Goal: Information Seeking & Learning: Learn about a topic

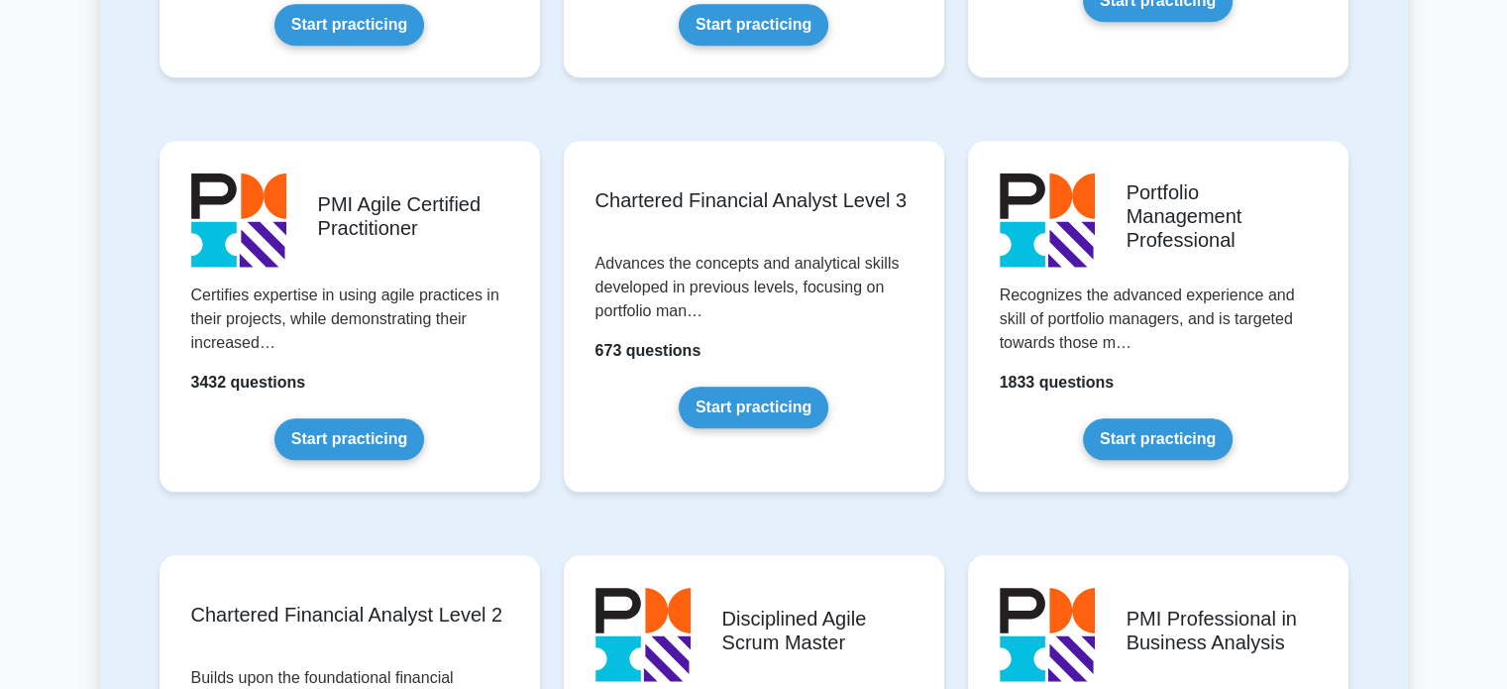
scroll to position [1977, 0]
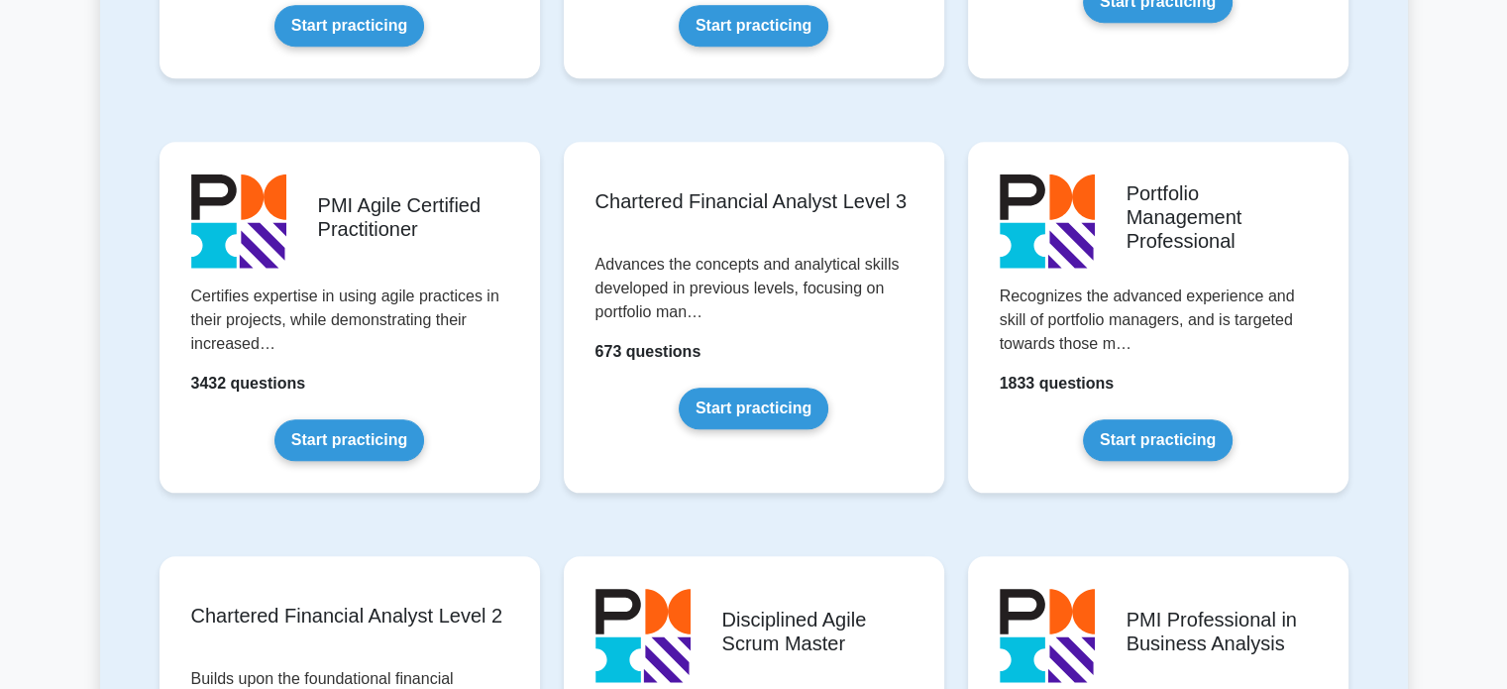
click at [557, 282] on div "Chartered Financial Analyst Level 3 Advances the concepts and analytical skills…" at bounding box center [754, 333] width 404 height 414
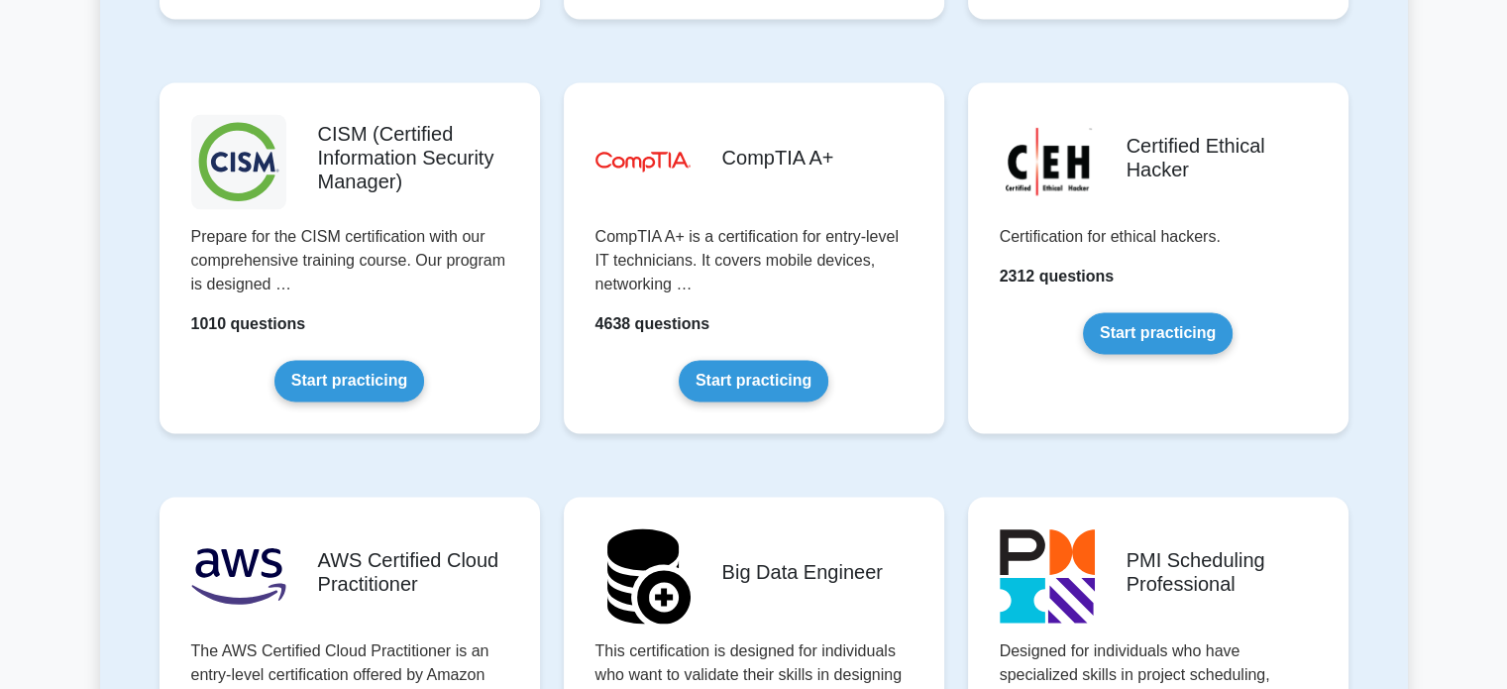
scroll to position [2866, 0]
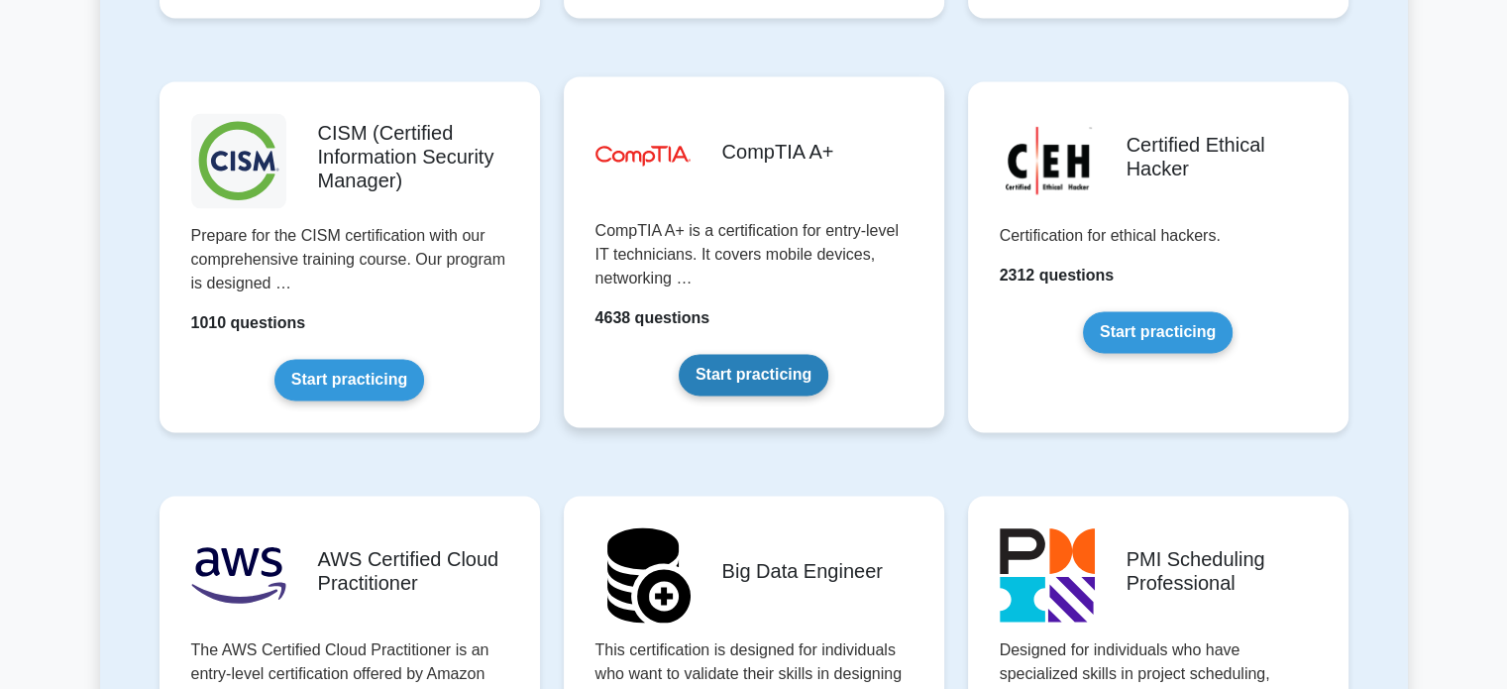
click at [726, 367] on link "Start practicing" at bounding box center [754, 375] width 150 height 42
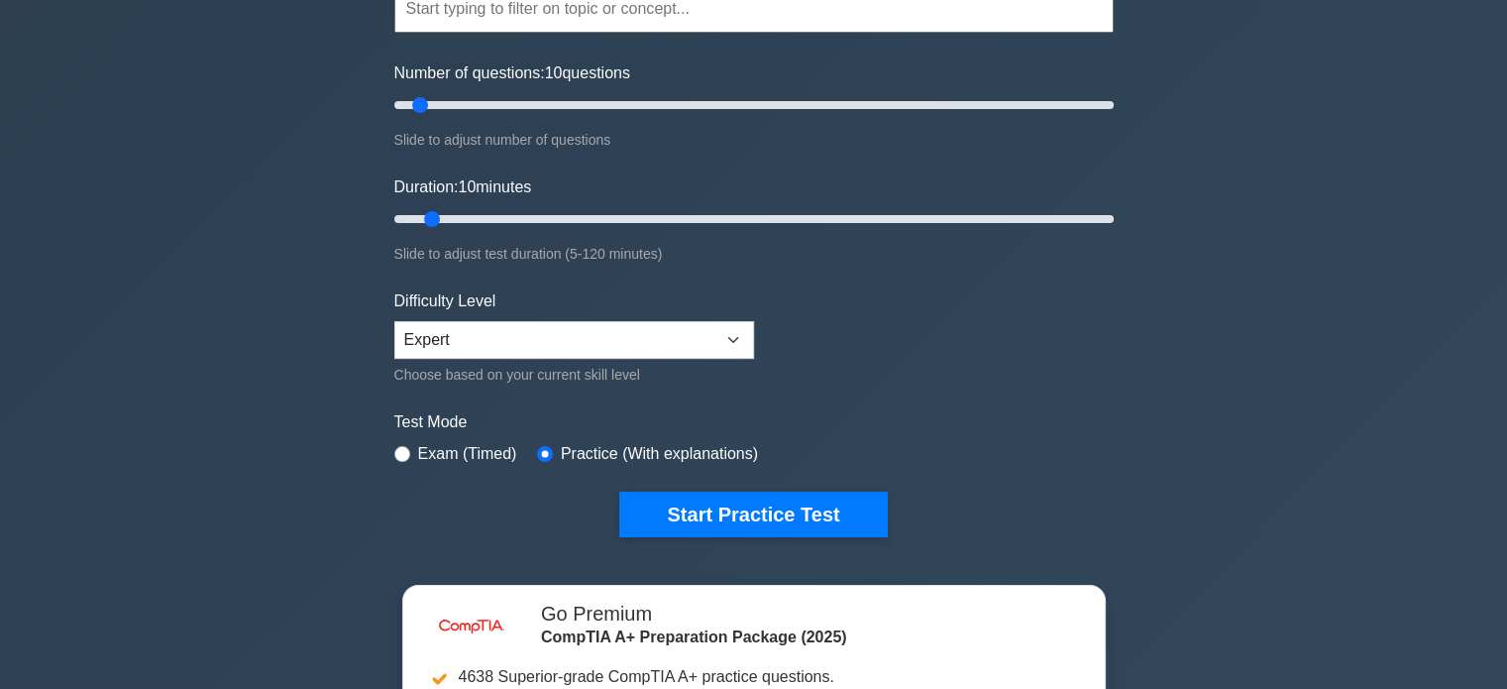
scroll to position [210, 0]
click at [657, 341] on select "Beginner Intermediate Expert" at bounding box center [574, 340] width 360 height 38
select select "beginner"
click at [394, 321] on select "Beginner Intermediate Expert" at bounding box center [574, 340] width 360 height 38
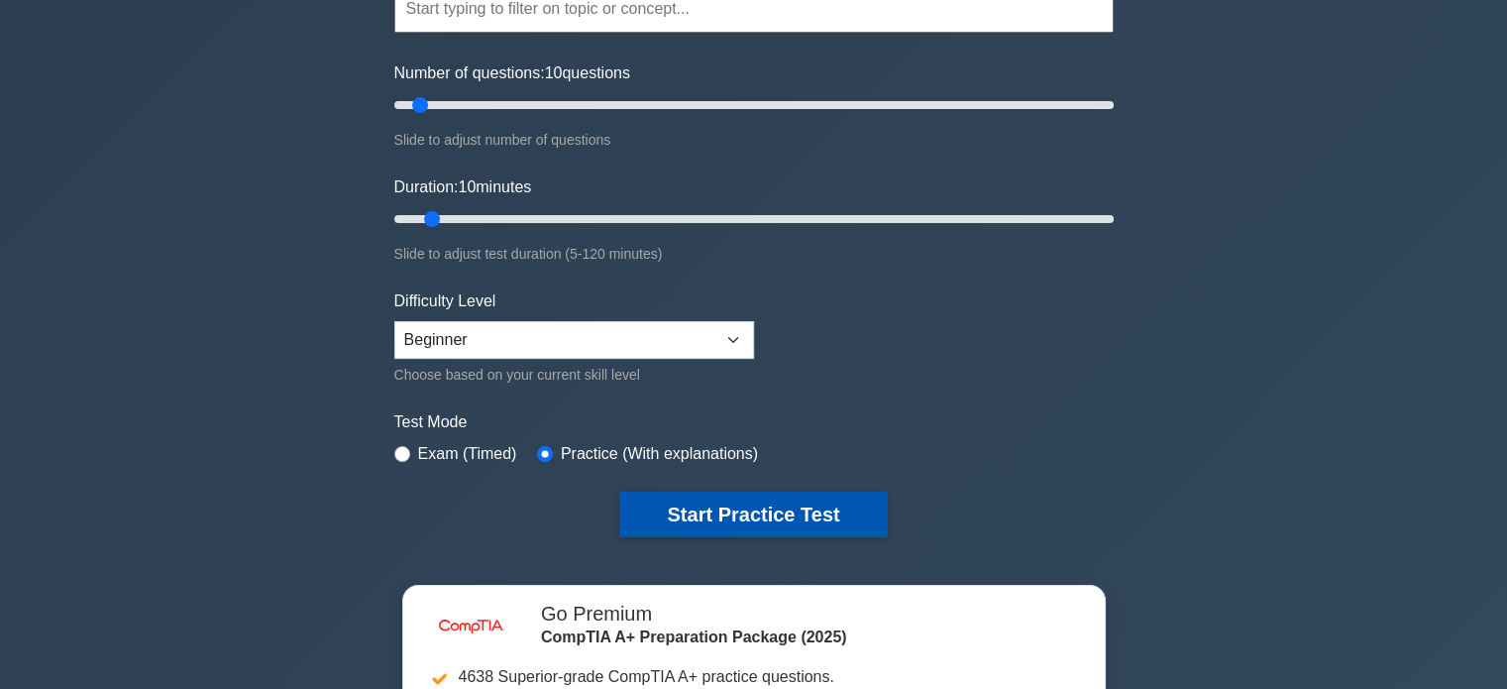
click at [733, 491] on button "Start Practice Test" at bounding box center [753, 514] width 268 height 46
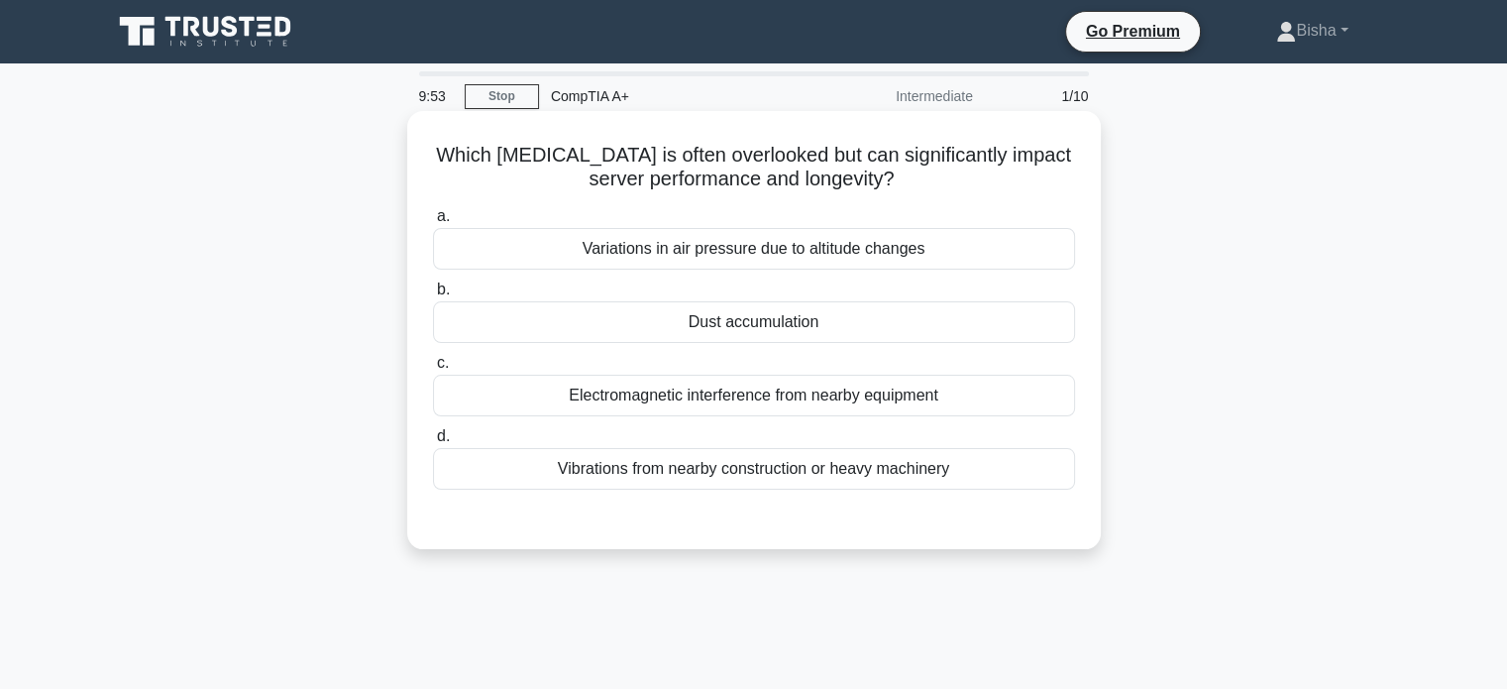
click at [860, 307] on div "Dust accumulation" at bounding box center [754, 322] width 642 height 42
click at [433, 296] on input "b. Dust accumulation" at bounding box center [433, 289] width 0 height 13
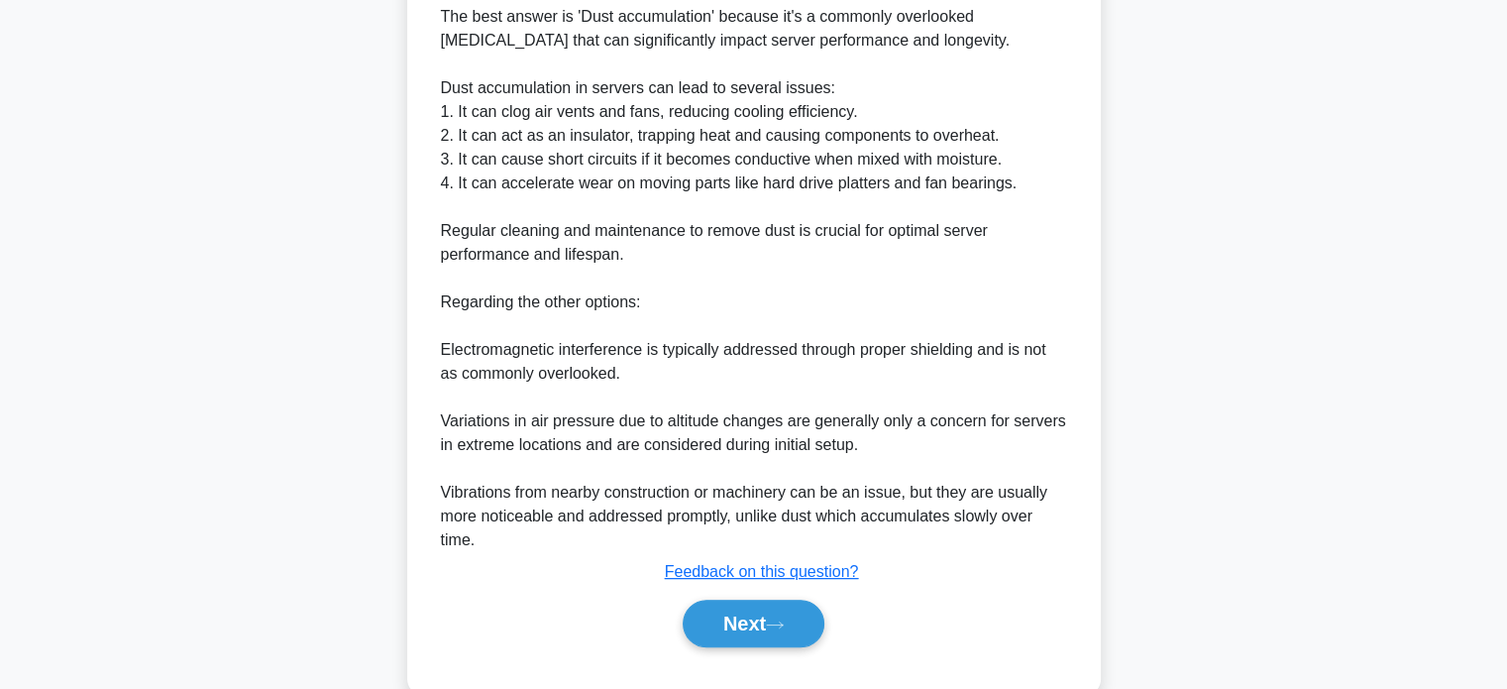
scroll to position [561, 0]
click at [804, 618] on button "Next" at bounding box center [754, 624] width 142 height 48
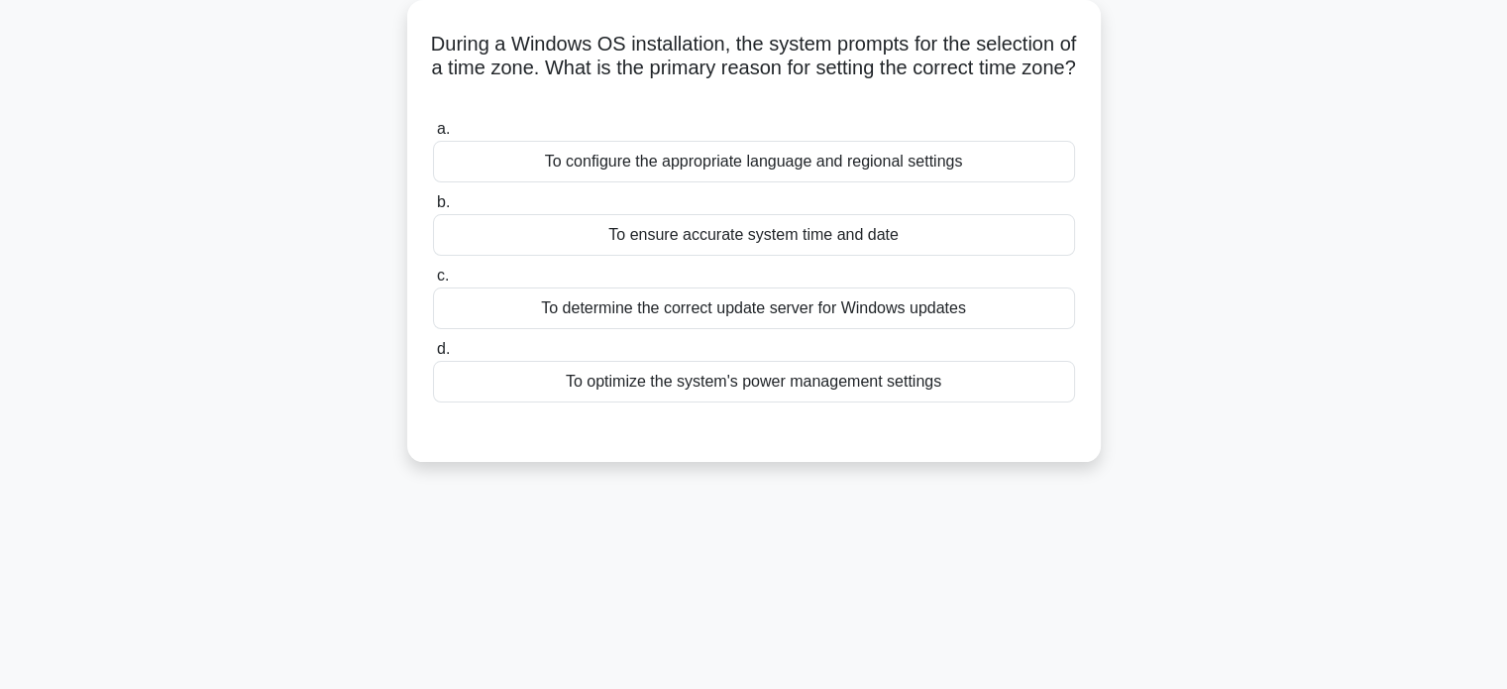
scroll to position [0, 0]
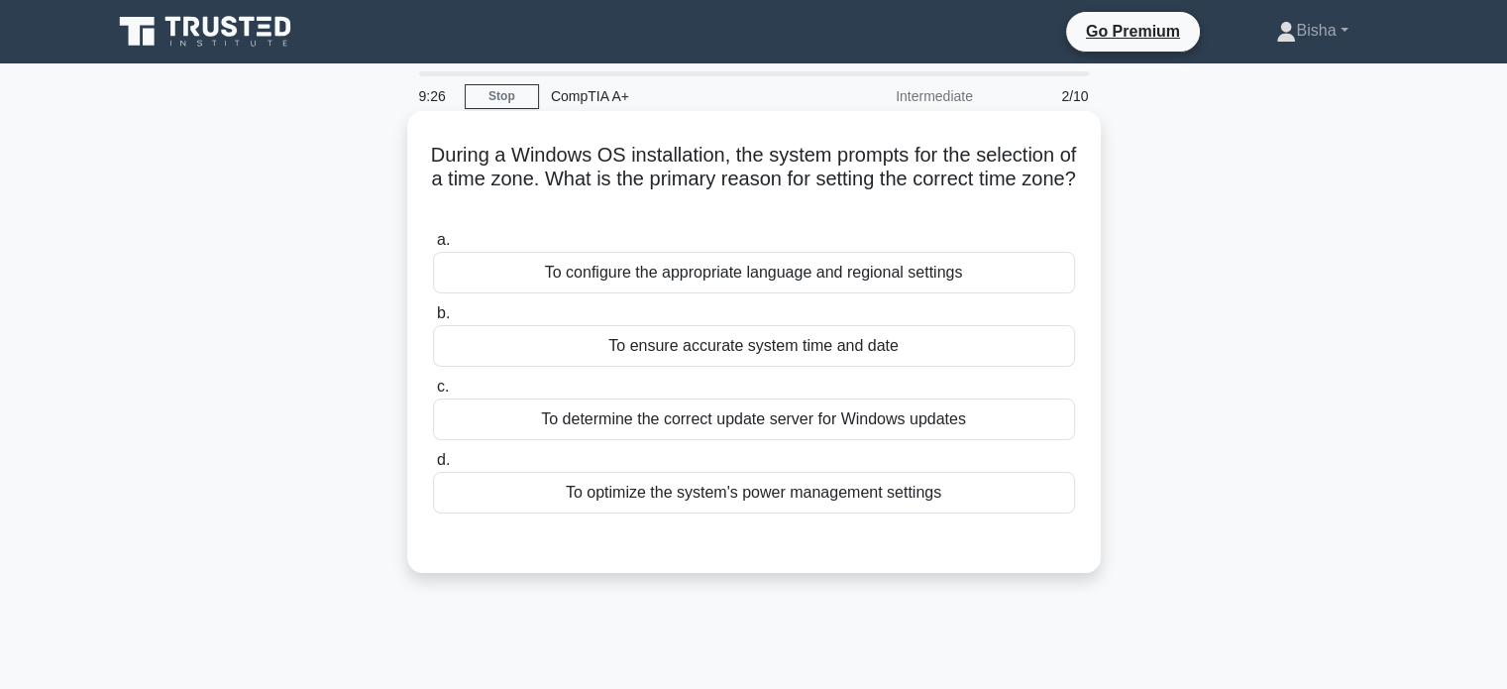
click at [939, 356] on div "To ensure accurate system time and date" at bounding box center [754, 346] width 642 height 42
click at [433, 320] on input "b. To ensure accurate system time and date" at bounding box center [433, 313] width 0 height 13
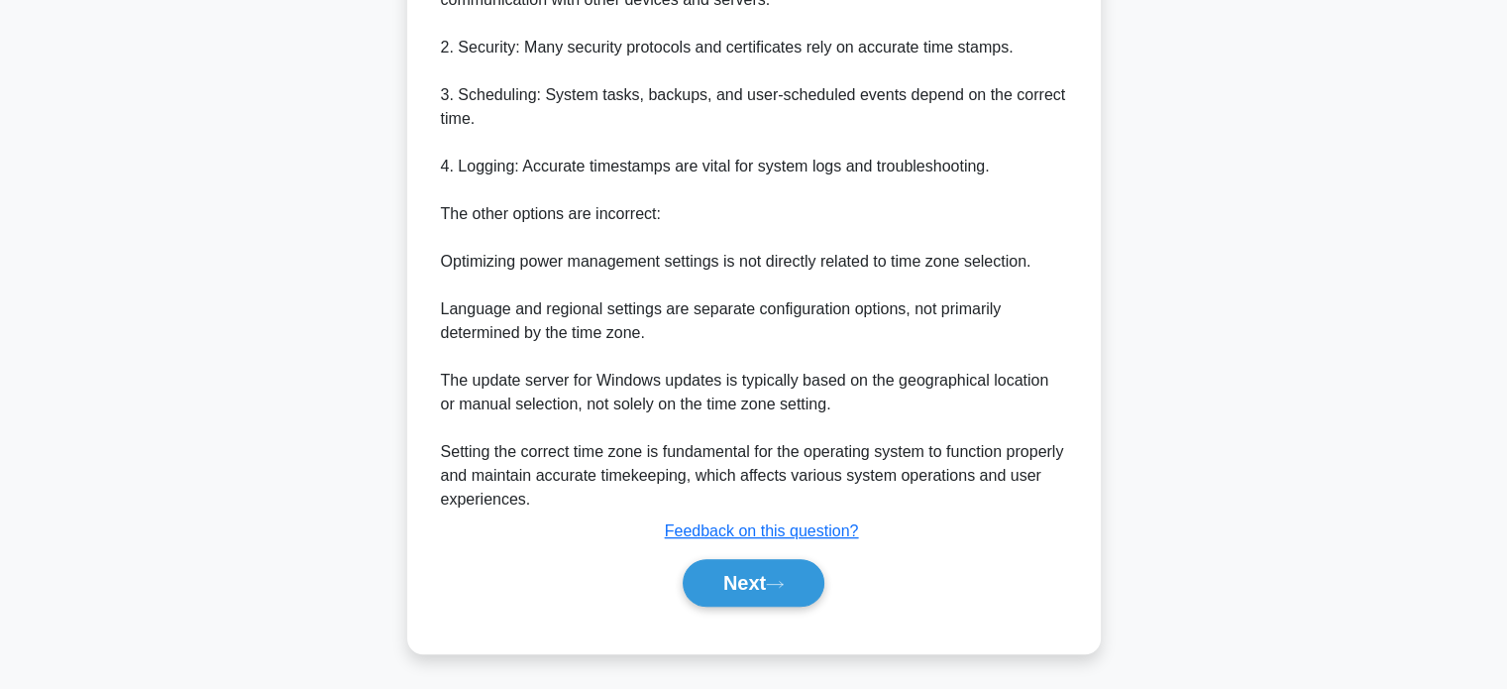
scroll to position [698, 0]
click at [781, 586] on icon at bounding box center [775, 584] width 18 height 11
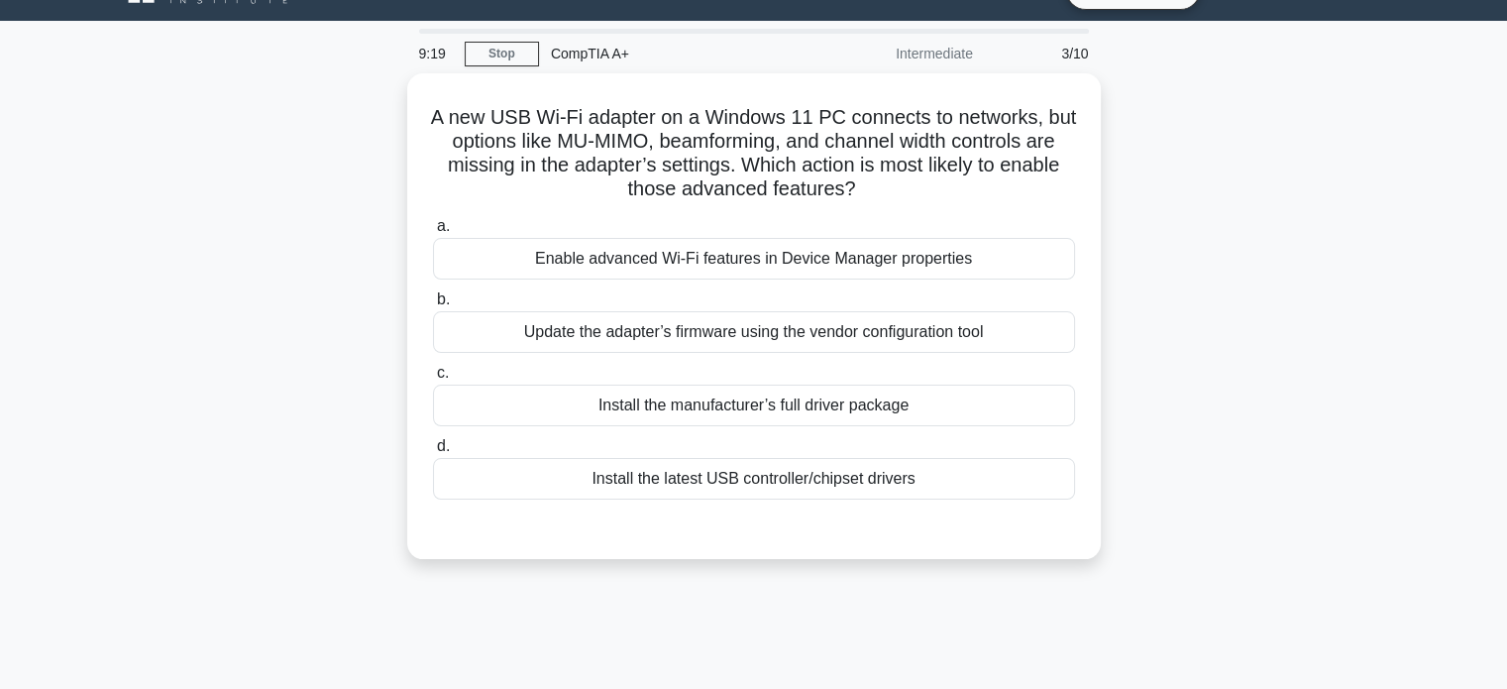
scroll to position [41, 0]
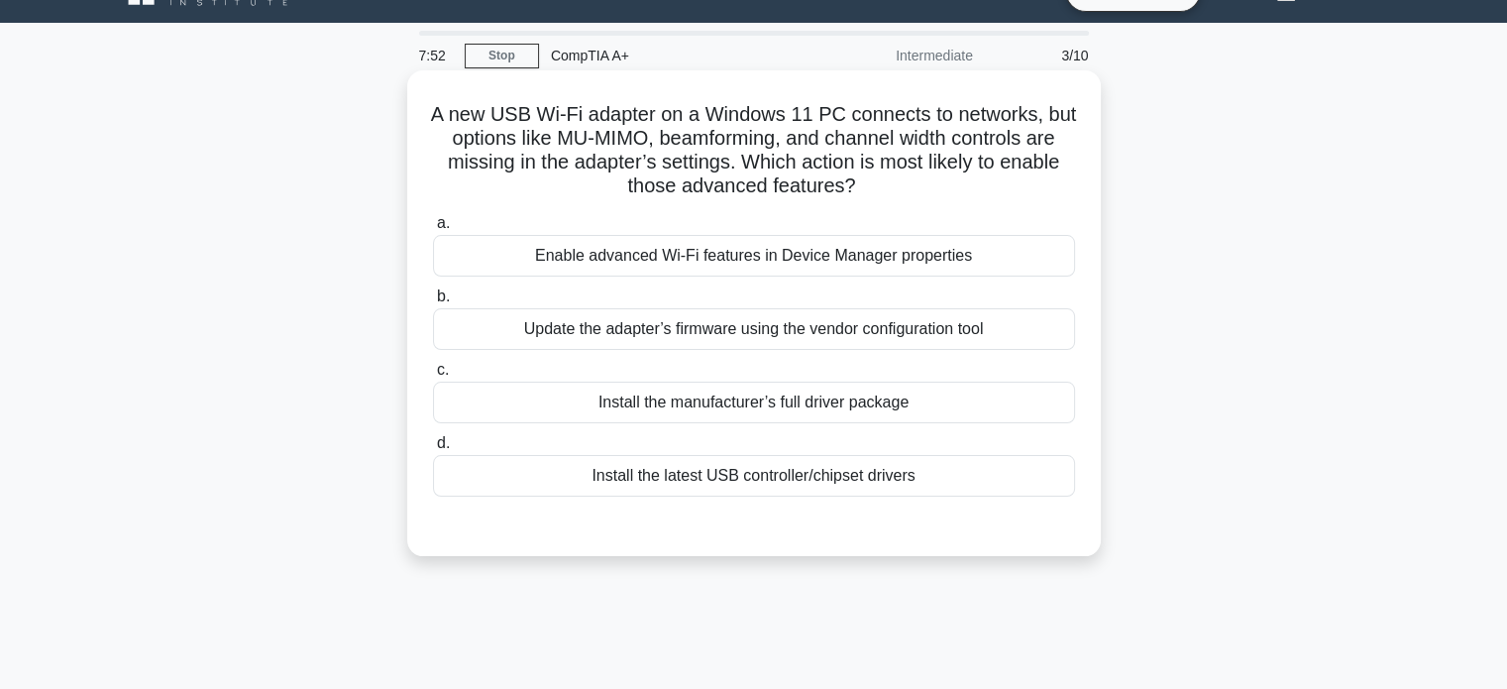
click at [928, 332] on div "Update the adapter’s firmware using the vendor configuration tool" at bounding box center [754, 329] width 642 height 42
click at [433, 303] on input "b. Update the adapter’s firmware using the vendor configuration tool" at bounding box center [433, 296] width 0 height 13
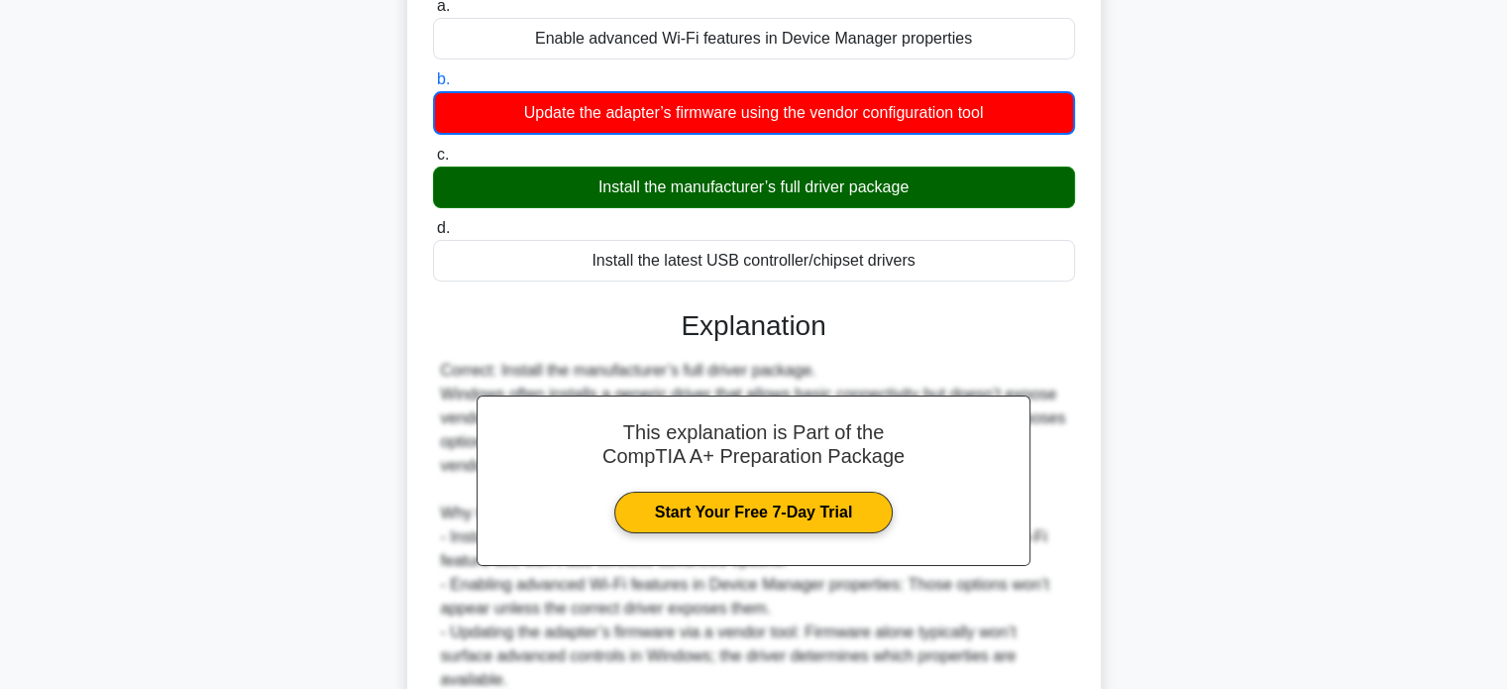
scroll to position [438, 0]
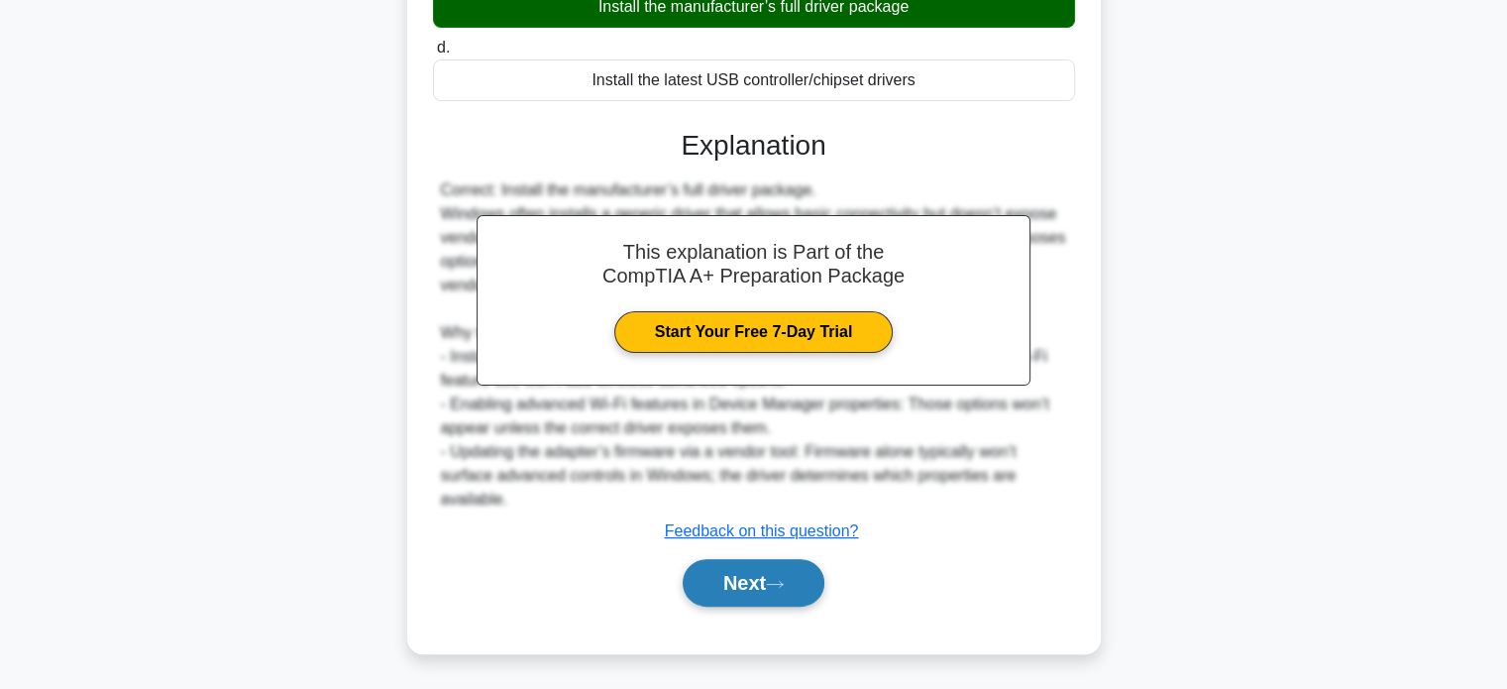
click at [778, 590] on button "Next" at bounding box center [754, 583] width 142 height 48
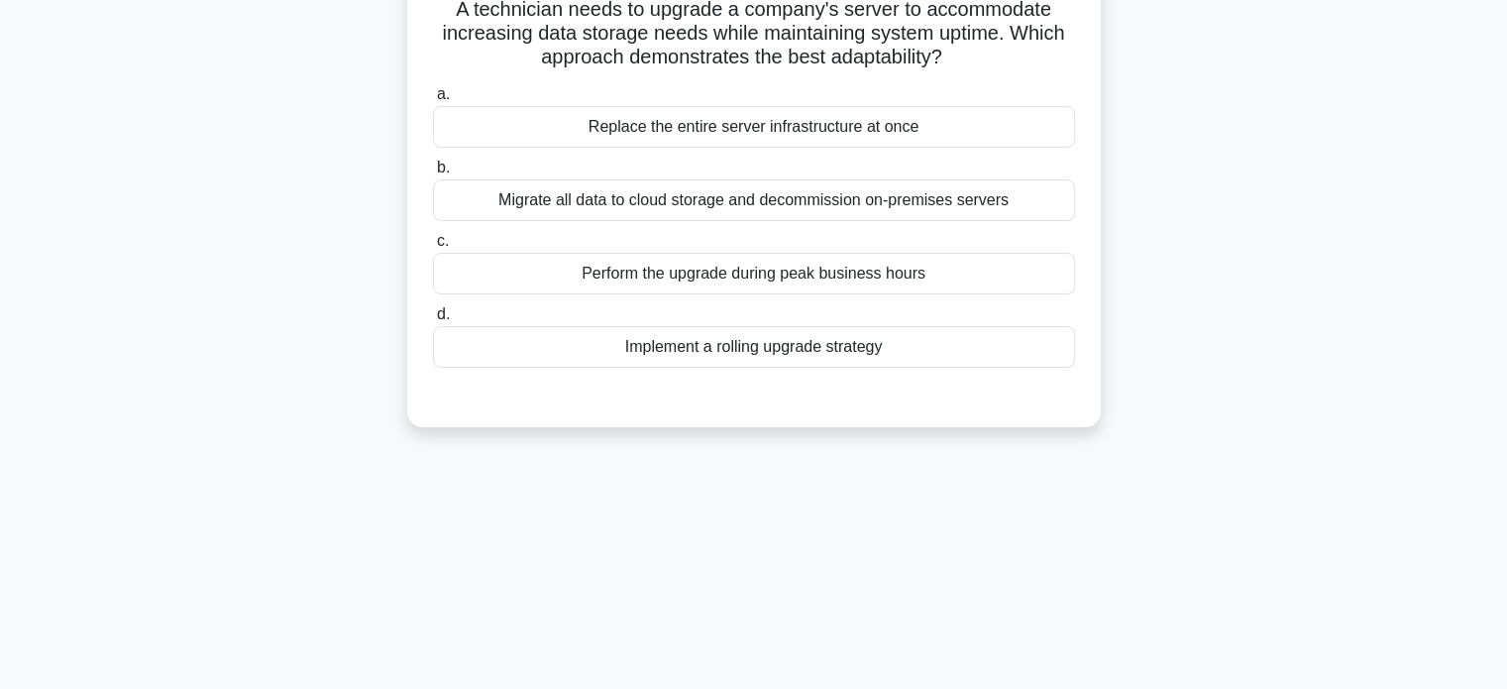
scroll to position [0, 0]
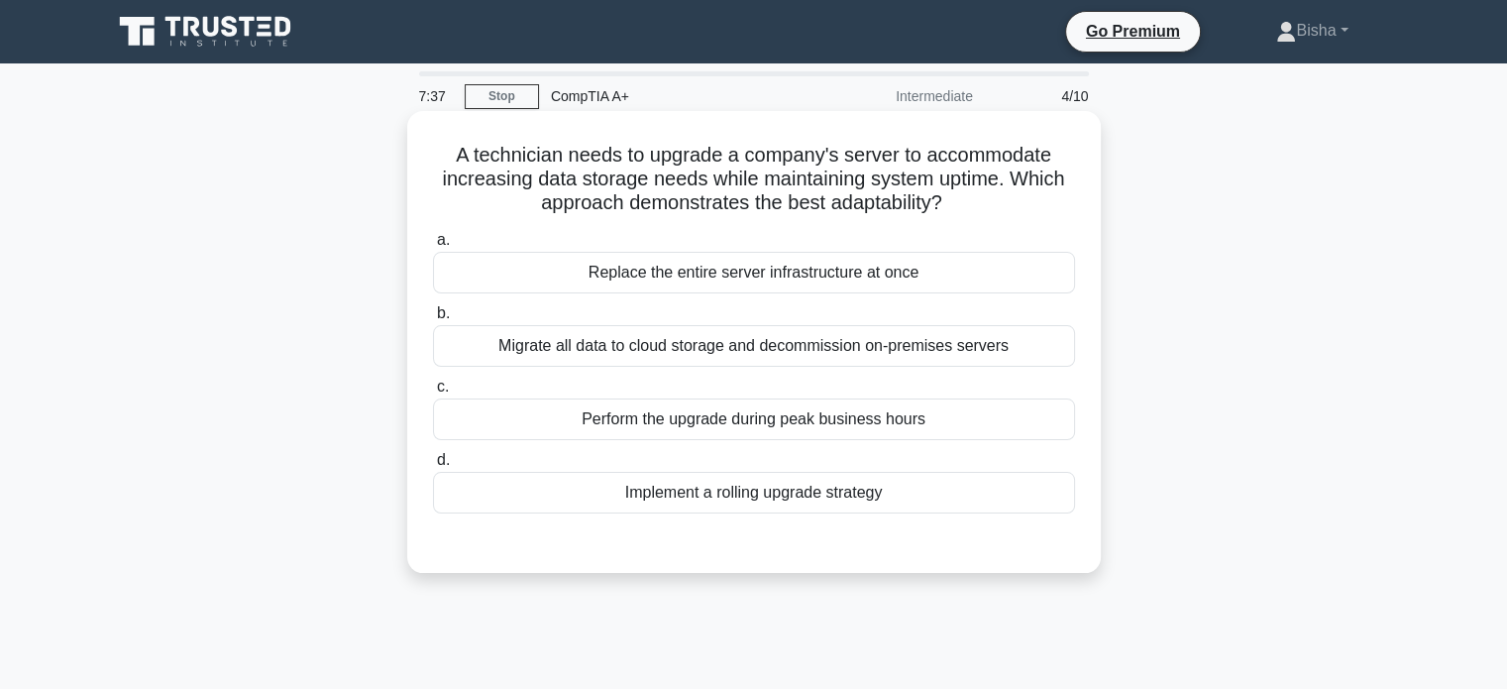
click at [880, 502] on div "Implement a rolling upgrade strategy" at bounding box center [754, 493] width 642 height 42
click at [433, 467] on input "d. Implement a rolling upgrade strategy" at bounding box center [433, 460] width 0 height 13
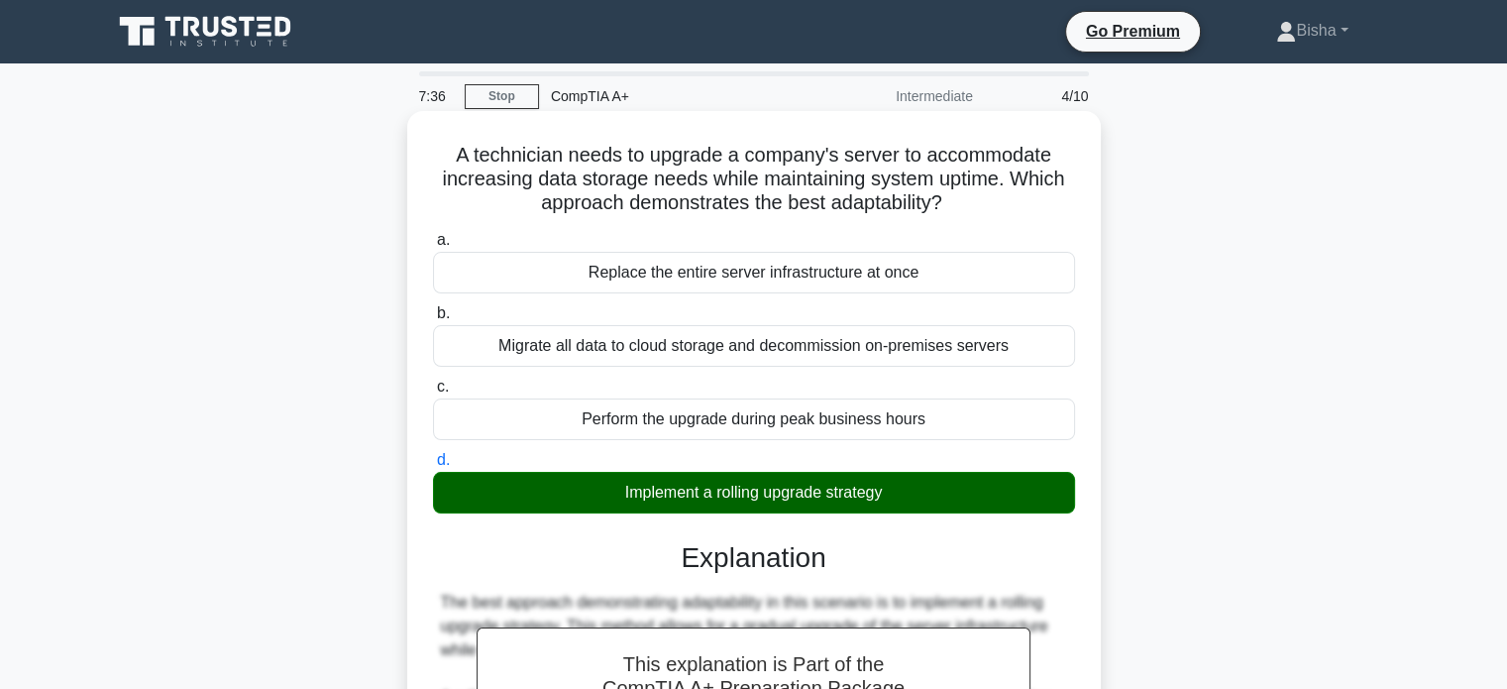
scroll to position [598, 0]
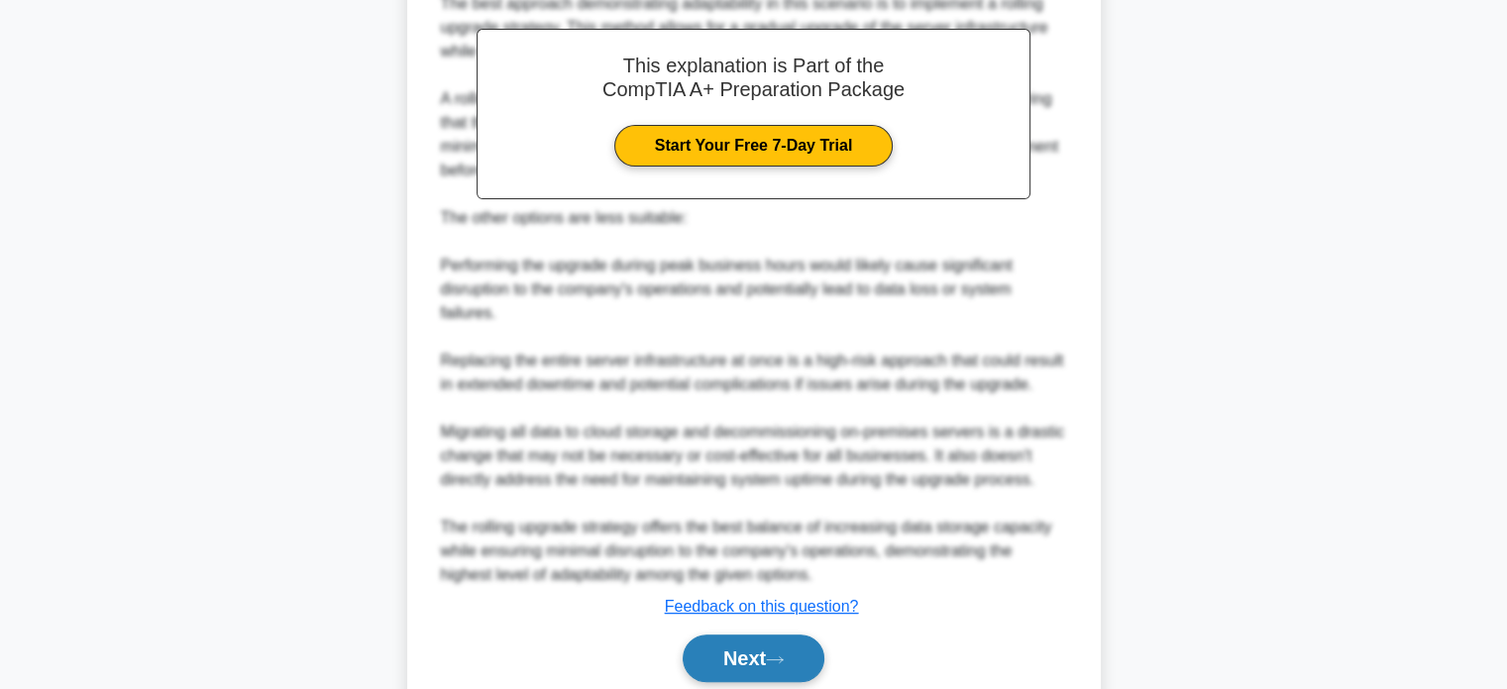
click at [773, 657] on icon at bounding box center [775, 659] width 18 height 11
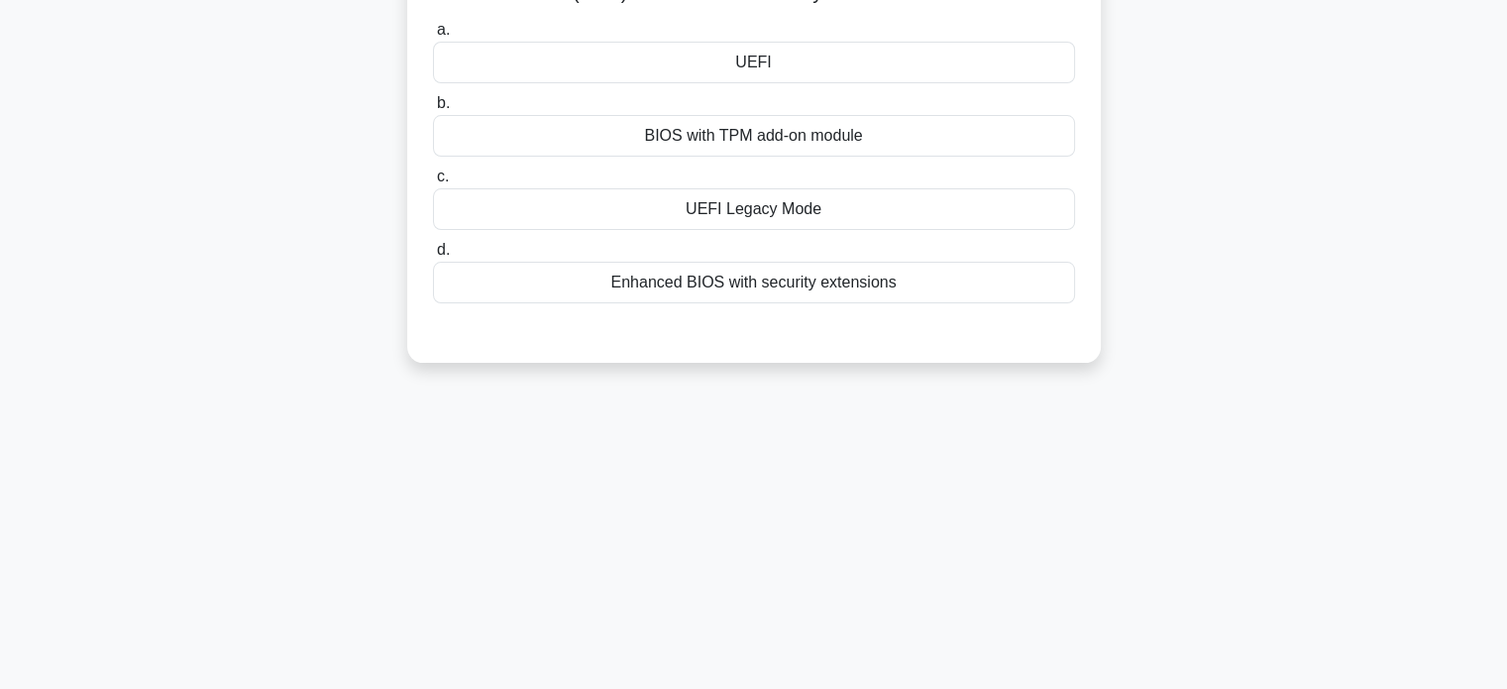
scroll to position [0, 0]
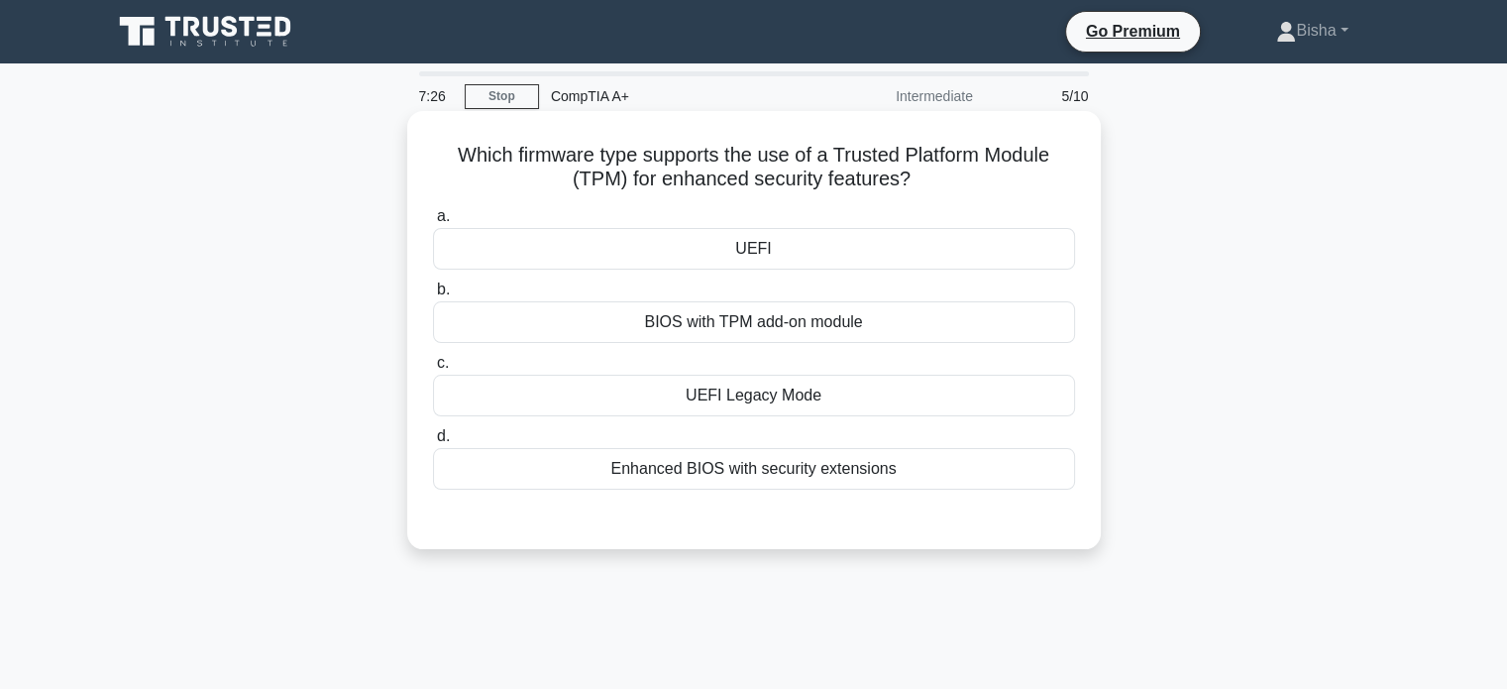
click at [917, 326] on div "BIOS with TPM add-on module" at bounding box center [754, 322] width 642 height 42
click at [433, 296] on input "b. BIOS with TPM add-on module" at bounding box center [433, 289] width 0 height 13
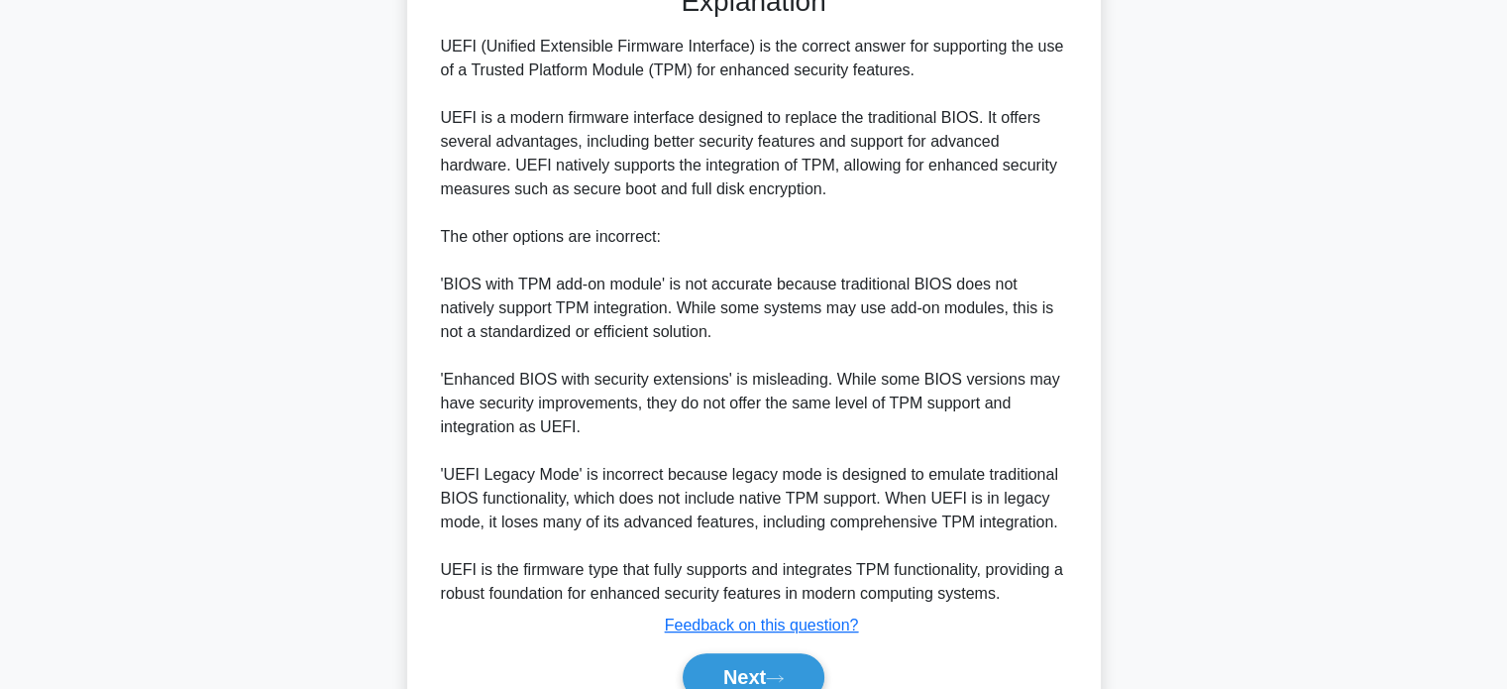
scroll to position [535, 0]
click at [821, 648] on div "Next" at bounding box center [754, 675] width 642 height 63
click at [813, 661] on button "Next" at bounding box center [754, 676] width 142 height 48
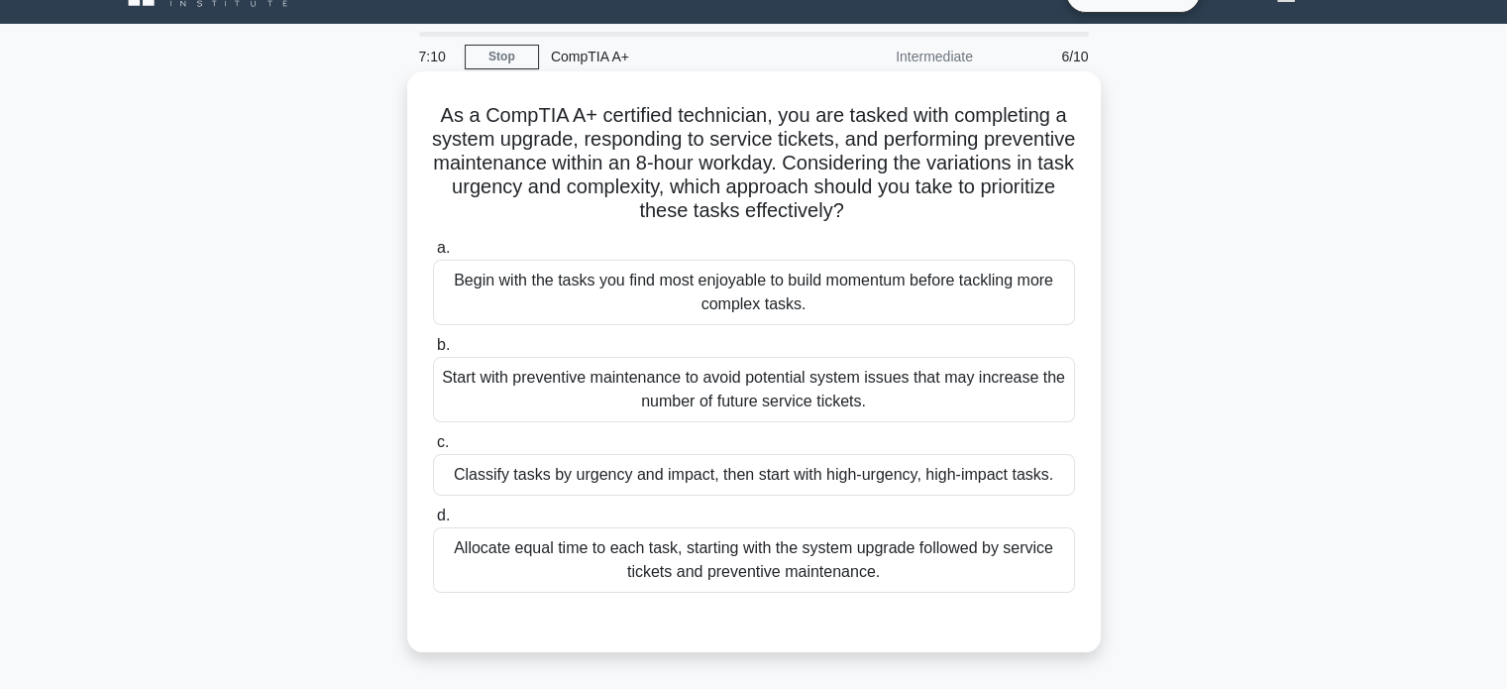
scroll to position [40, 0]
click at [947, 545] on div "Allocate equal time to each task, starting with the system upgrade followed by …" at bounding box center [754, 559] width 642 height 65
click at [433, 522] on input "d. Allocate equal time to each task, starting with the system upgrade followed …" at bounding box center [433, 515] width 0 height 13
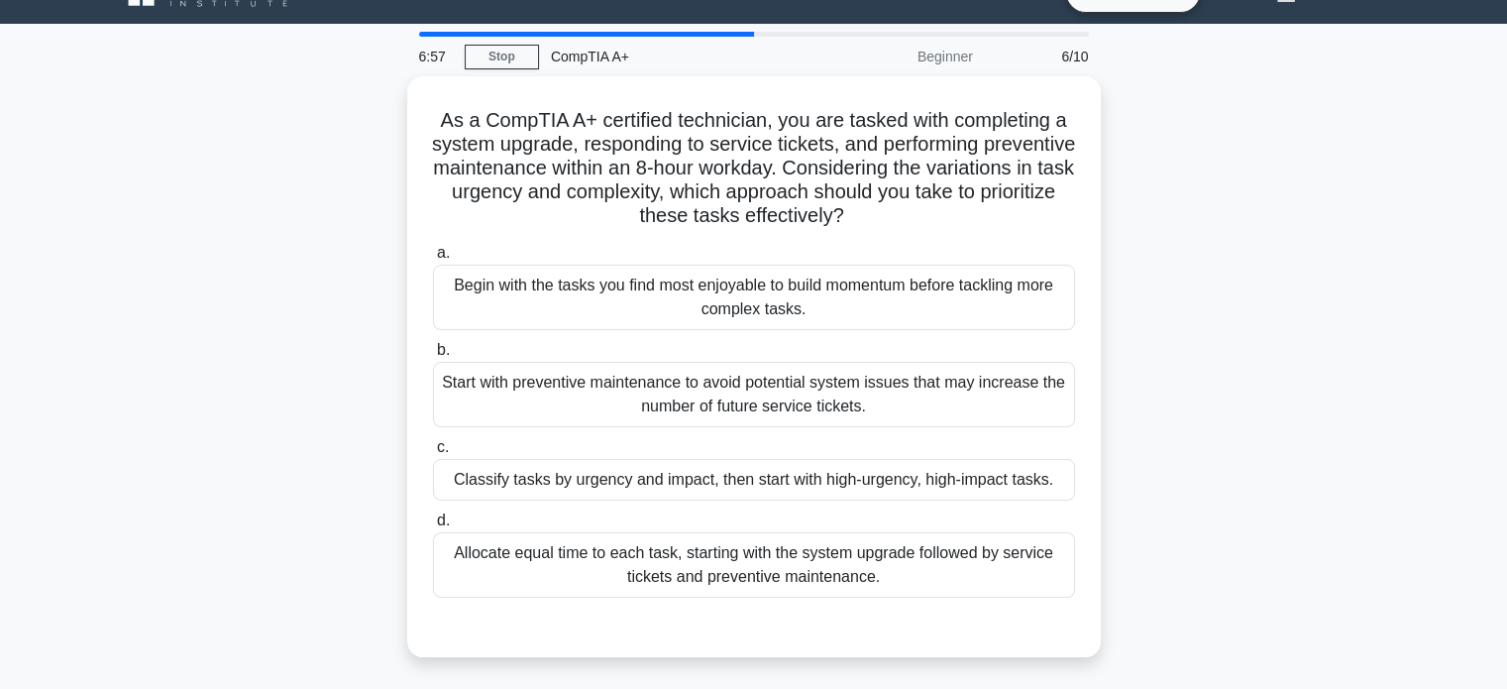
click at [842, 468] on div "Classify tasks by urgency and impact, then start with high-urgency, high-impact…" at bounding box center [754, 480] width 642 height 42
click at [433, 454] on input "c. Classify tasks by urgency and impact, then start with high-urgency, high-imp…" at bounding box center [433, 447] width 0 height 13
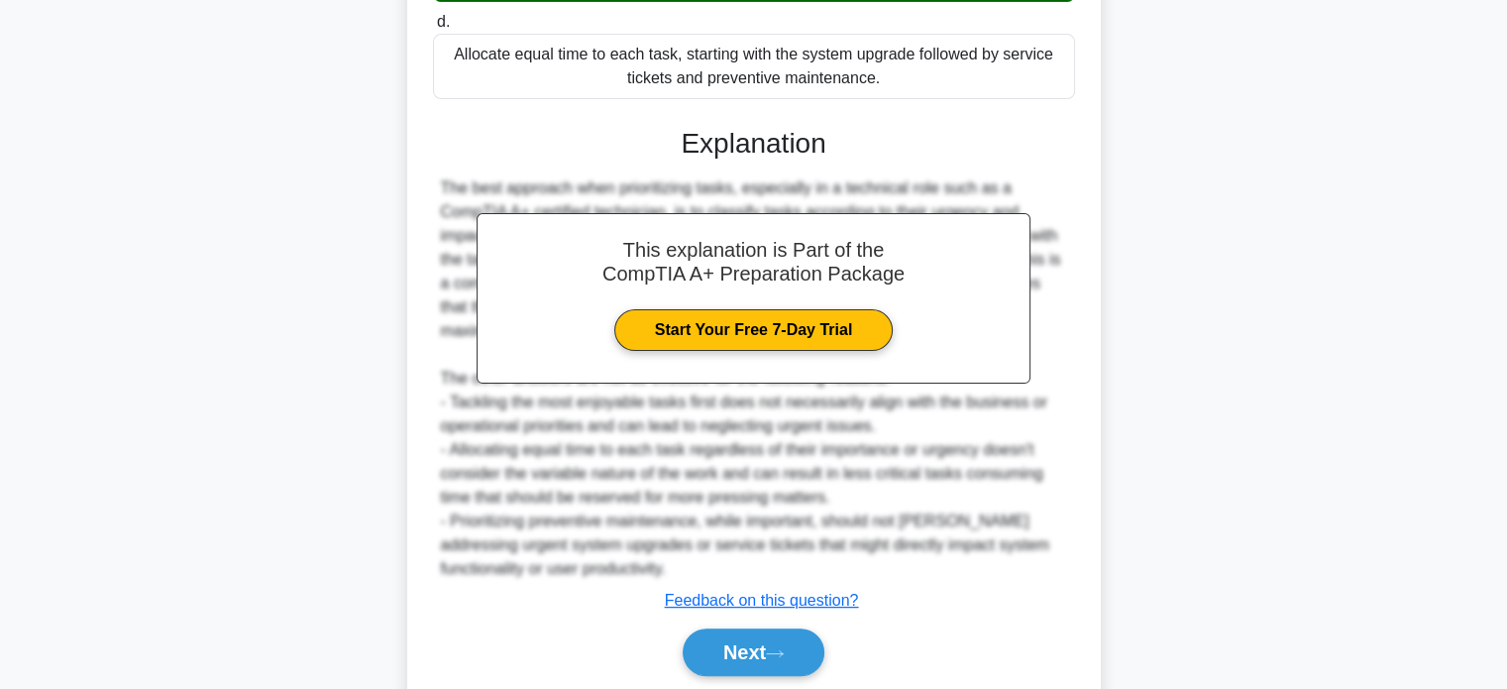
scroll to position [582, 0]
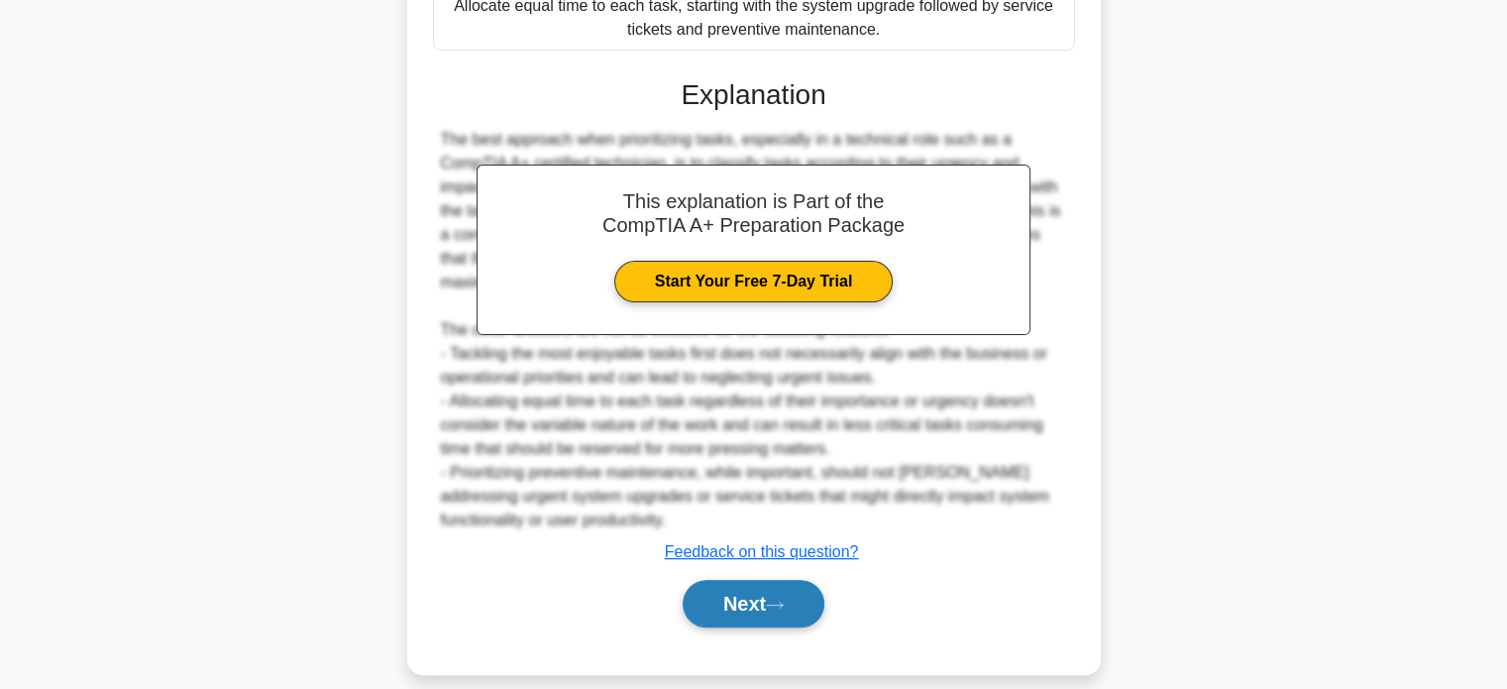
click at [793, 618] on button "Next" at bounding box center [754, 604] width 142 height 48
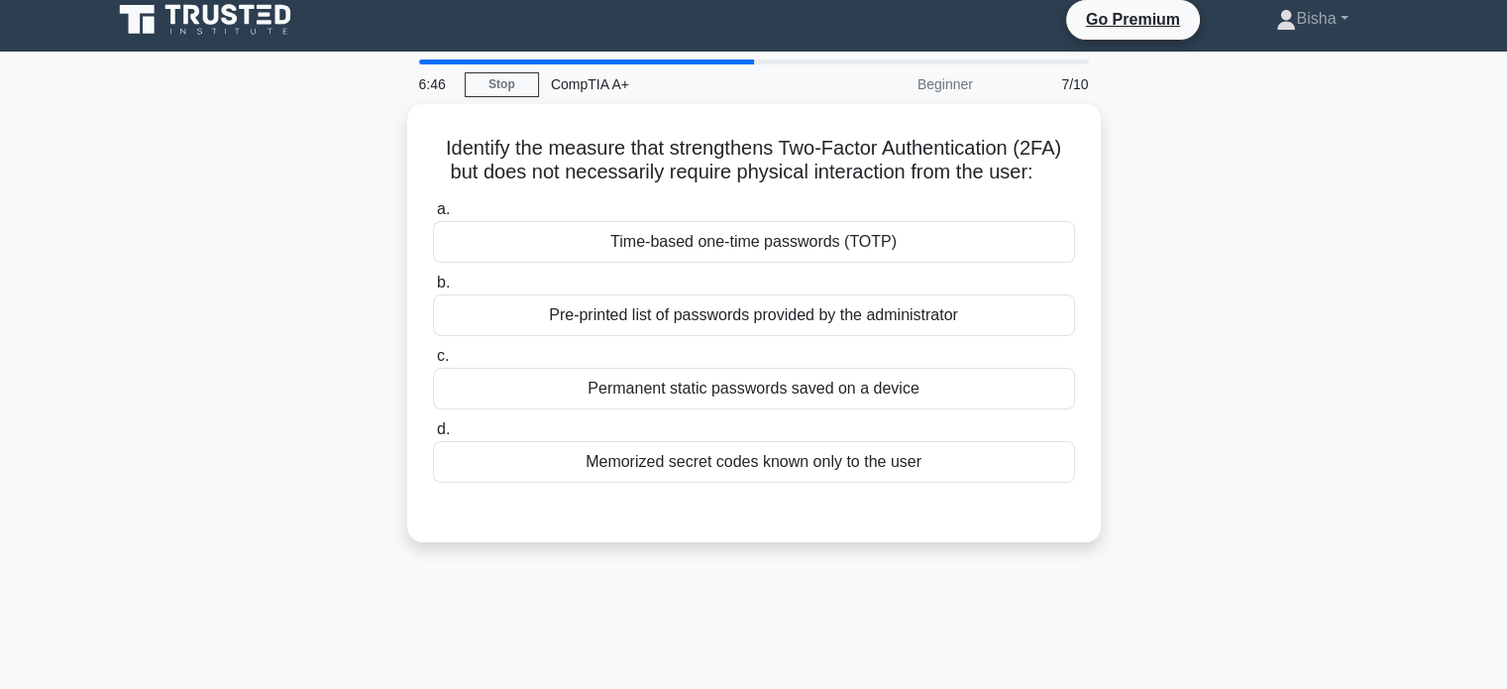
scroll to position [16, 0]
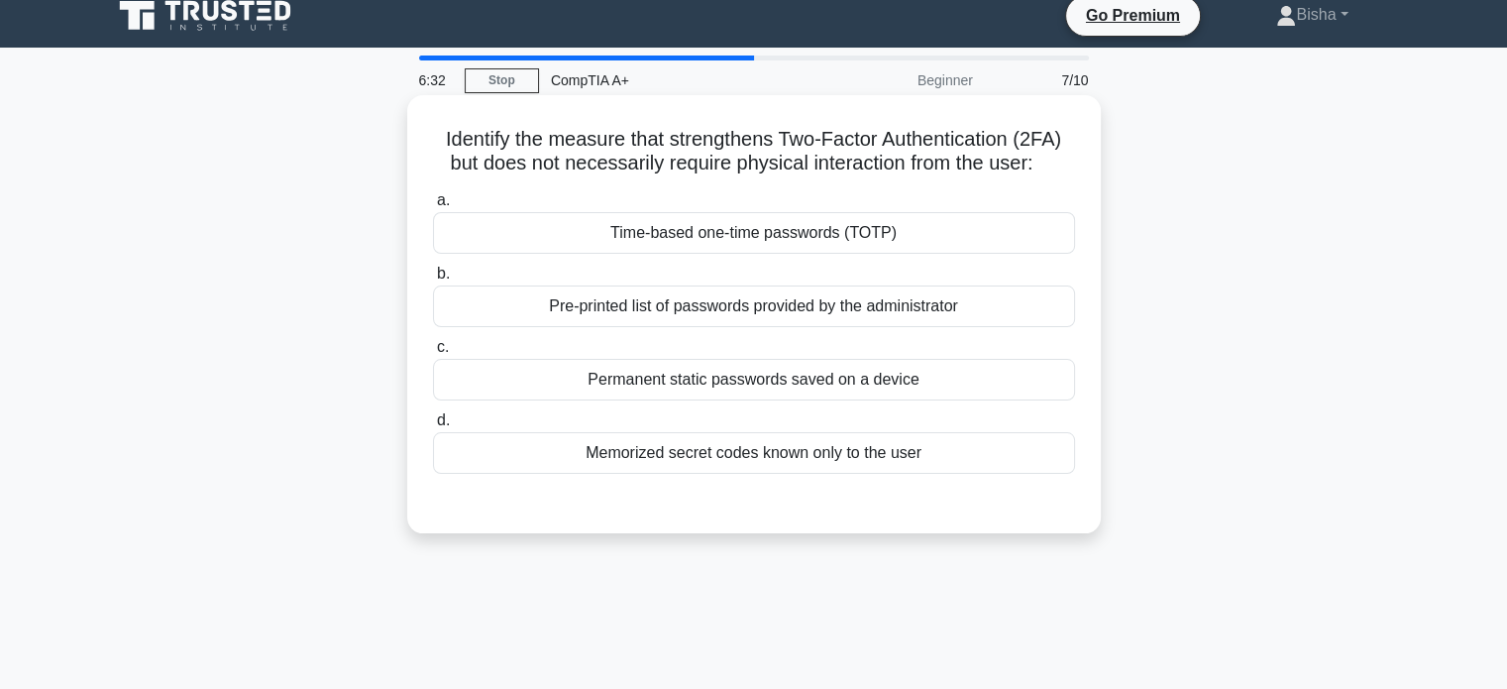
click at [767, 329] on div "a. Time-based one-time passwords (TOTP) b. Pre-printed list of passwords provid…" at bounding box center [754, 330] width 666 height 293
click at [767, 325] on div "Pre-printed list of passwords provided by the administrator" at bounding box center [754, 306] width 642 height 42
click at [433, 280] on input "b. Pre-printed list of passwords provided by the administrator" at bounding box center [433, 274] width 0 height 13
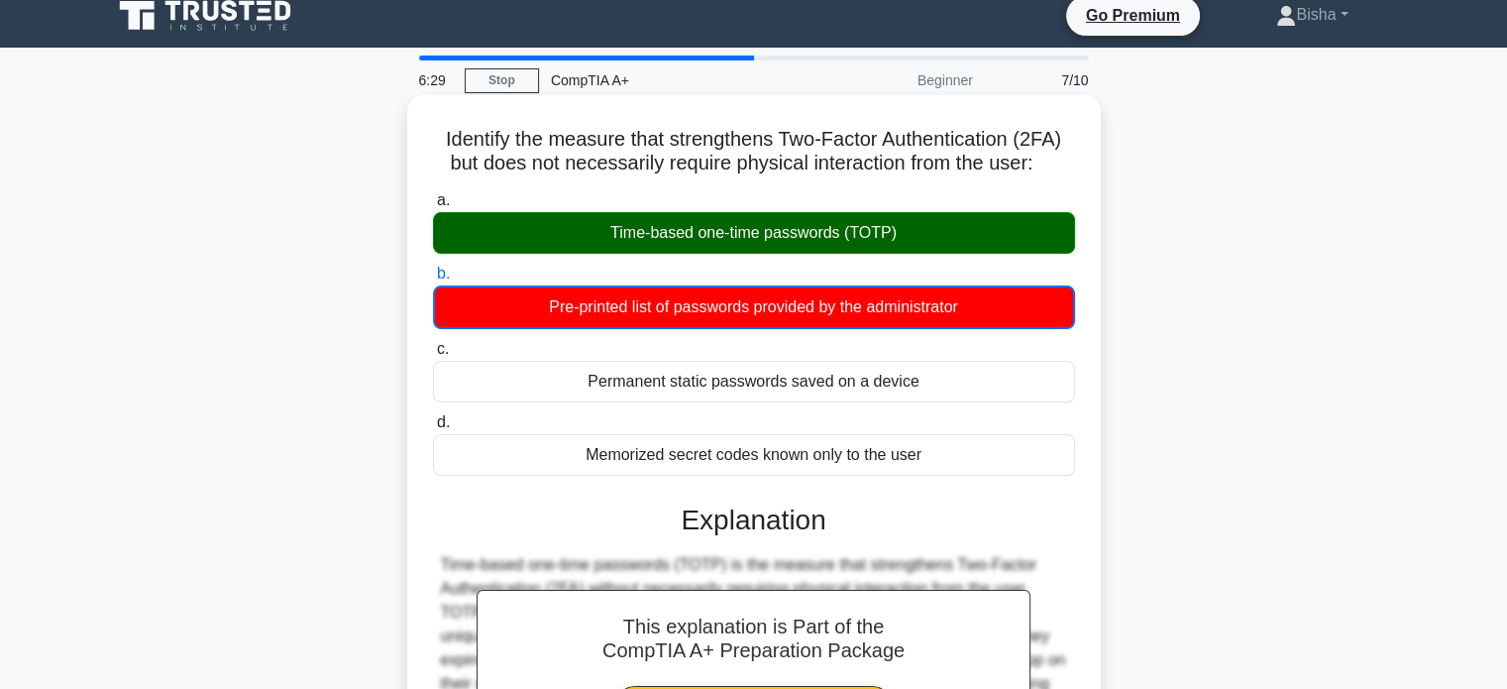
scroll to position [414, 0]
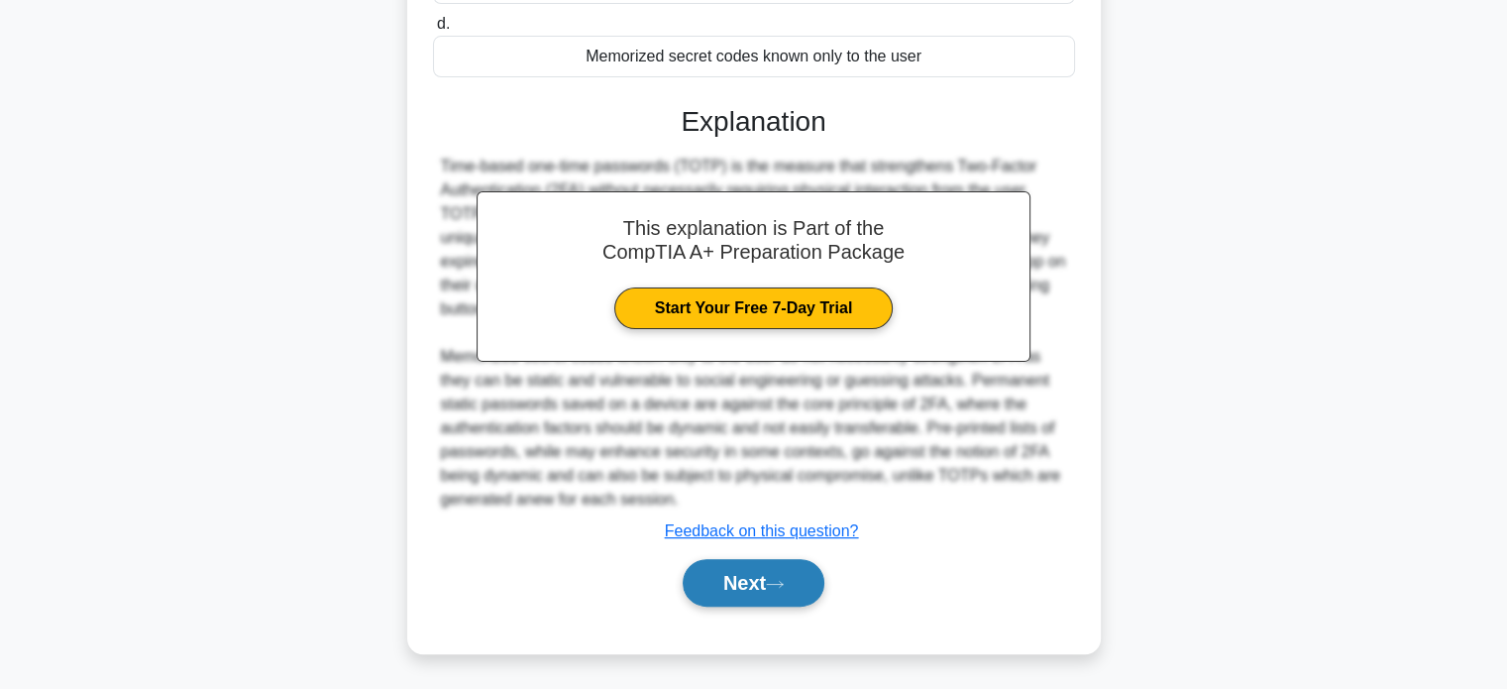
click at [737, 585] on button "Next" at bounding box center [754, 583] width 142 height 48
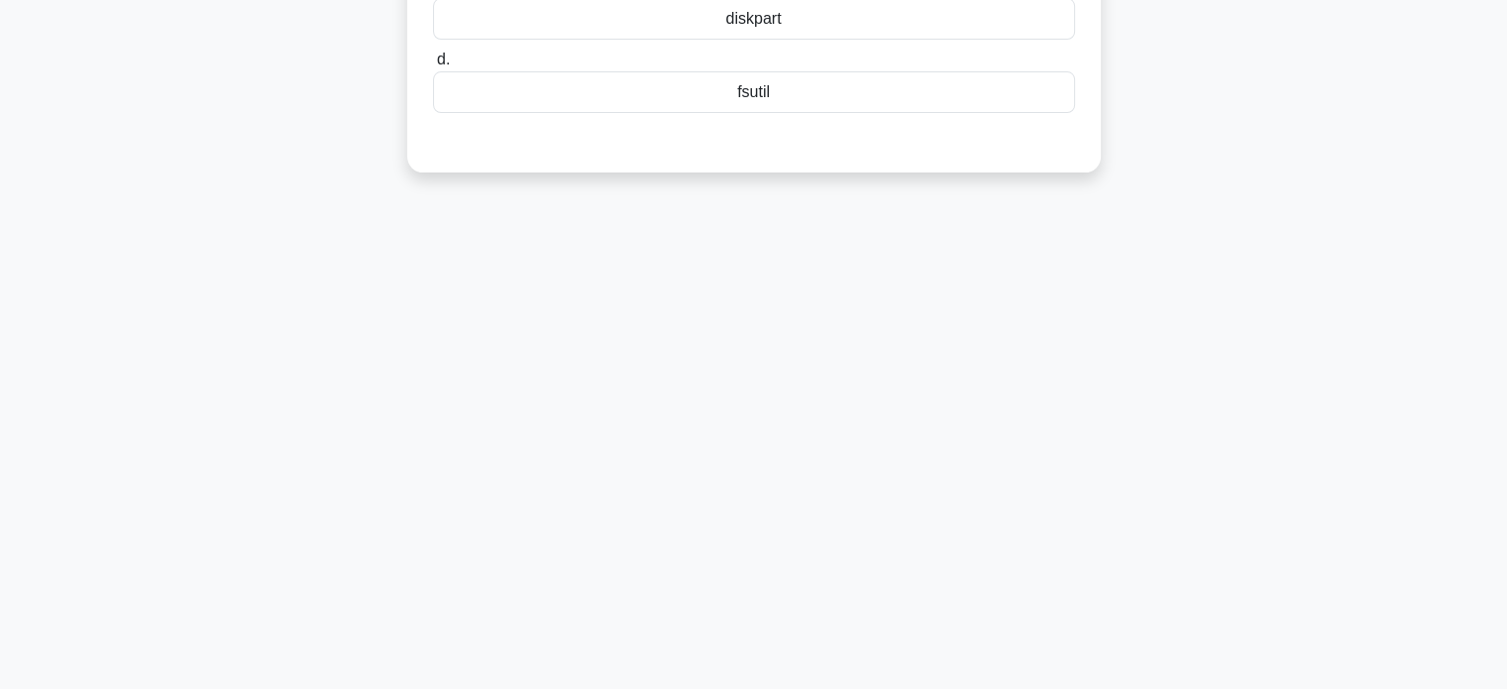
scroll to position [0, 0]
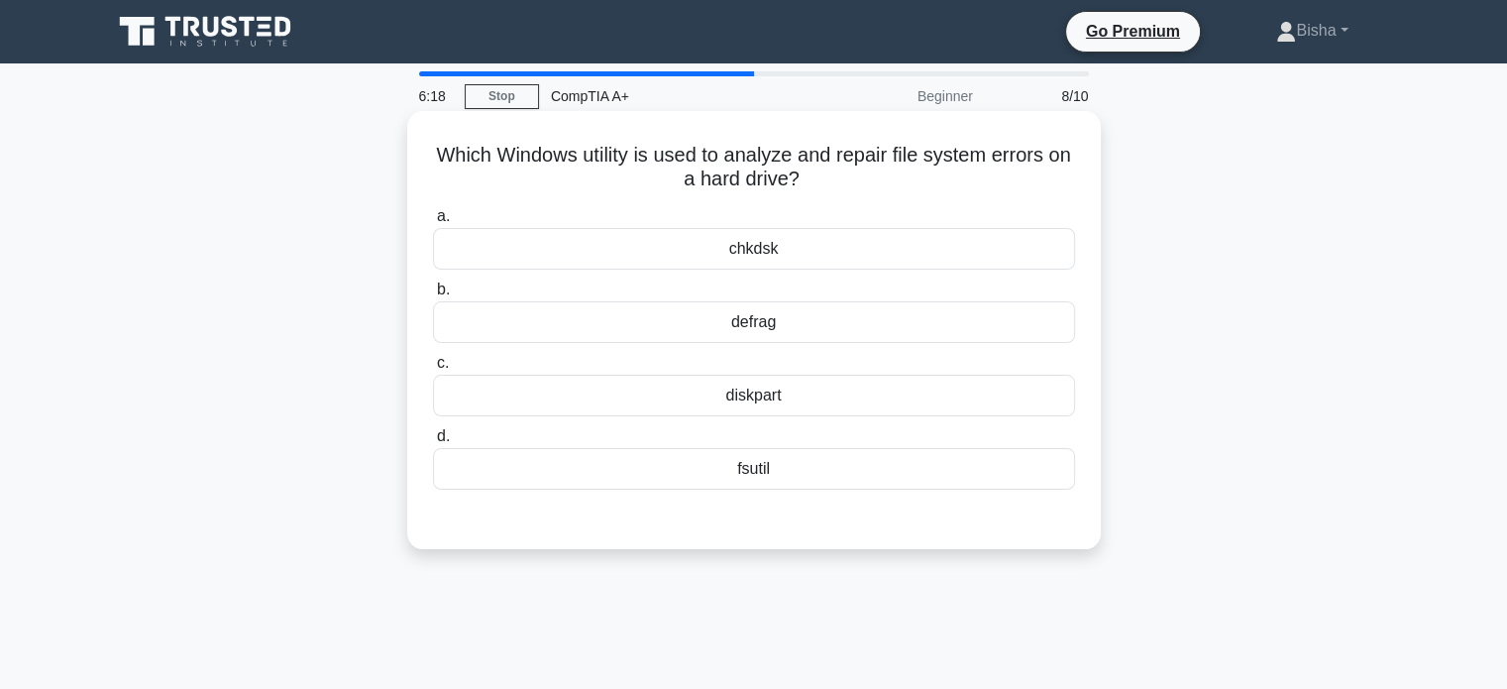
click at [824, 244] on div "chkdsk" at bounding box center [754, 249] width 642 height 42
click at [433, 223] on input "a. chkdsk" at bounding box center [433, 216] width 0 height 13
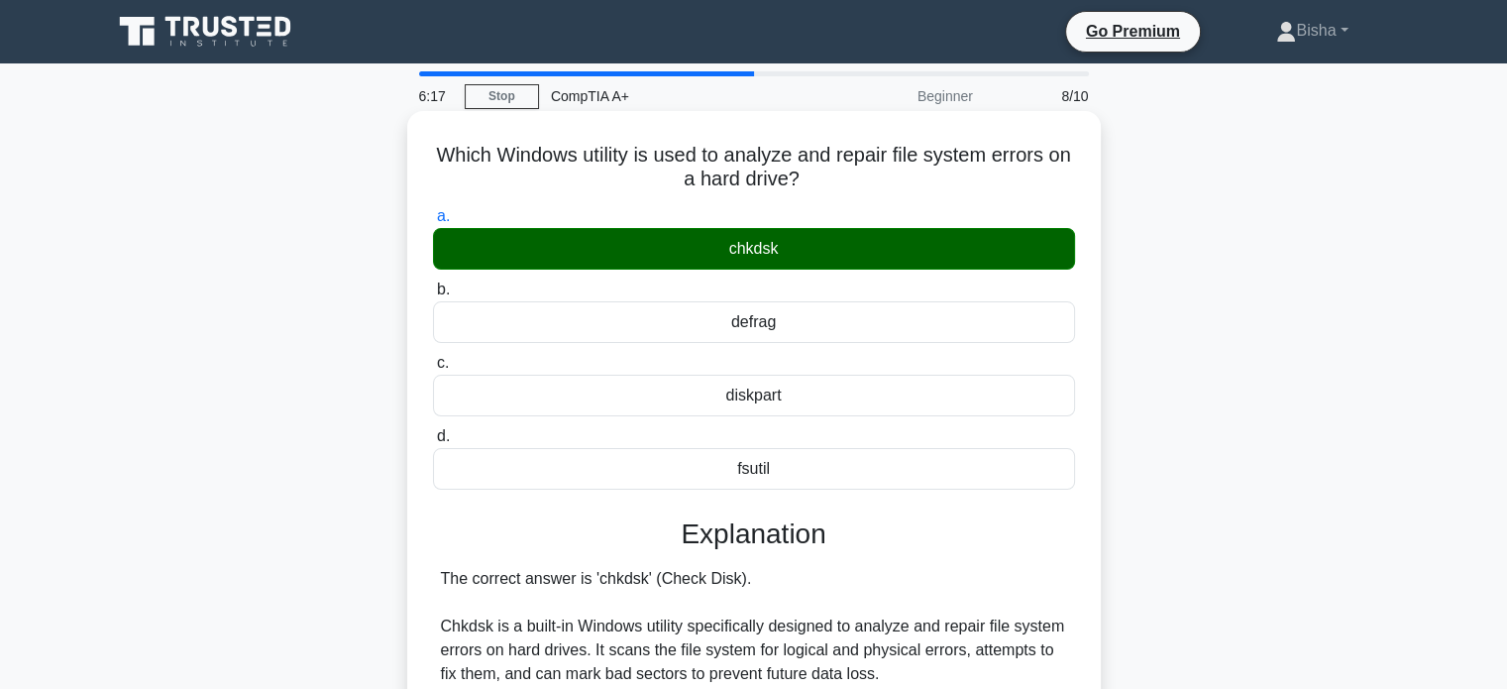
scroll to position [503, 0]
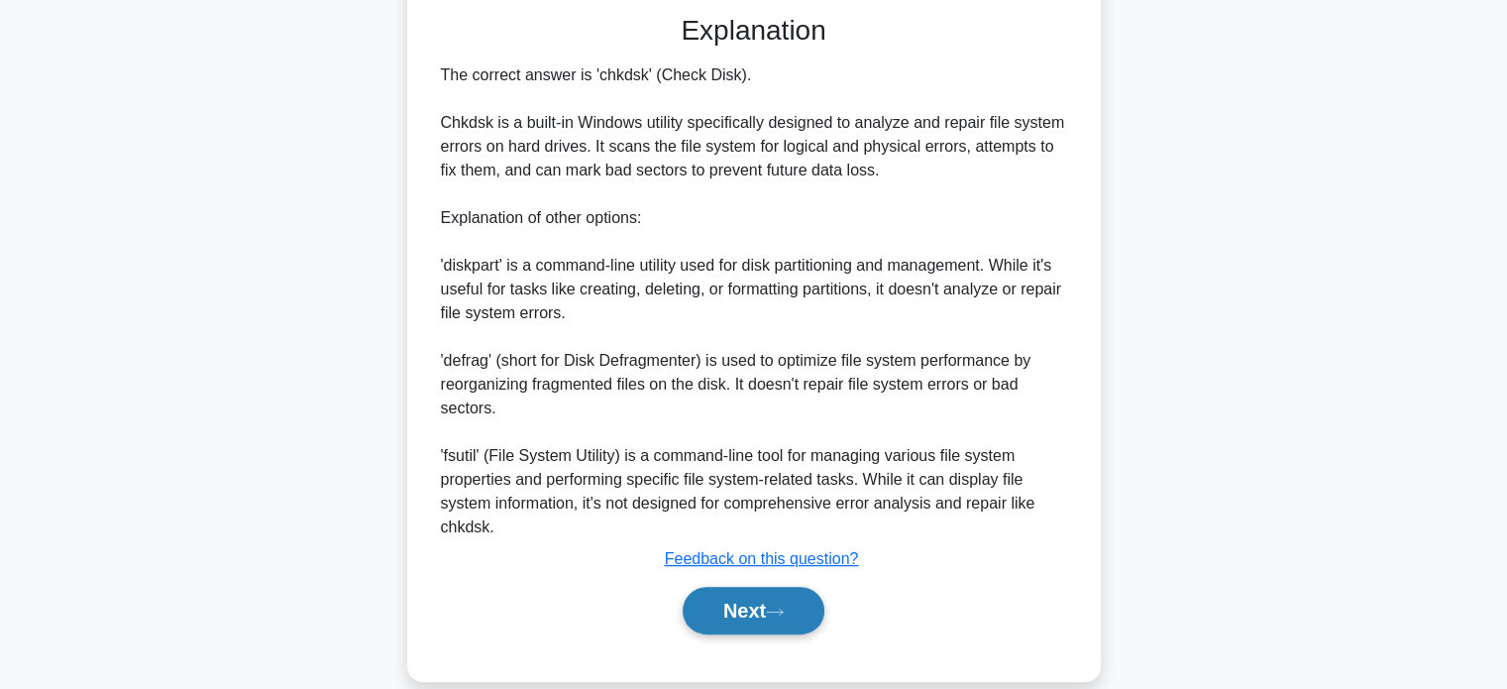
click at [746, 587] on button "Next" at bounding box center [754, 611] width 142 height 48
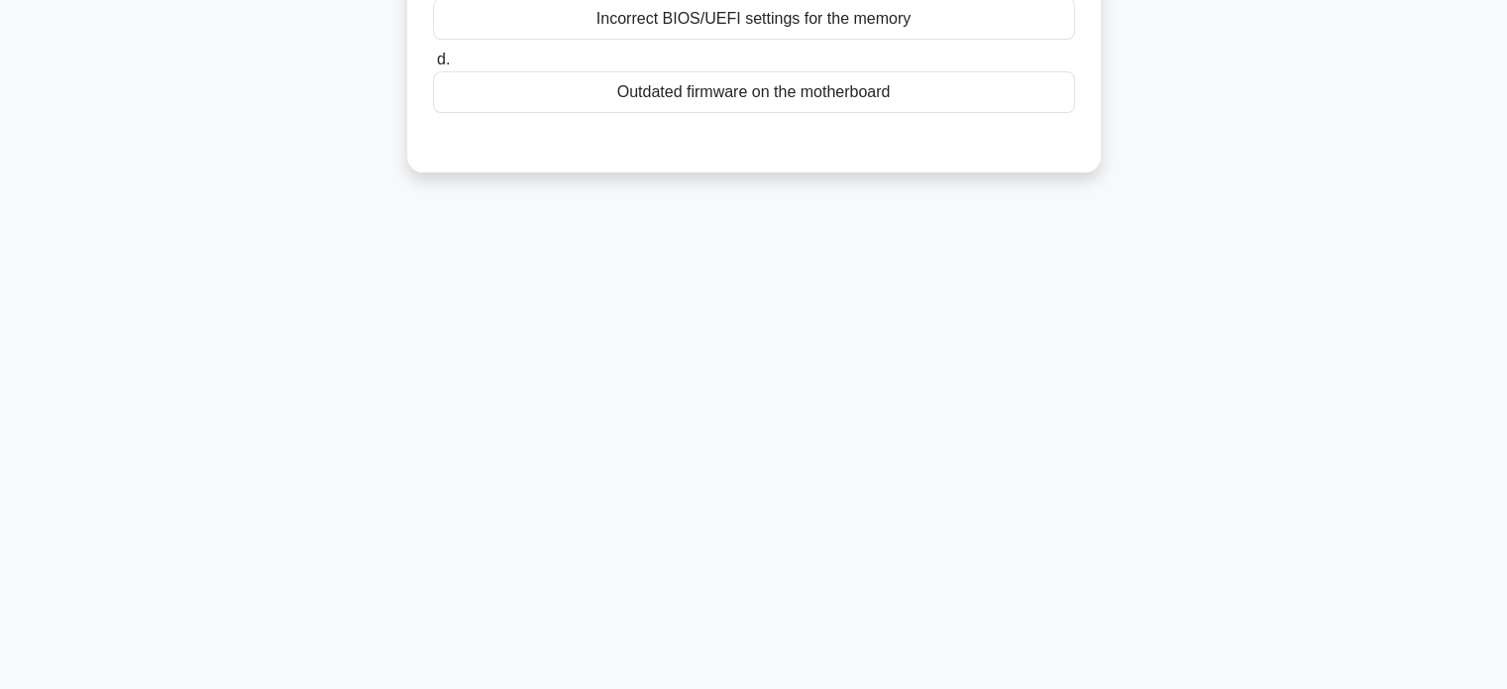
scroll to position [0, 0]
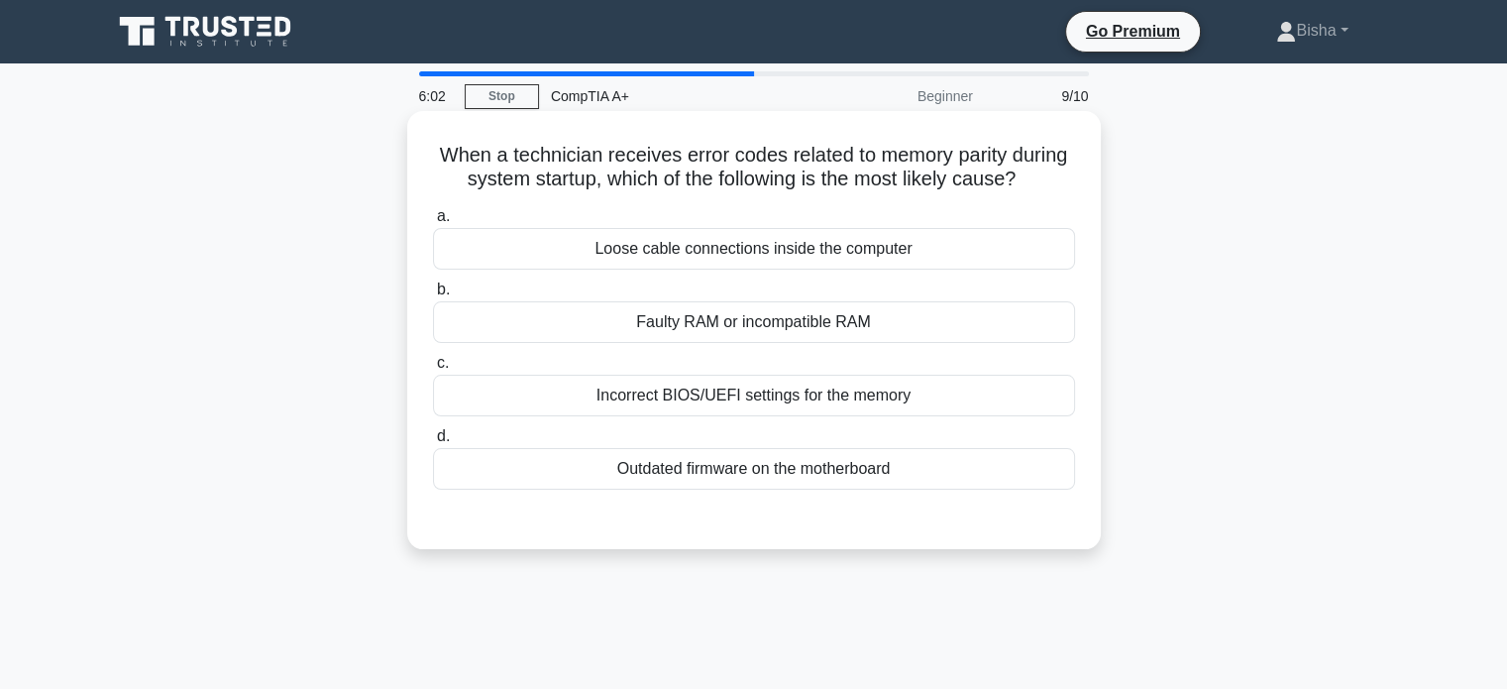
click at [950, 241] on div "Loose cable connections inside the computer" at bounding box center [754, 249] width 642 height 42
click at [433, 223] on input "a. Loose cable connections inside the computer" at bounding box center [433, 216] width 0 height 13
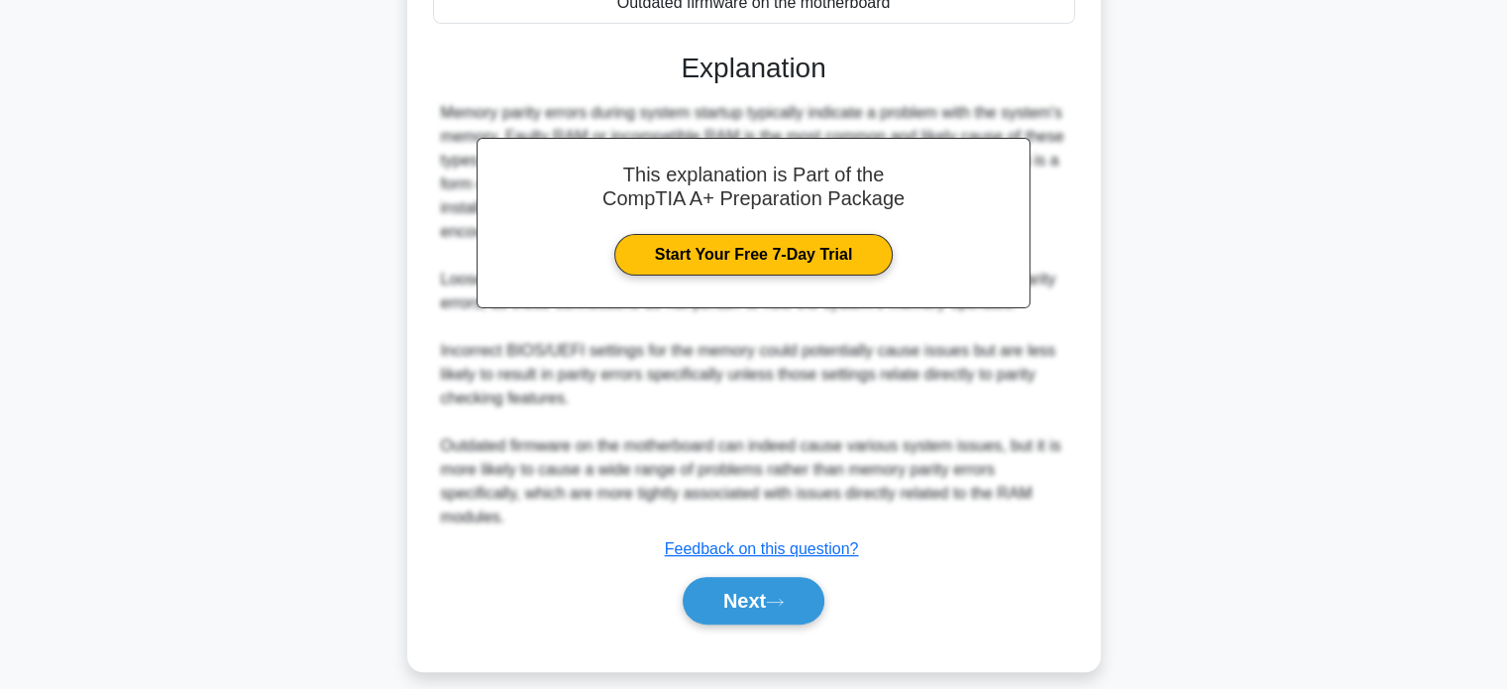
scroll to position [486, 0]
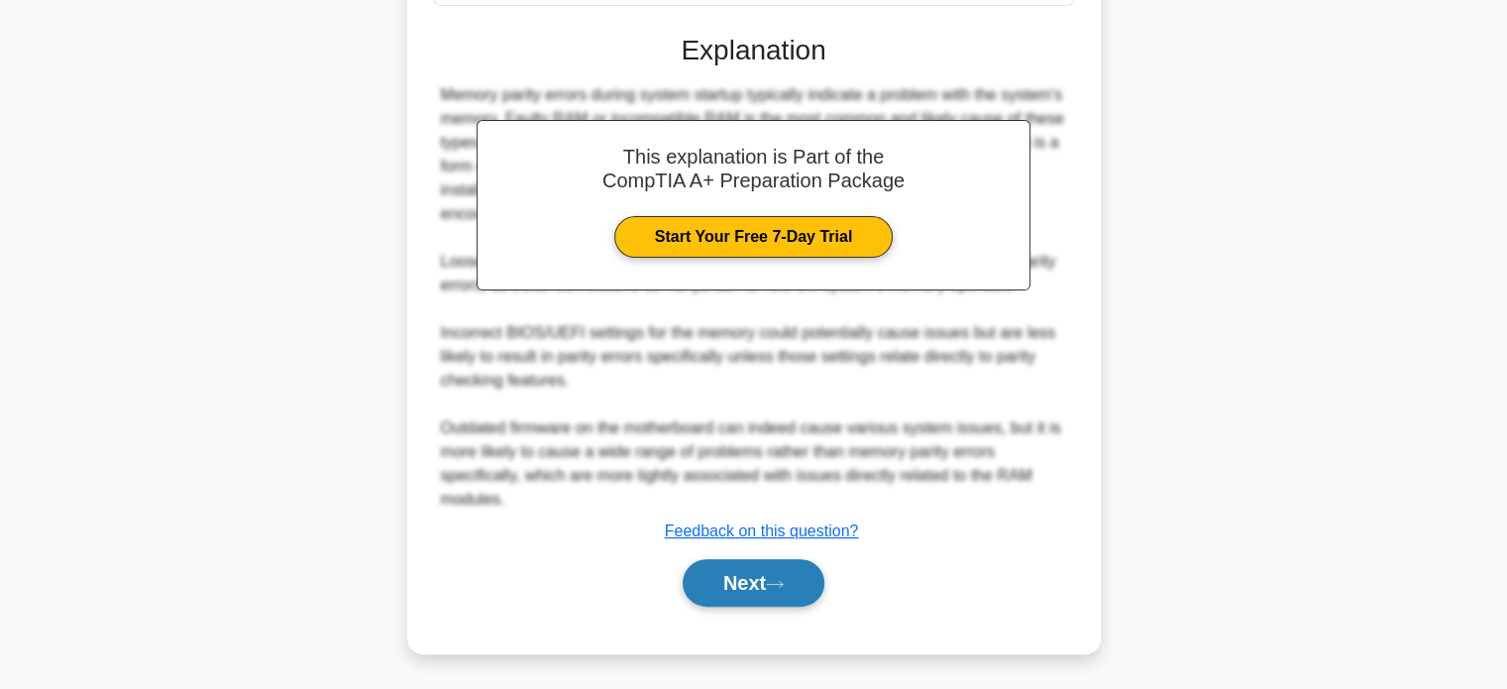
click at [801, 592] on button "Next" at bounding box center [754, 583] width 142 height 48
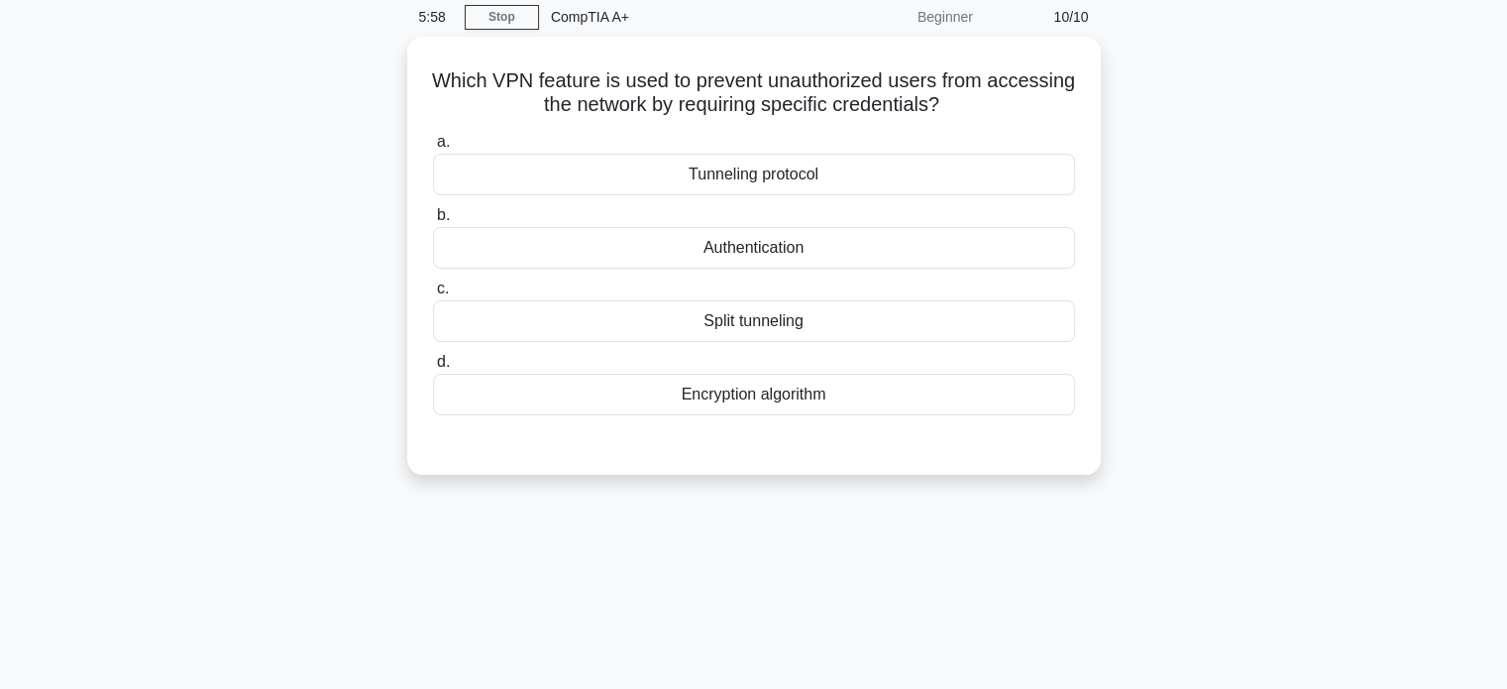
scroll to position [44, 0]
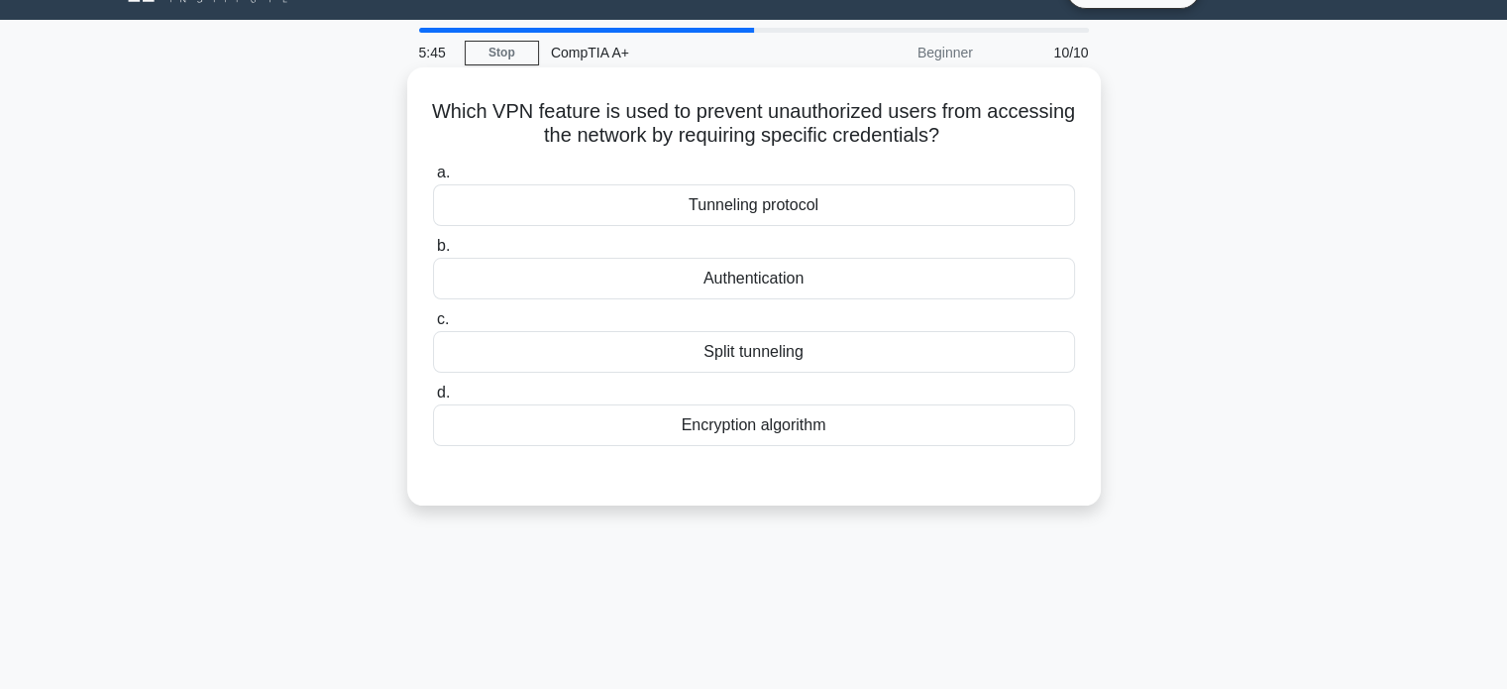
click at [816, 219] on div "Tunneling protocol" at bounding box center [754, 205] width 642 height 42
click at [433, 179] on input "a. Tunneling protocol" at bounding box center [433, 172] width 0 height 13
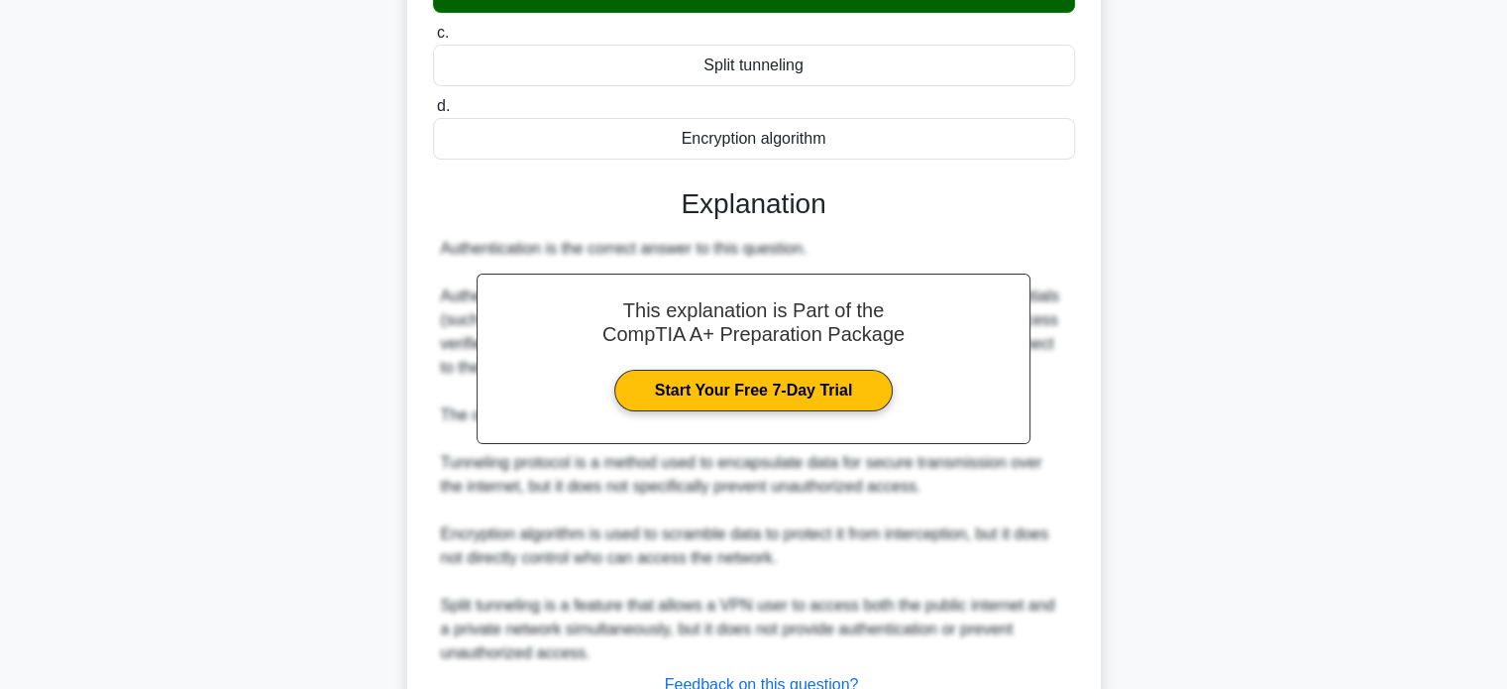
scroll to position [486, 0]
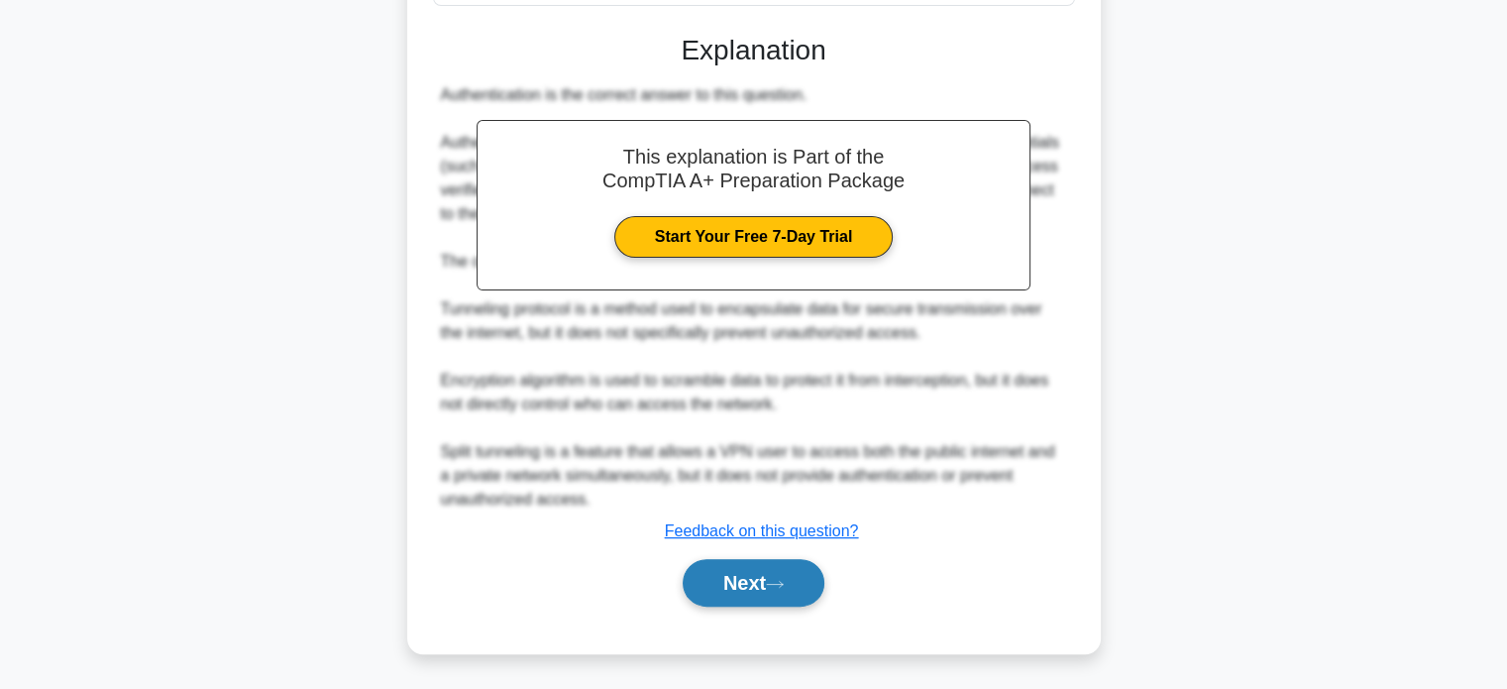
click at [762, 569] on button "Next" at bounding box center [754, 583] width 142 height 48
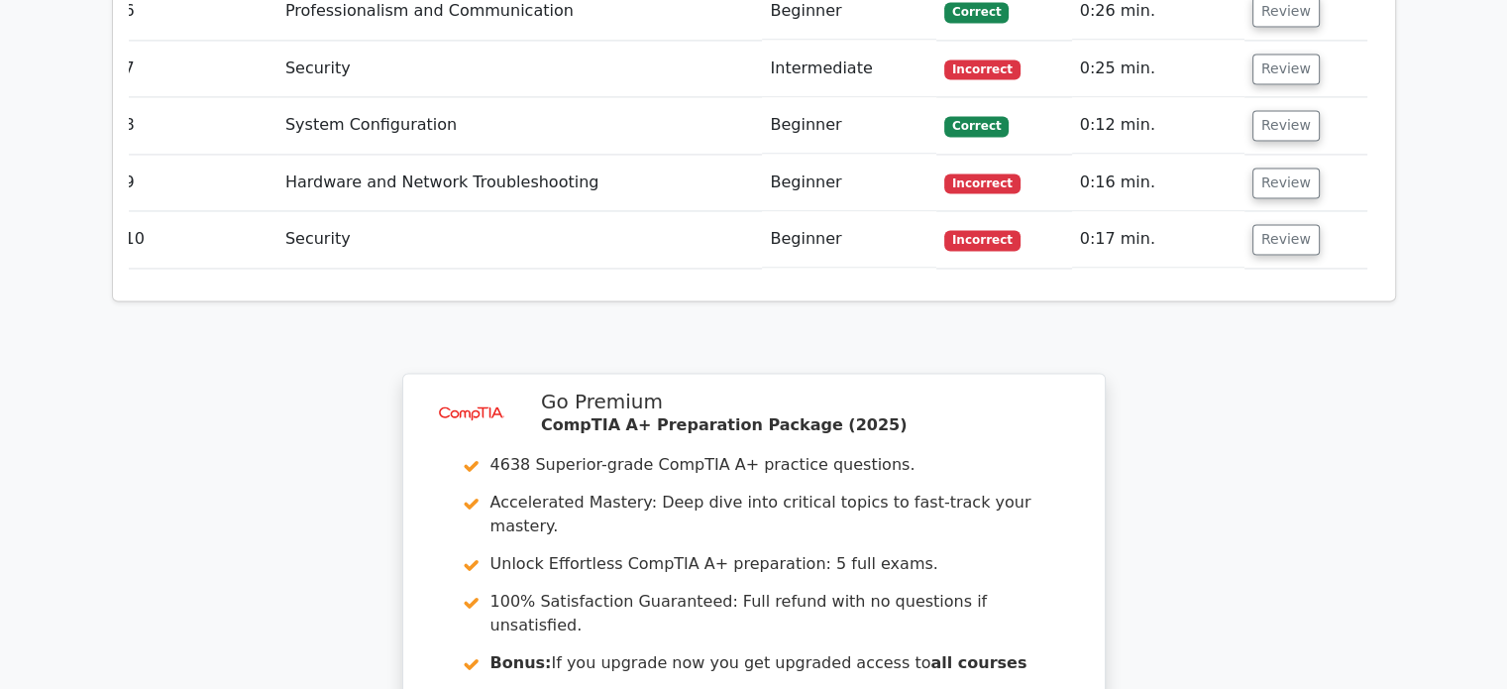
scroll to position [3393, 0]
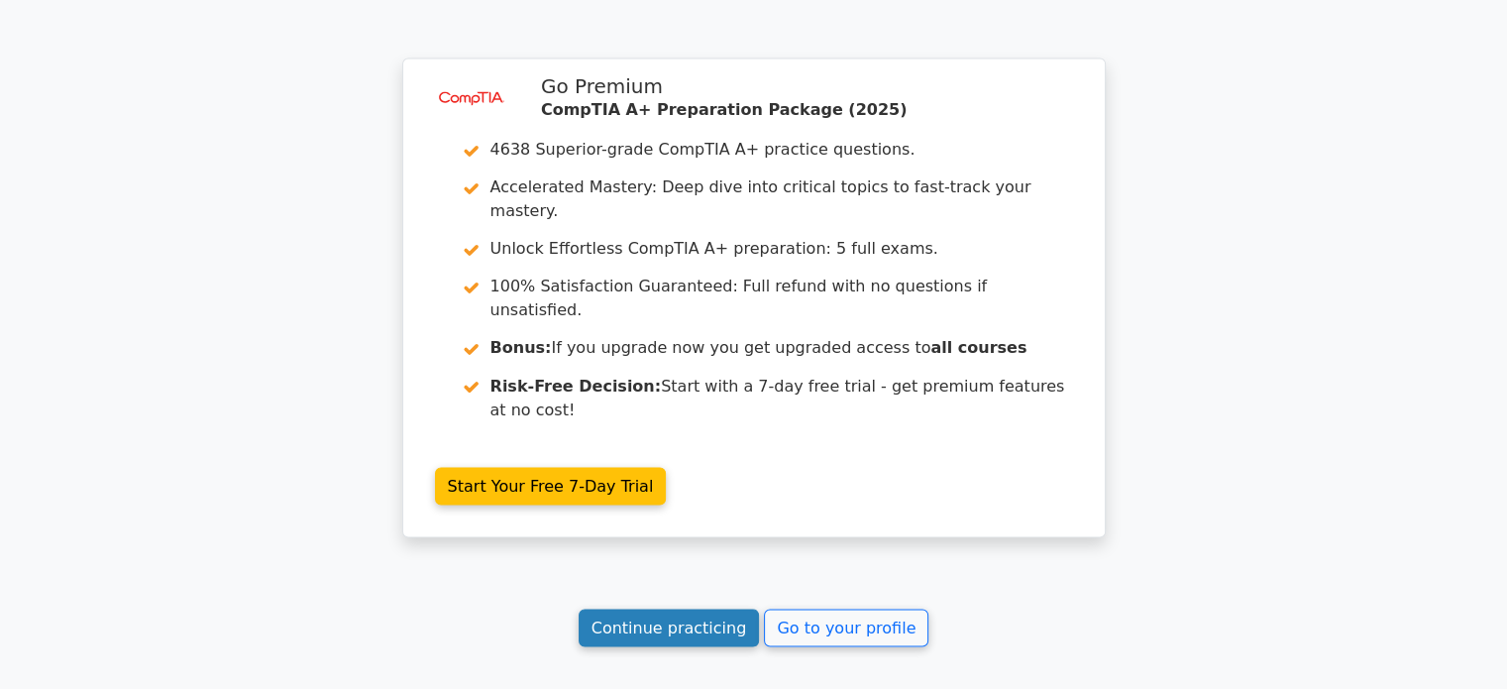
click at [699, 608] on link "Continue practicing" at bounding box center [669, 627] width 181 height 38
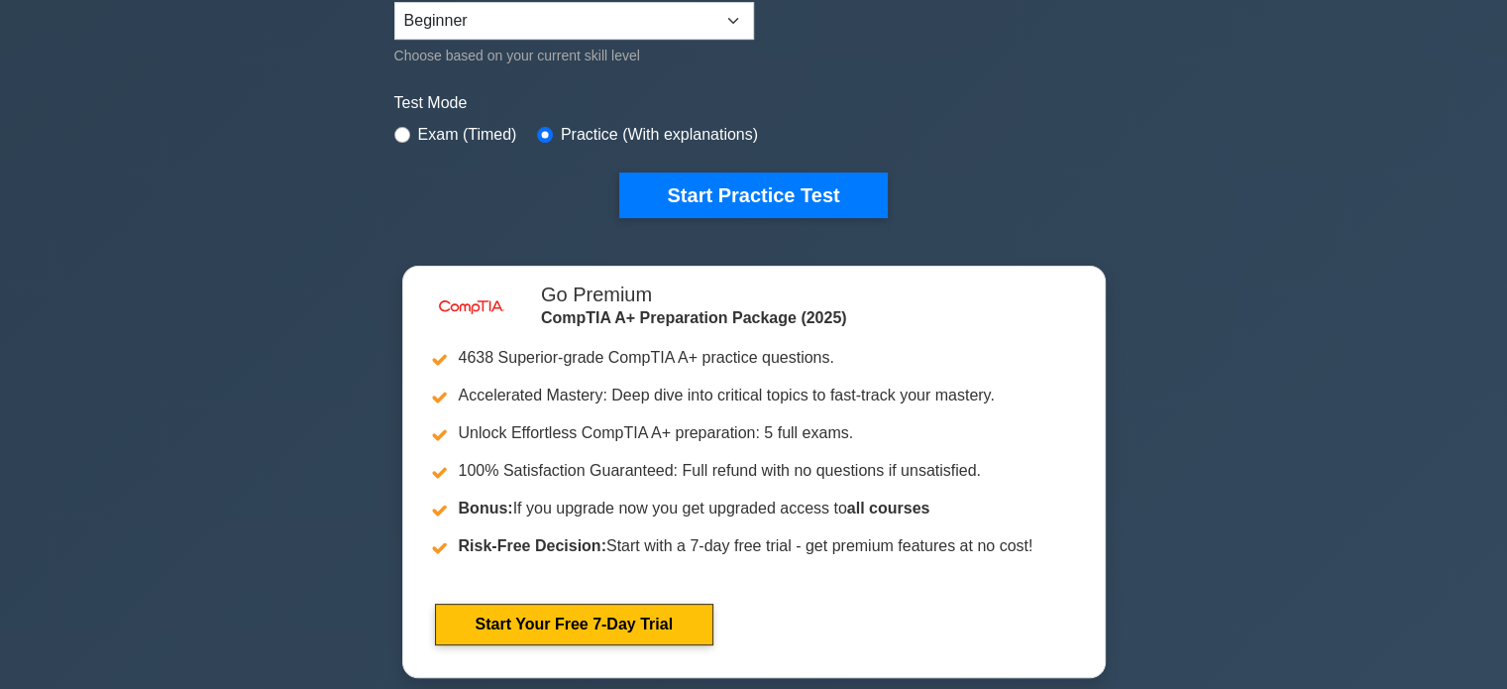
scroll to position [527, 0]
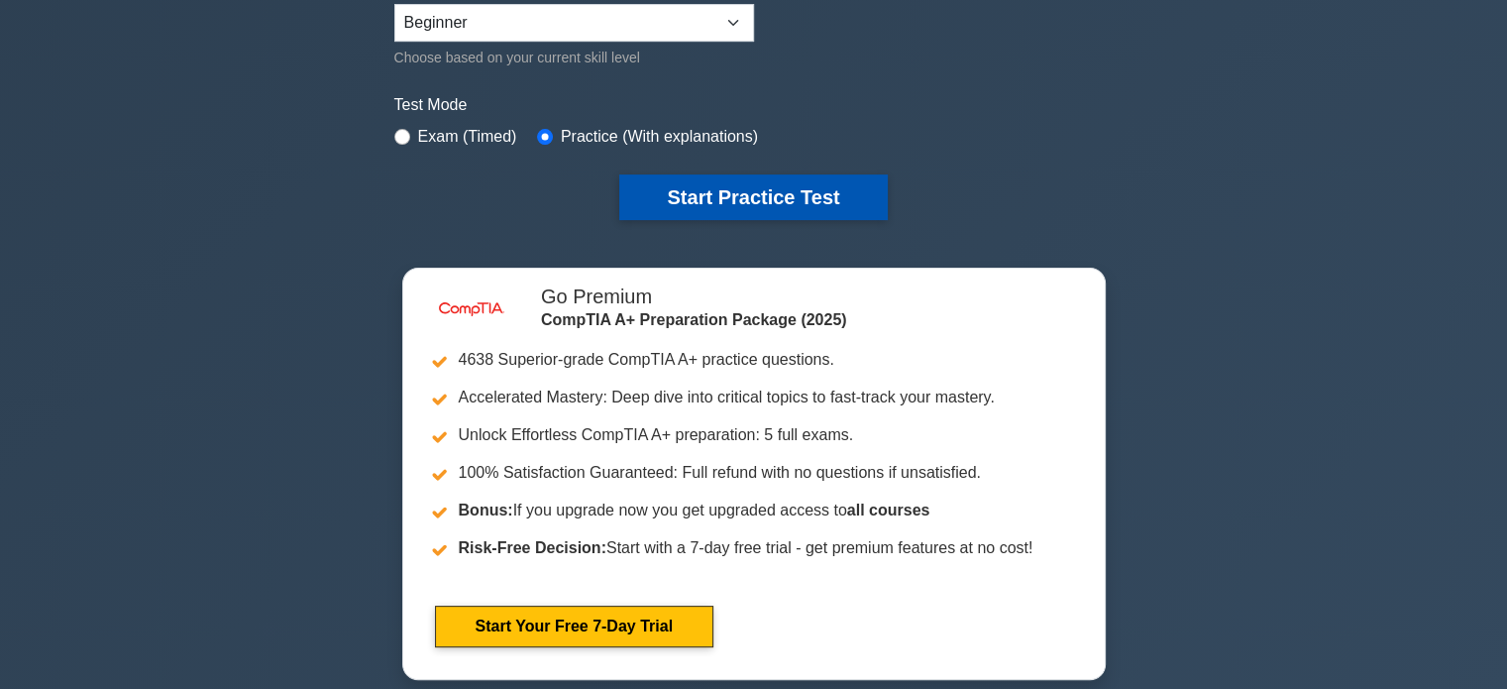
click at [785, 174] on button "Start Practice Test" at bounding box center [753, 197] width 268 height 46
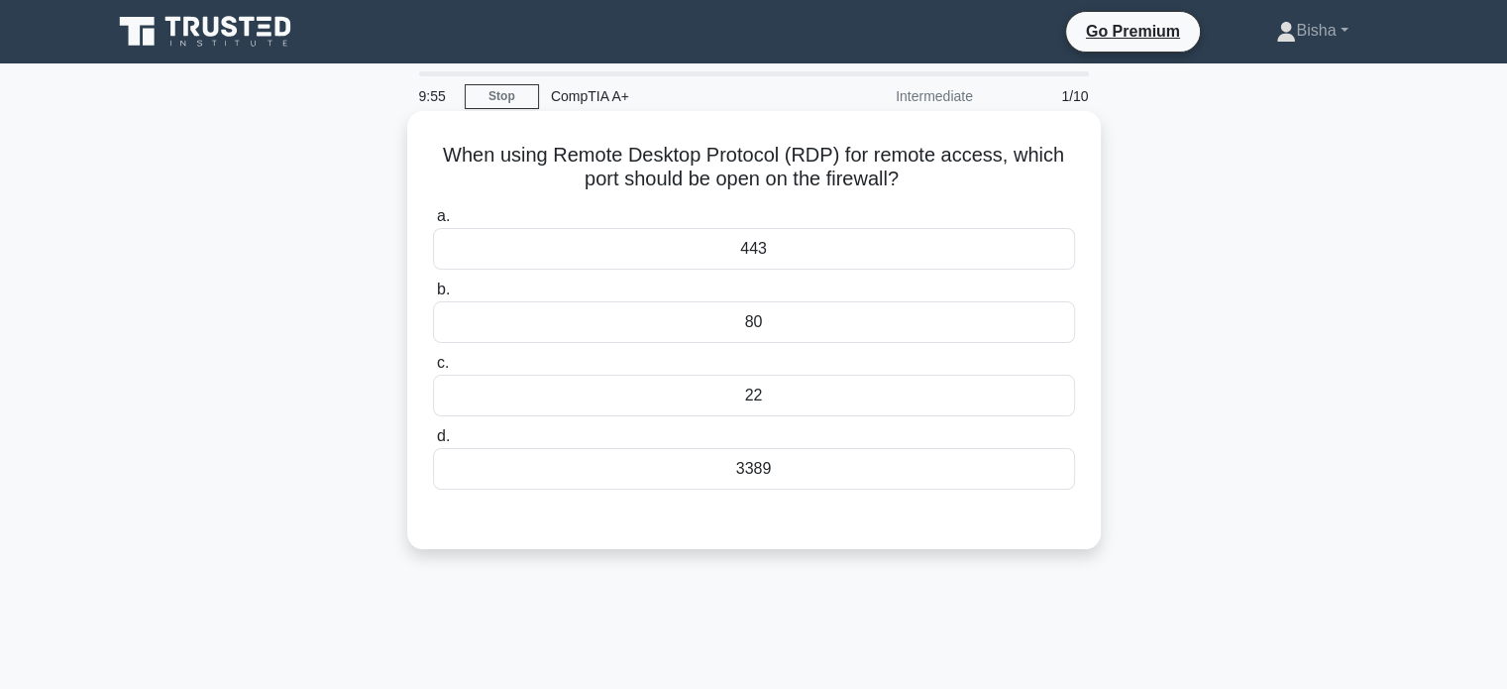
click at [994, 240] on div "443" at bounding box center [754, 249] width 642 height 42
click at [433, 223] on input "a. 443" at bounding box center [433, 216] width 0 height 13
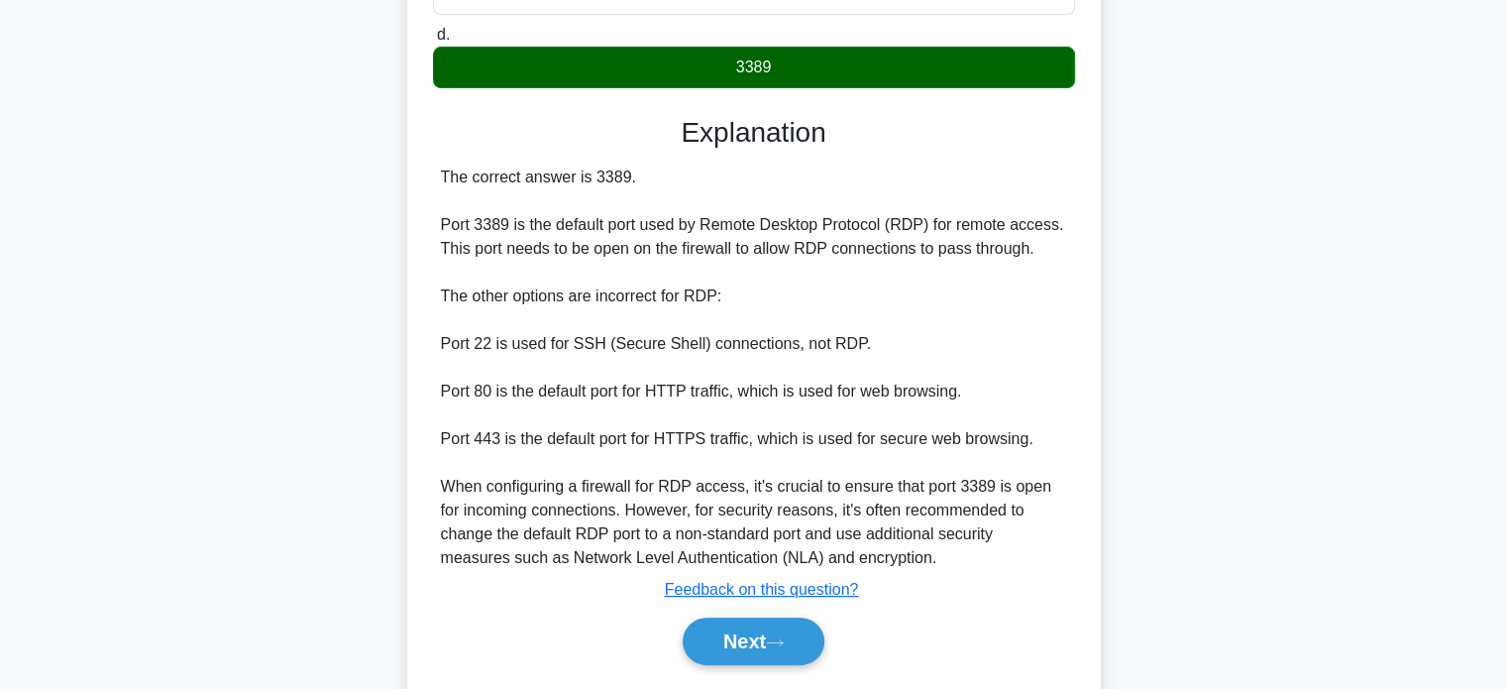
scroll to position [404, 0]
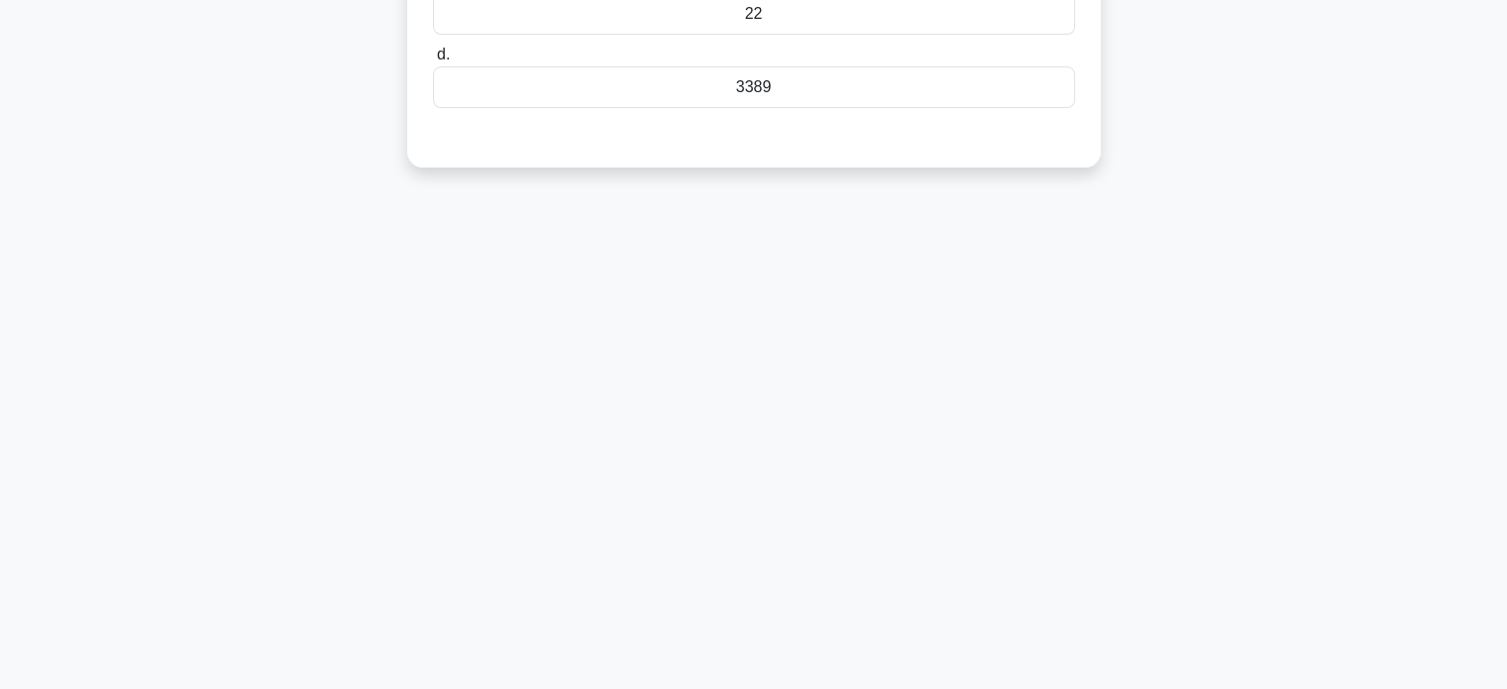
scroll to position [380, 0]
click at [780, 74] on div "3389" at bounding box center [754, 88] width 642 height 42
click at [433, 62] on input "d. 3389" at bounding box center [433, 56] width 0 height 13
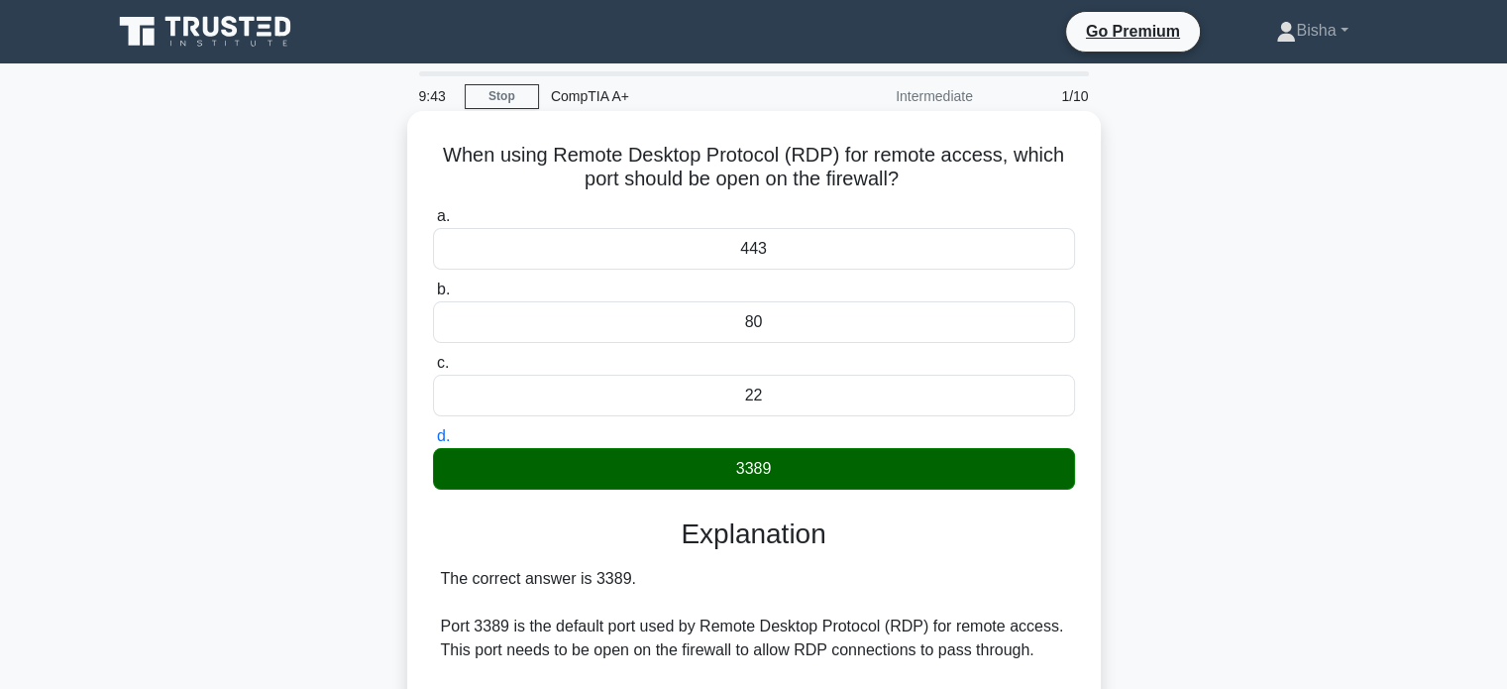
scroll to position [460, 0]
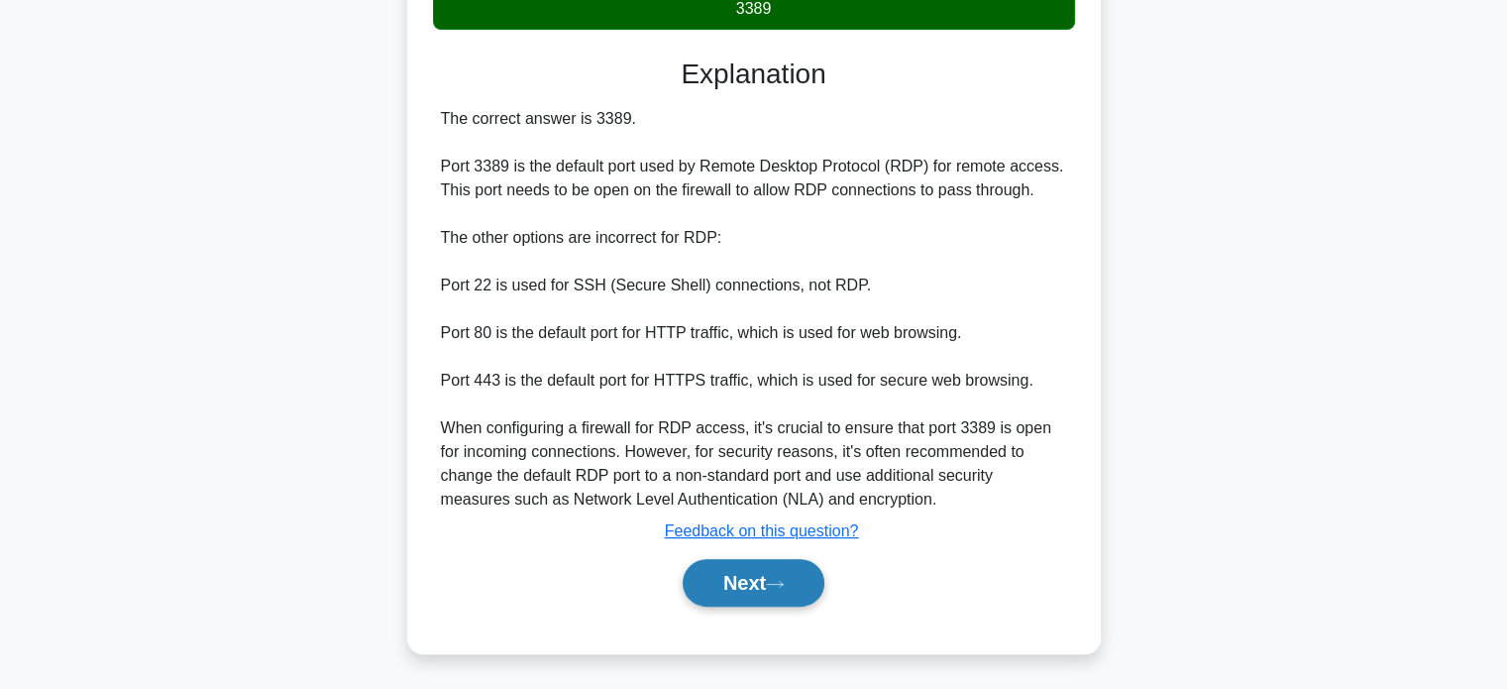
click at [769, 562] on button "Next" at bounding box center [754, 583] width 142 height 48
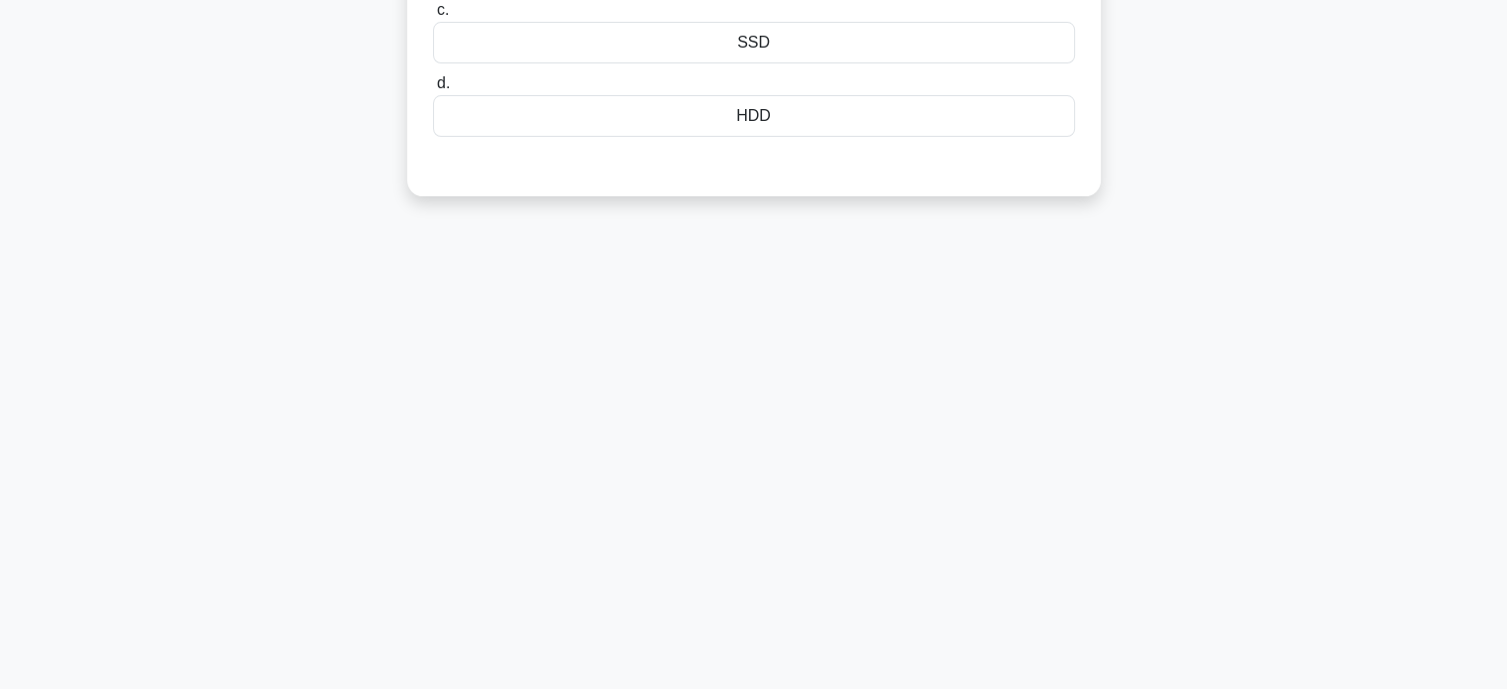
scroll to position [0, 0]
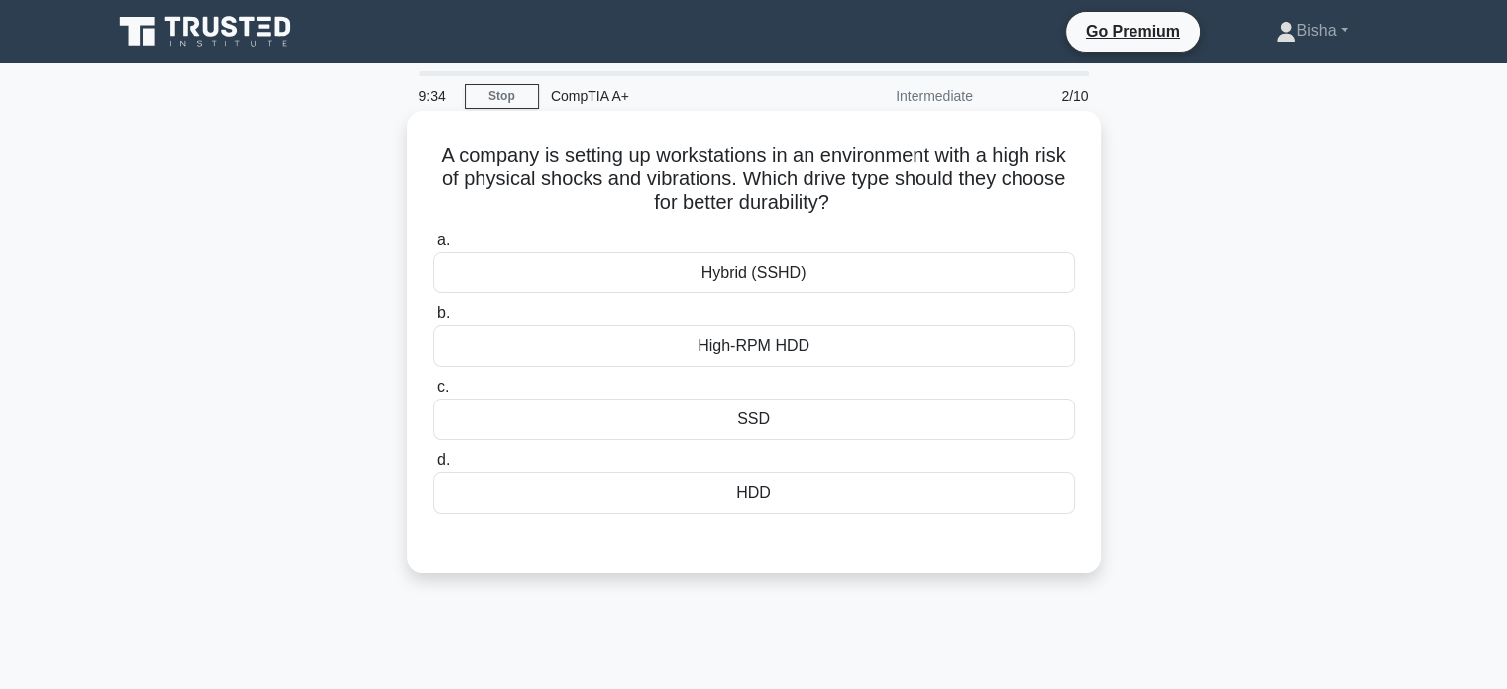
click at [907, 273] on div "Hybrid (SSHD)" at bounding box center [754, 273] width 642 height 42
click at [433, 247] on input "a. Hybrid (SSHD)" at bounding box center [433, 240] width 0 height 13
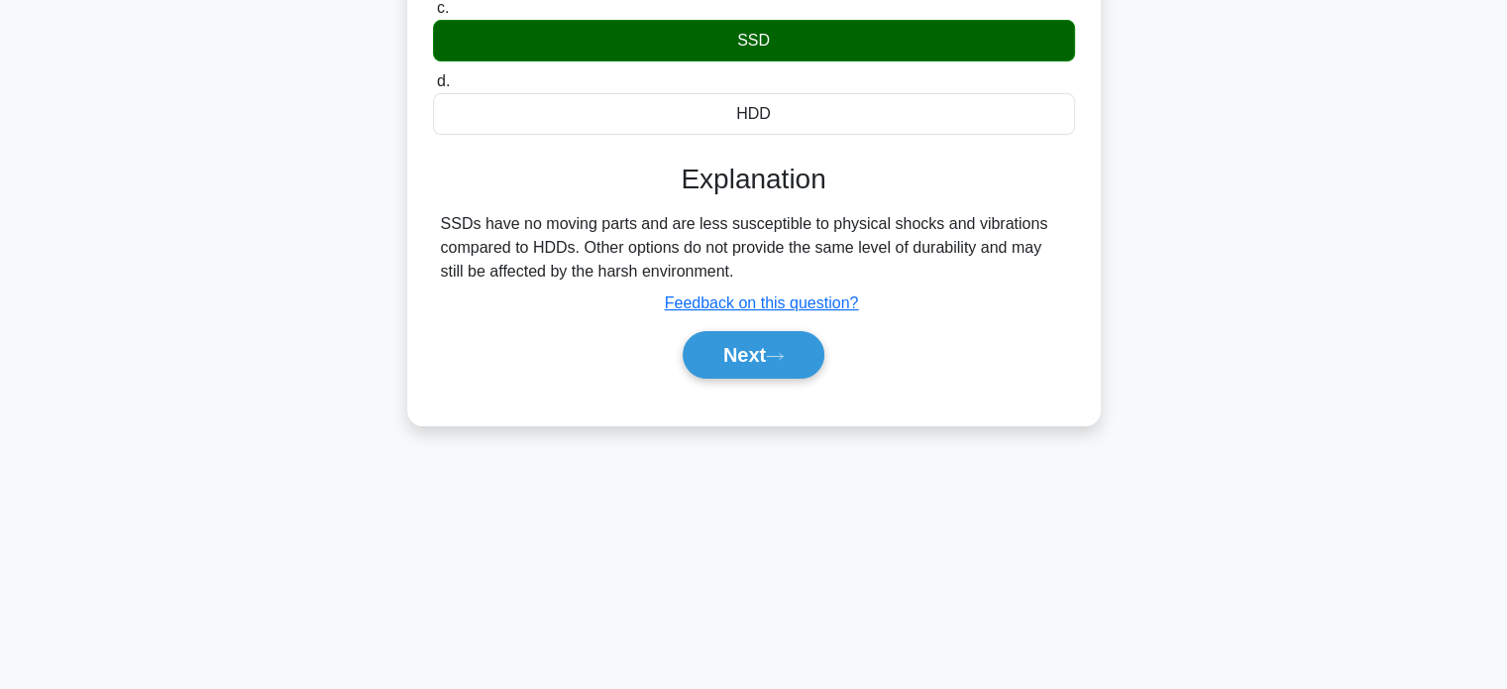
scroll to position [380, 0]
click at [769, 361] on button "Next" at bounding box center [754, 355] width 142 height 48
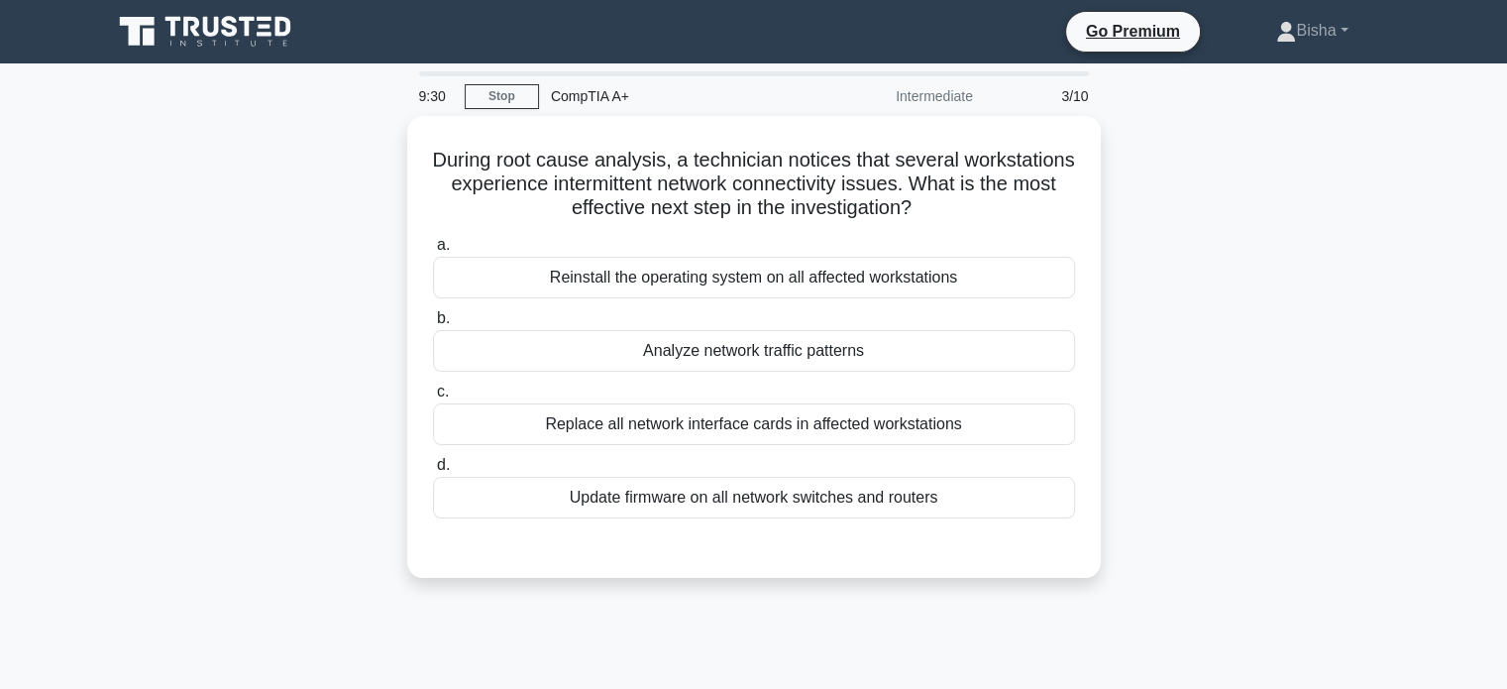
scroll to position [0, 0]
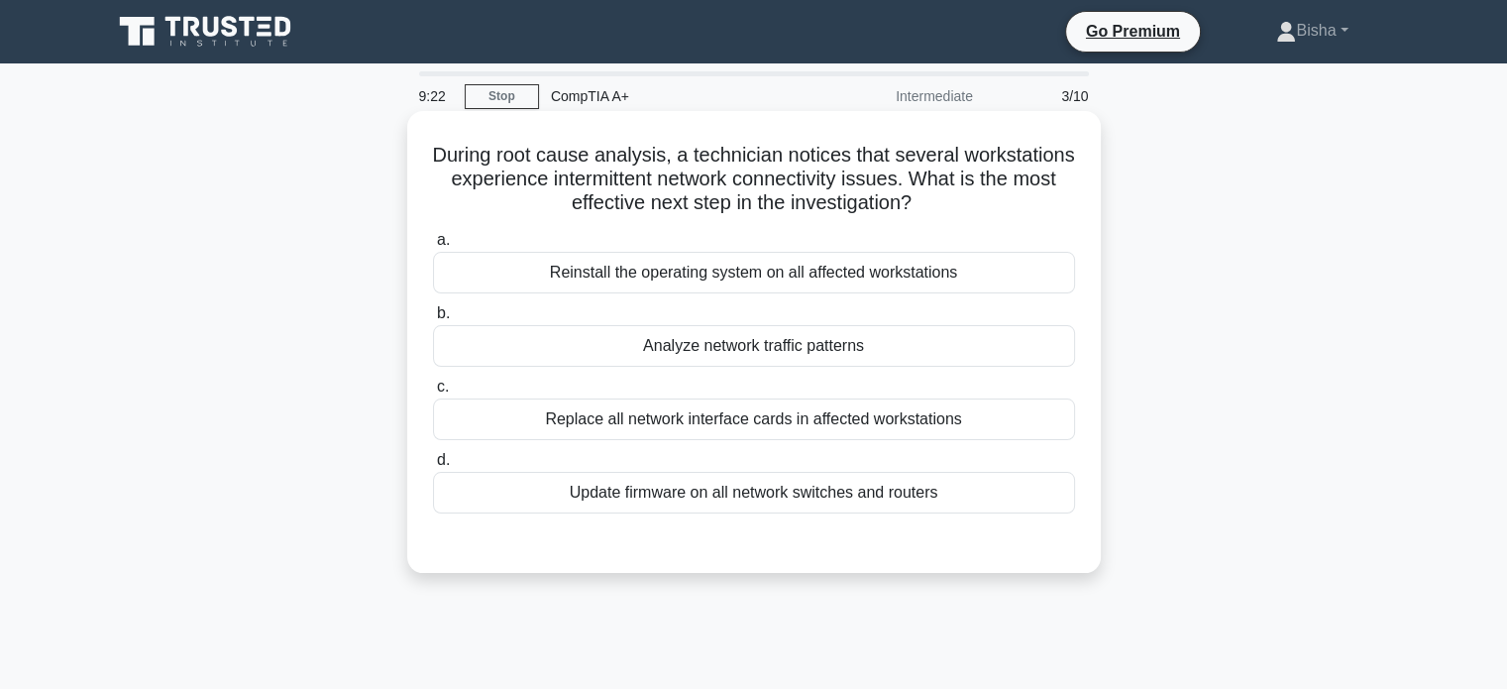
click at [890, 354] on div "Analyze network traffic patterns" at bounding box center [754, 346] width 642 height 42
click at [433, 320] on input "b. Analyze network traffic patterns" at bounding box center [433, 313] width 0 height 13
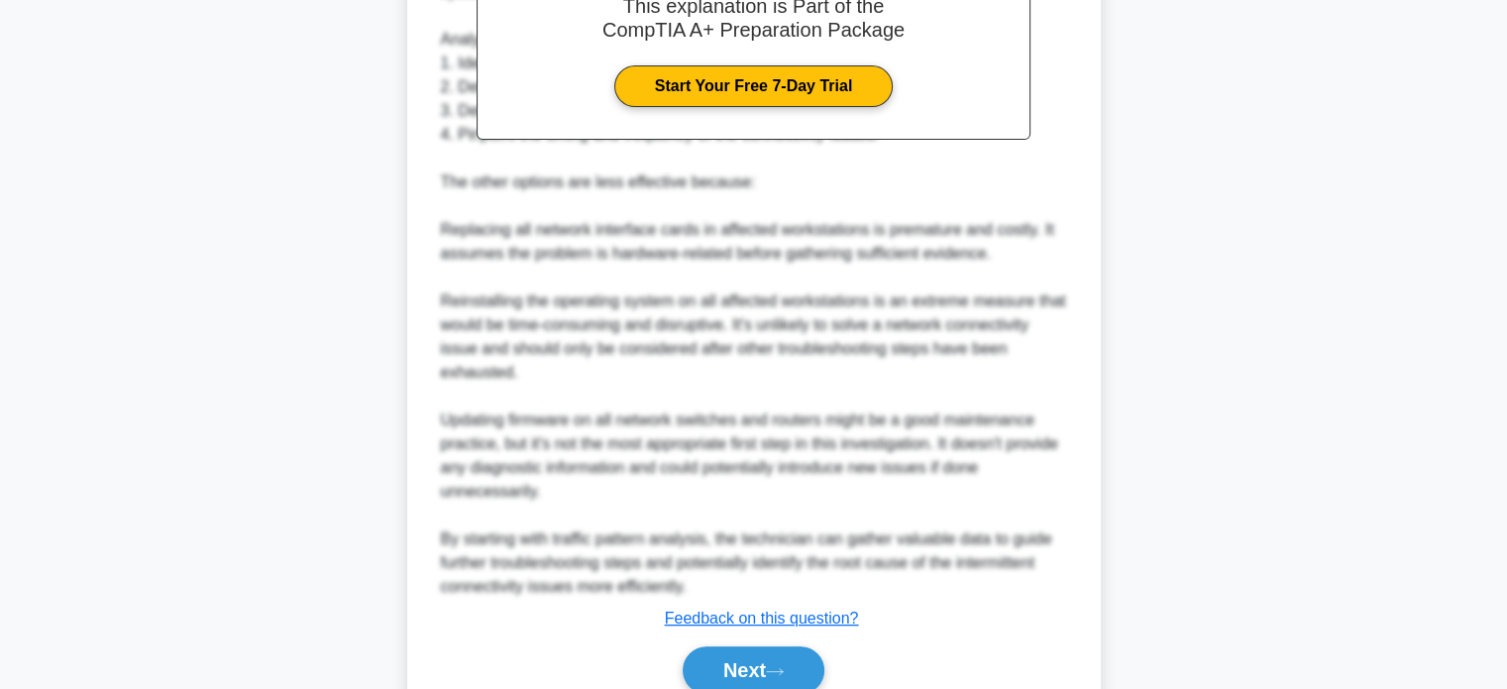
scroll to position [685, 0]
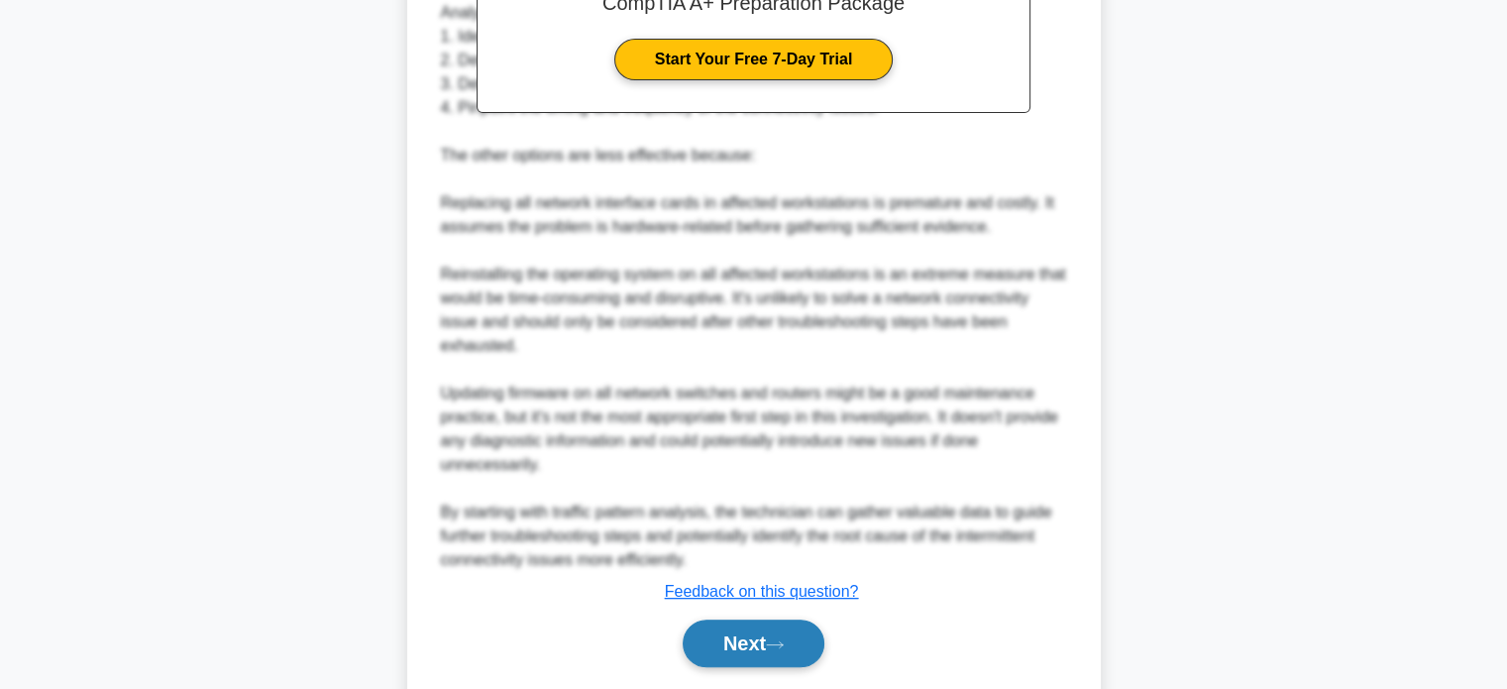
click at [786, 657] on button "Next" at bounding box center [754, 643] width 142 height 48
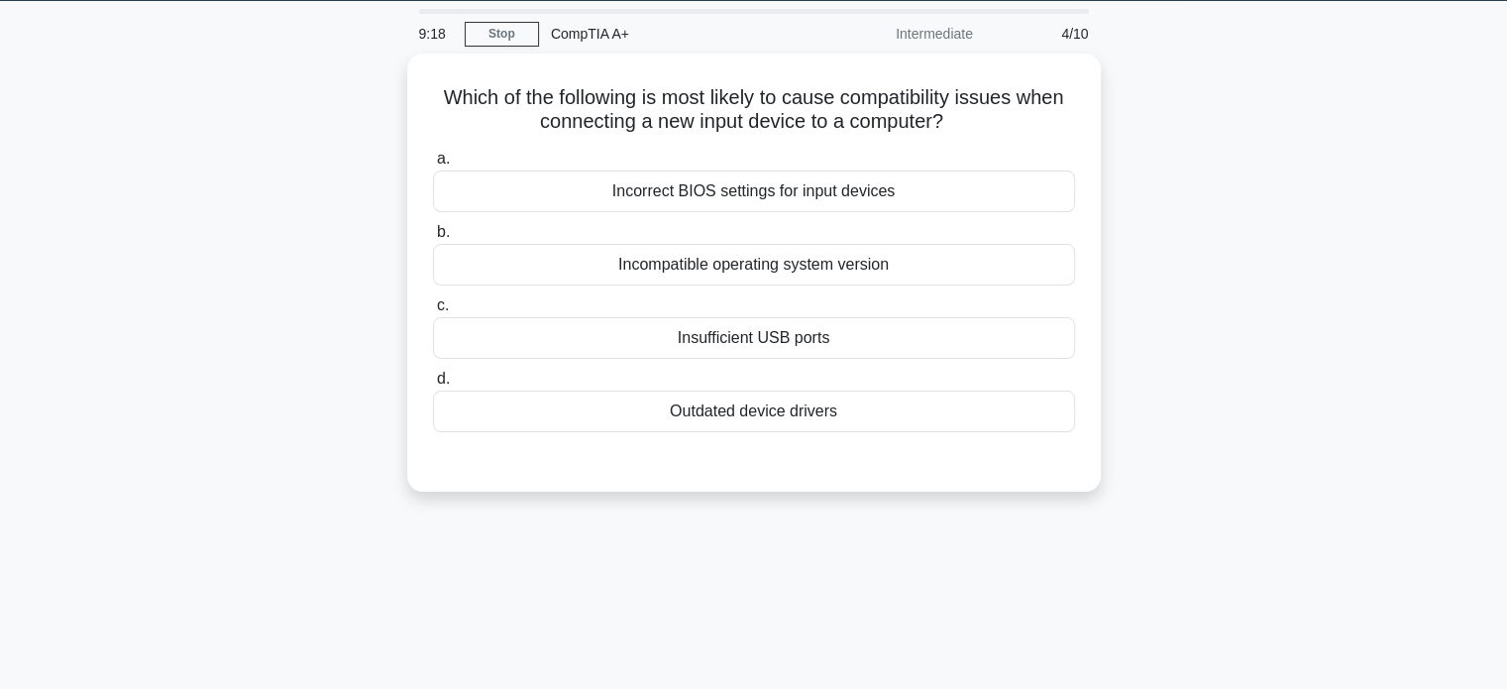
scroll to position [0, 0]
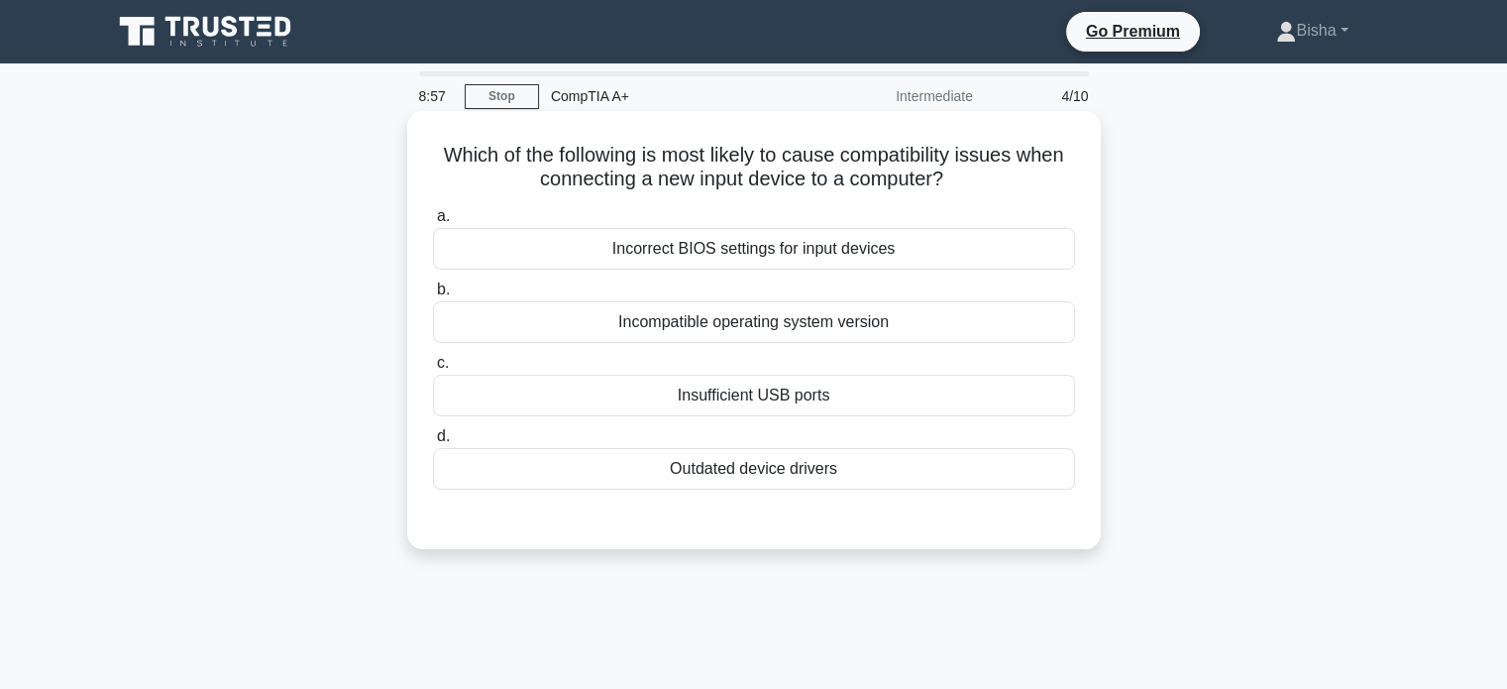
click at [872, 337] on div "Incompatible operating system version" at bounding box center [754, 322] width 642 height 42
click at [433, 296] on input "b. Incompatible operating system version" at bounding box center [433, 289] width 0 height 13
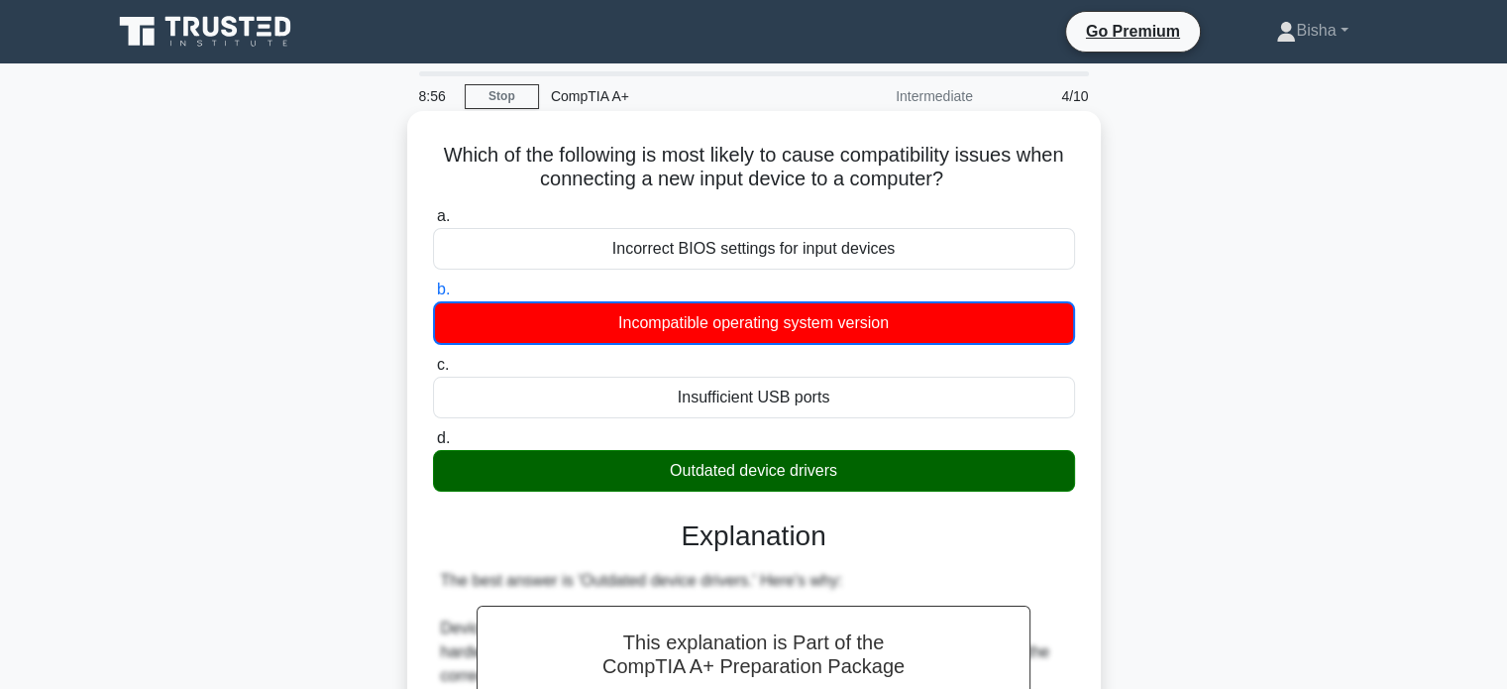
scroll to position [623, 0]
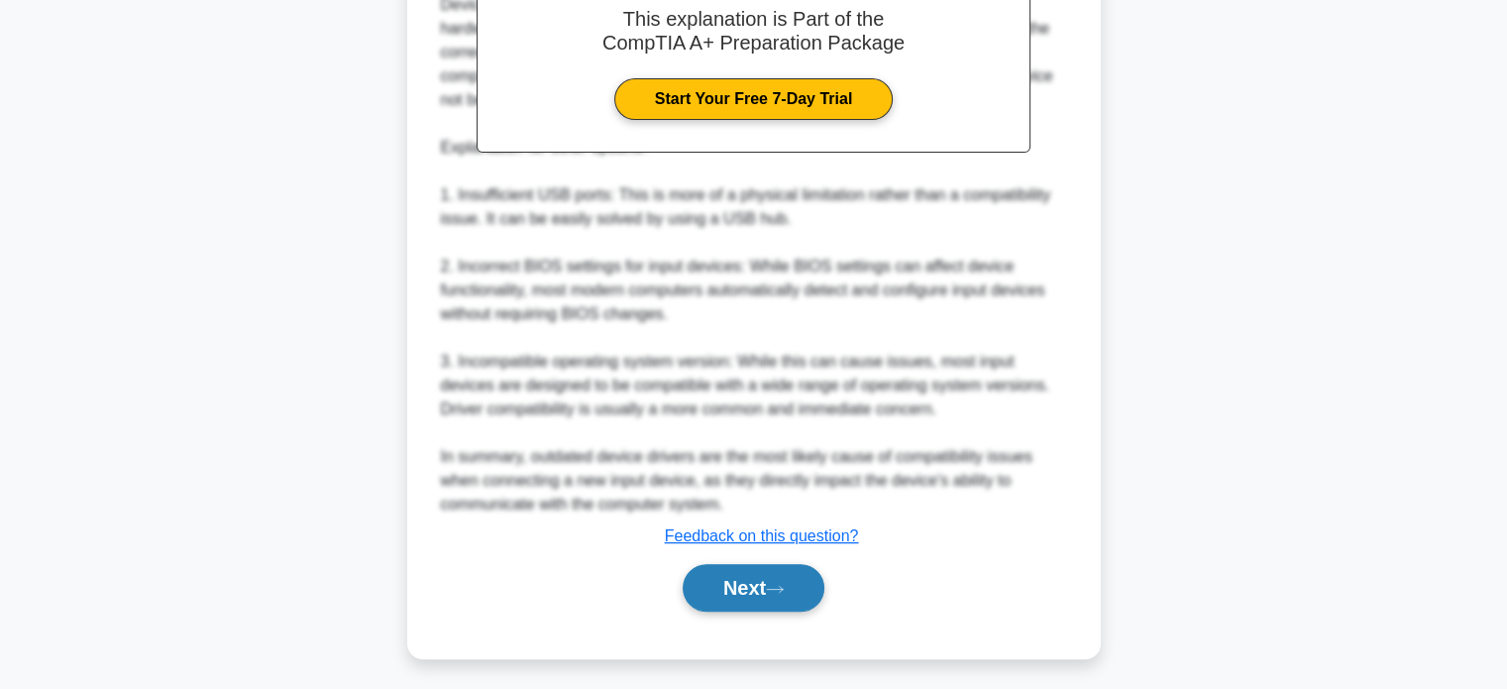
click at [772, 583] on button "Next" at bounding box center [754, 588] width 142 height 48
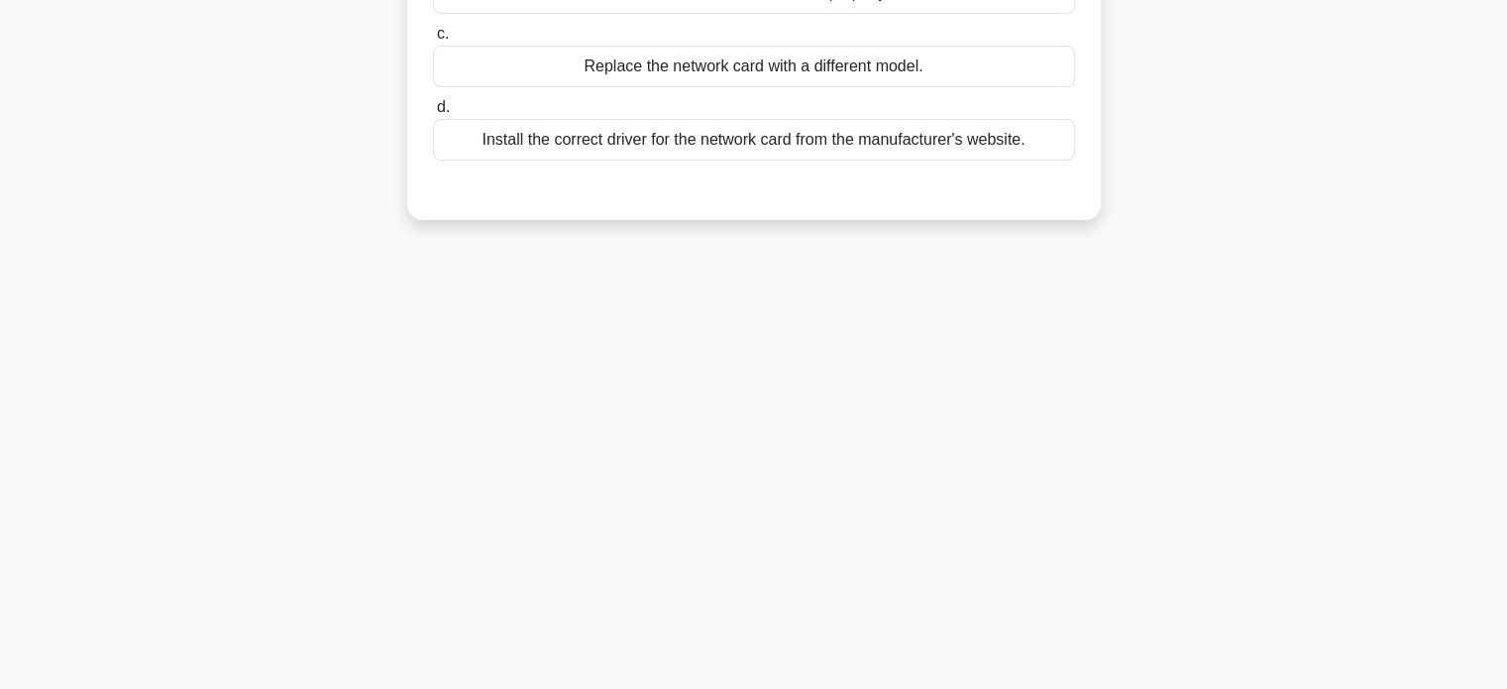
scroll to position [381, 0]
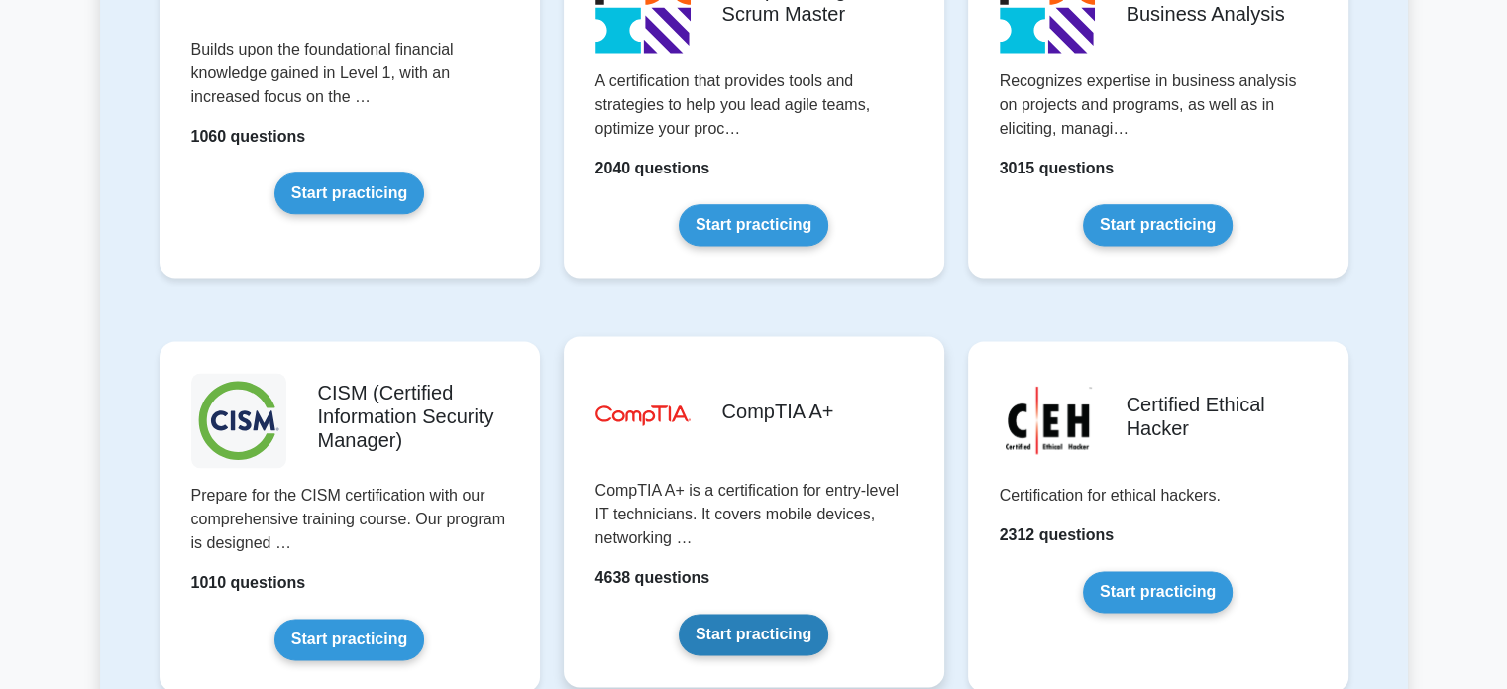
scroll to position [2604, 0]
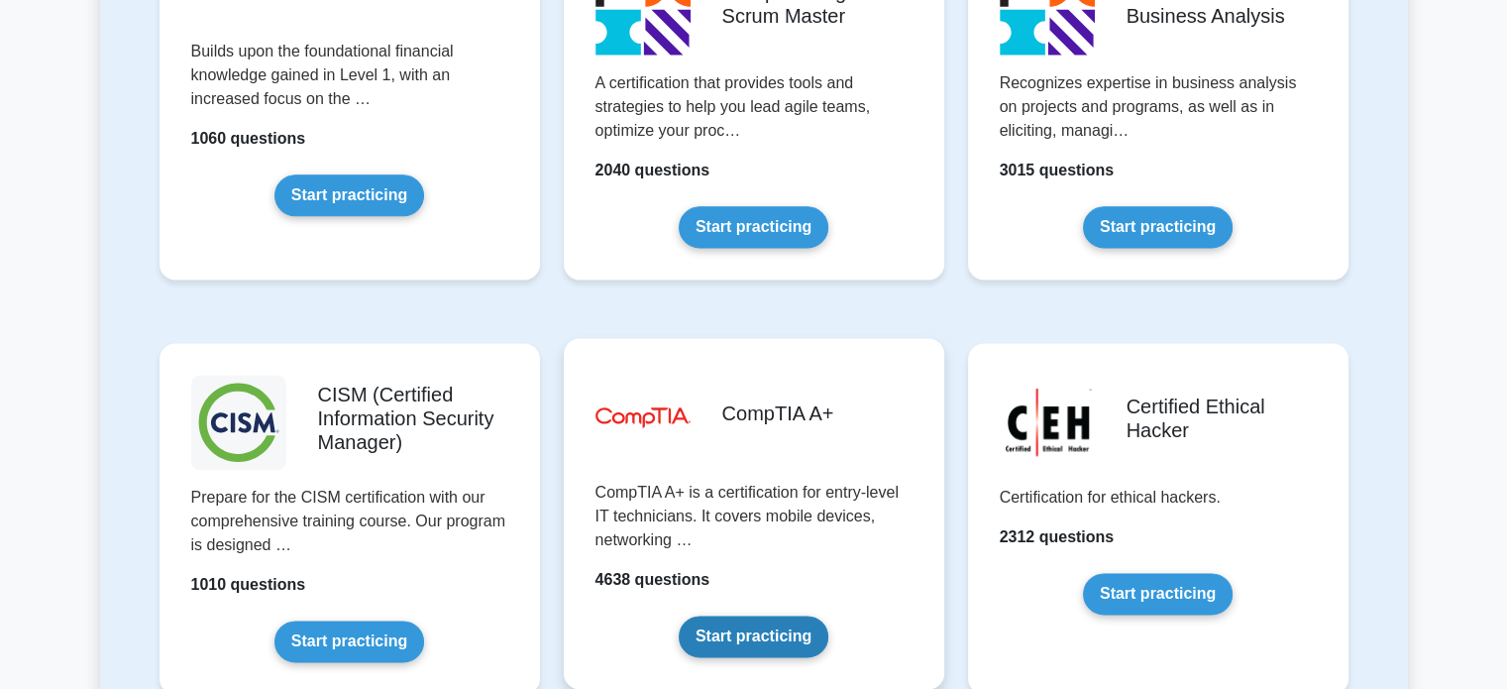
click at [770, 615] on link "Start practicing" at bounding box center [754, 636] width 150 height 42
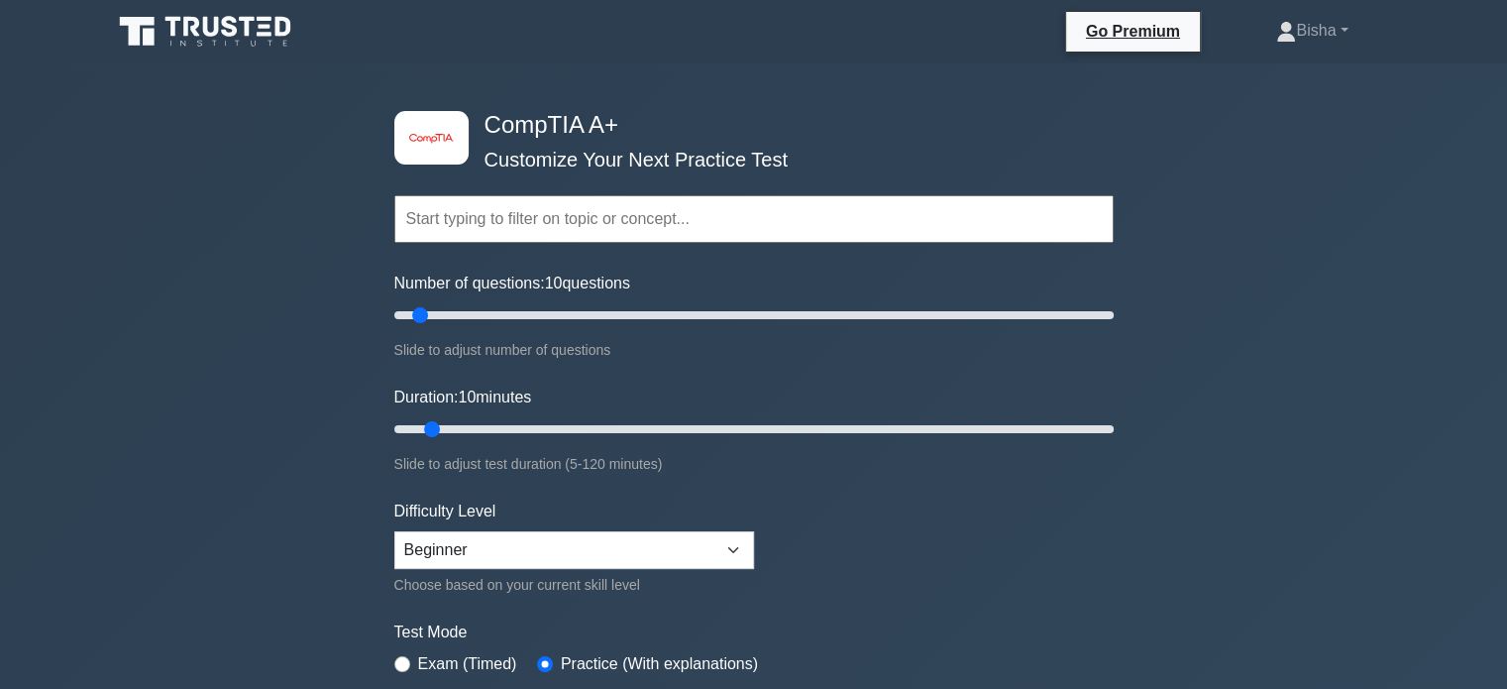
scroll to position [102, 0]
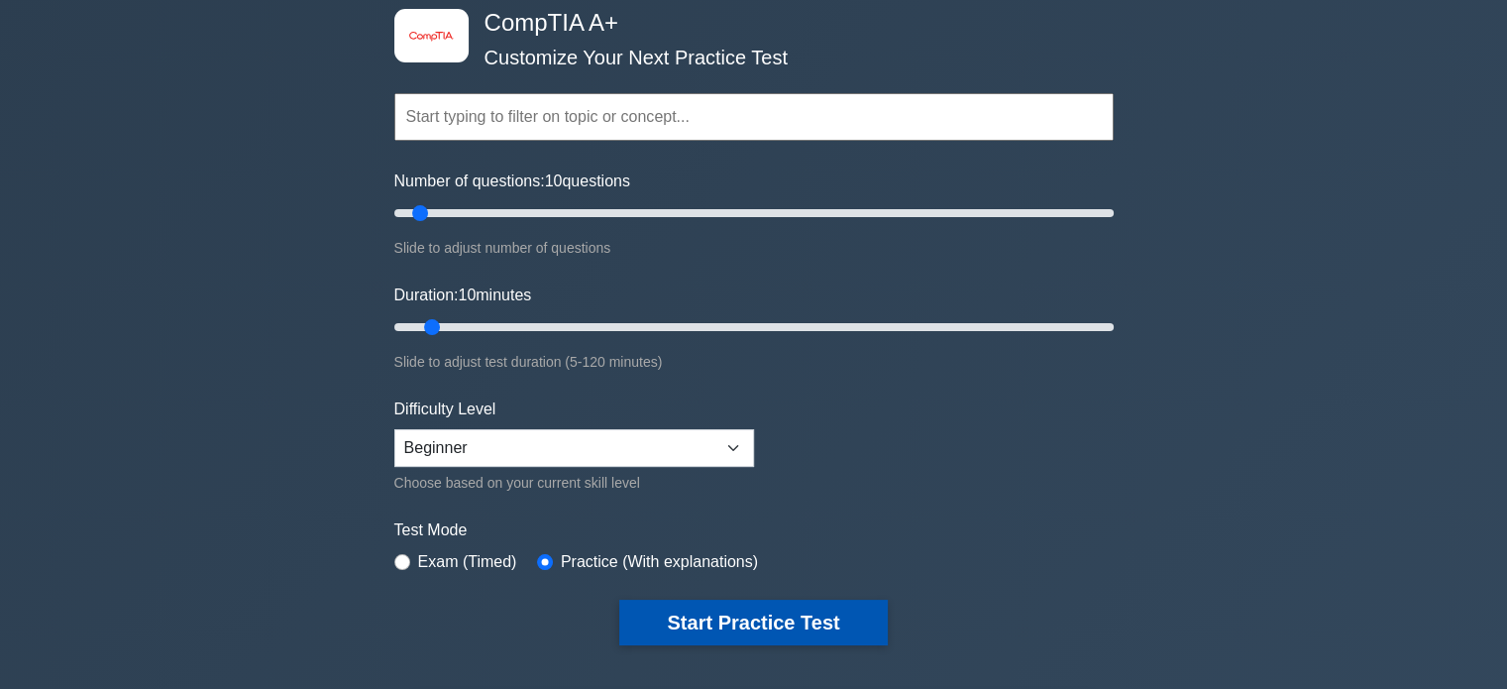
click at [789, 627] on button "Start Practice Test" at bounding box center [753, 622] width 268 height 46
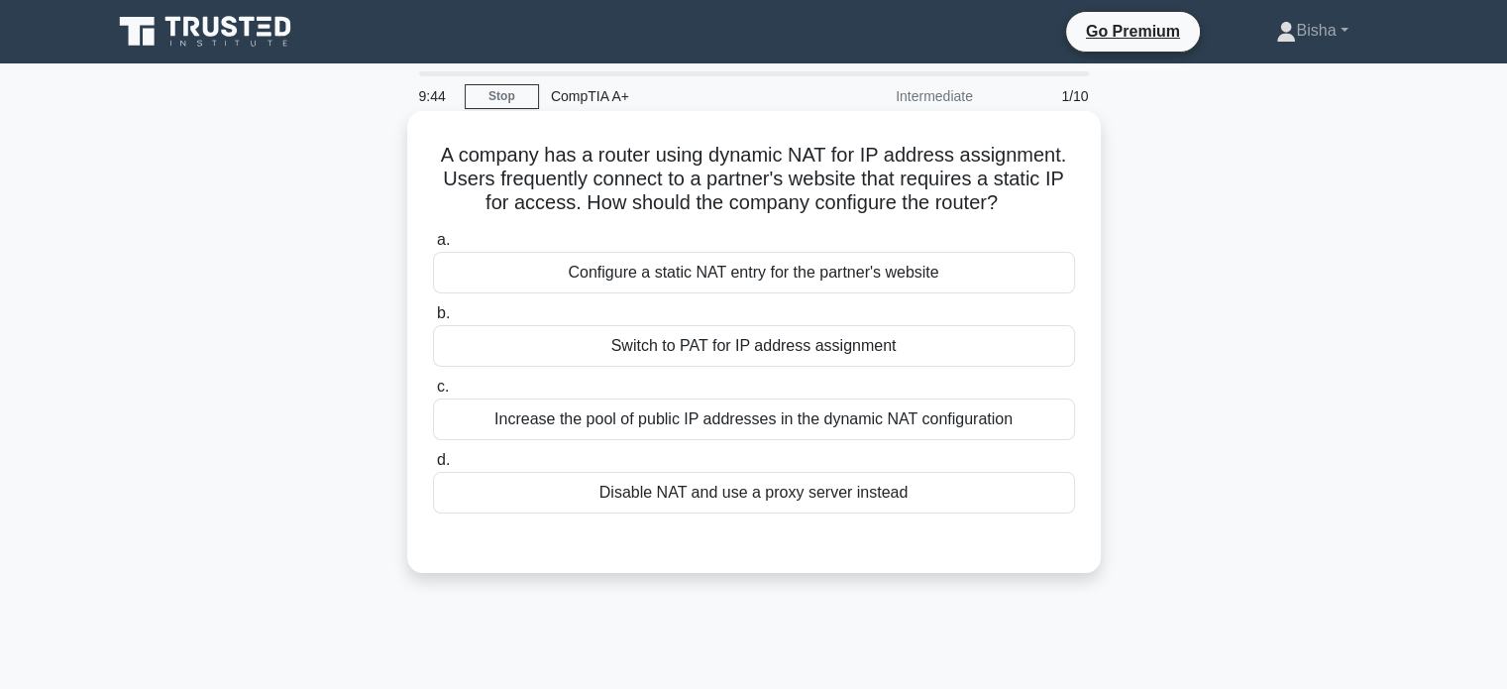
click at [874, 278] on div "Configure a static NAT entry for the partner's website" at bounding box center [754, 273] width 642 height 42
click at [433, 247] on input "a. Configure a static NAT entry for the partner's website" at bounding box center [433, 240] width 0 height 13
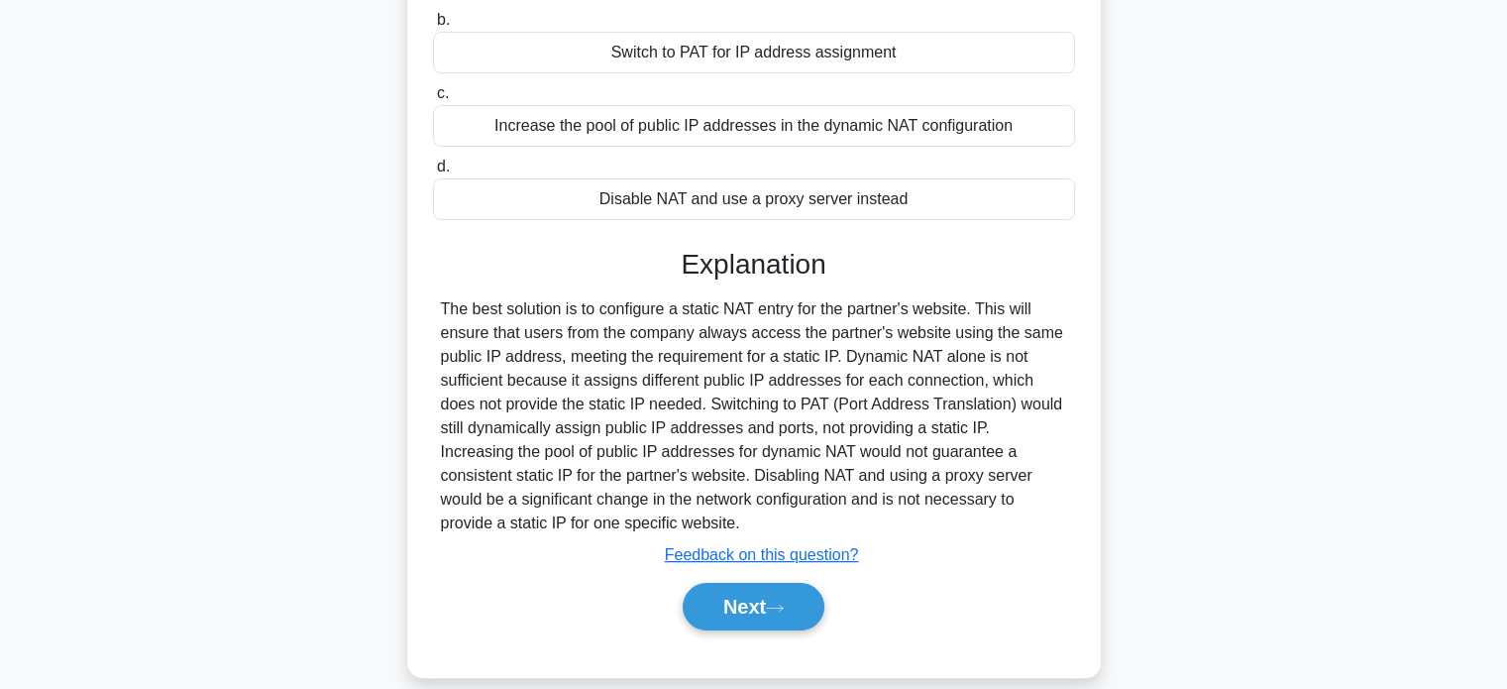
scroll to position [297, 0]
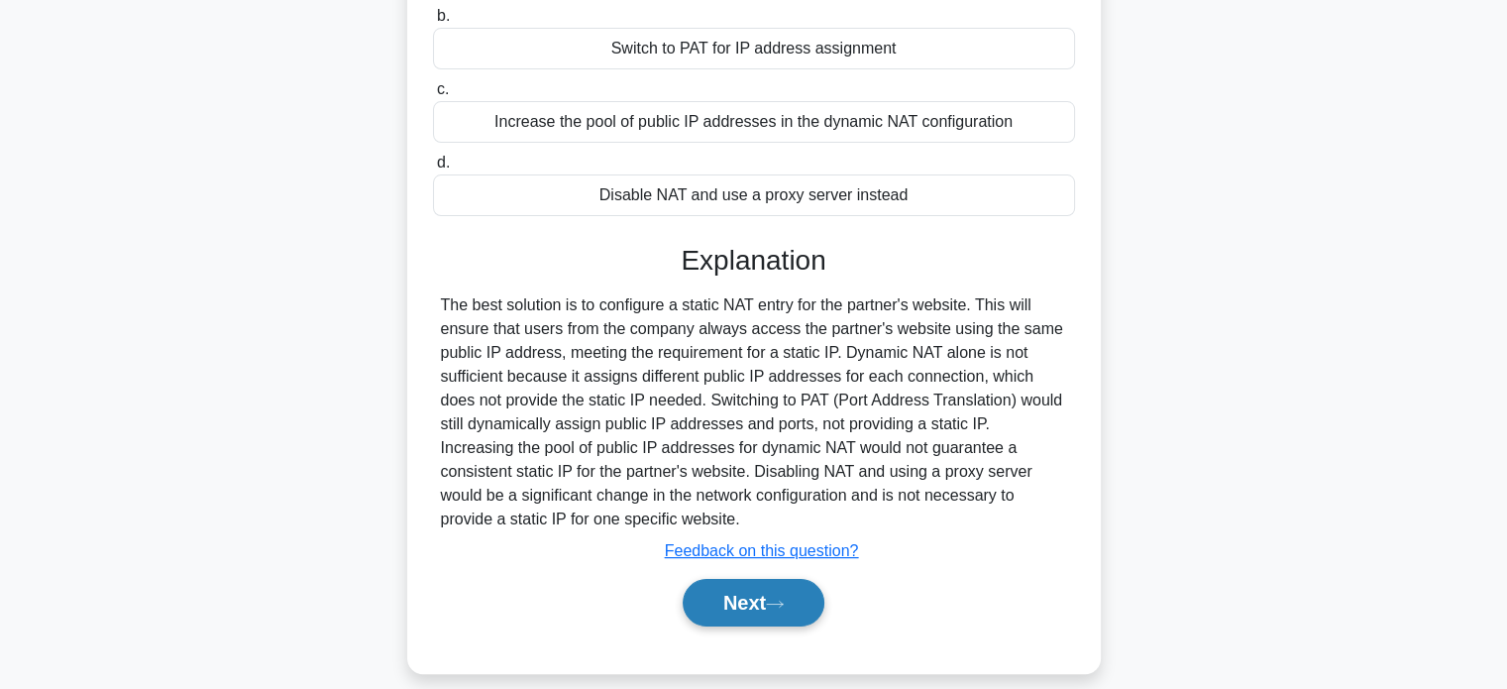
click at [795, 620] on button "Next" at bounding box center [754, 603] width 142 height 48
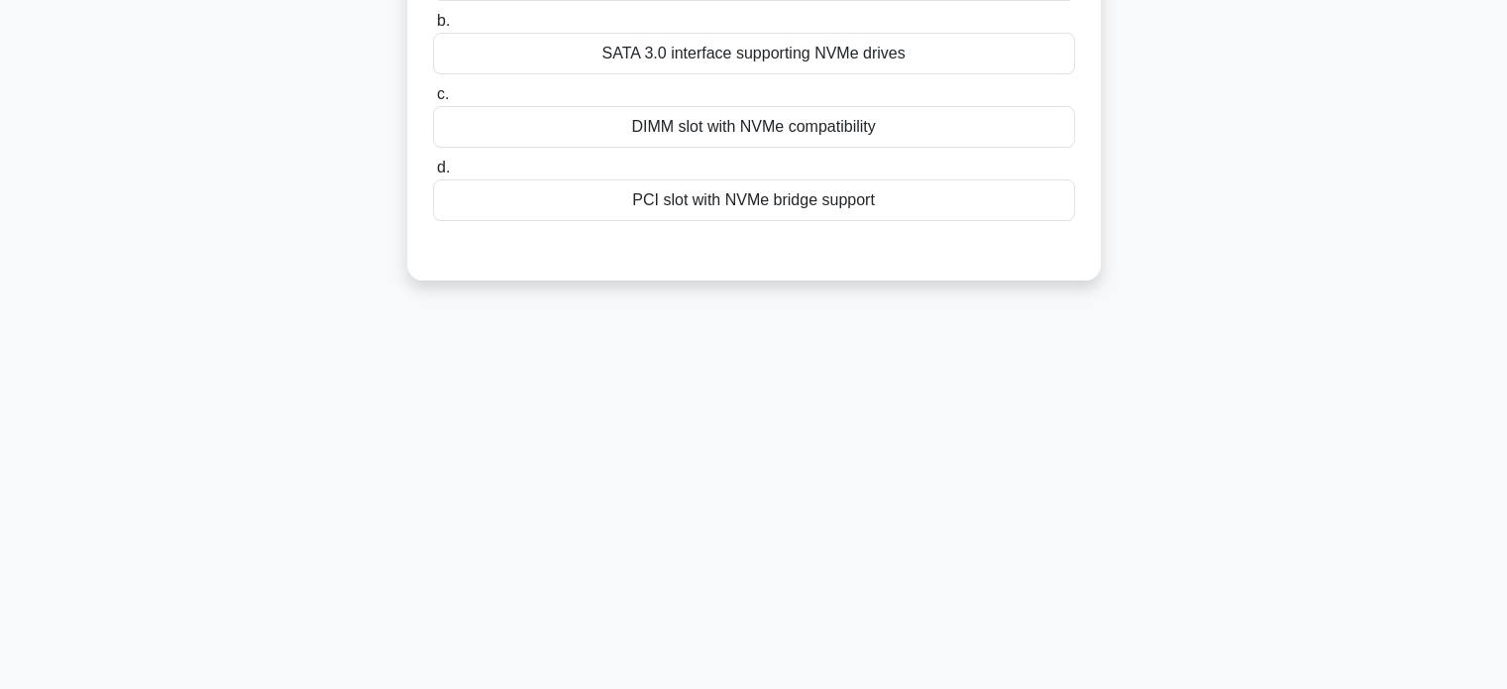
scroll to position [0, 0]
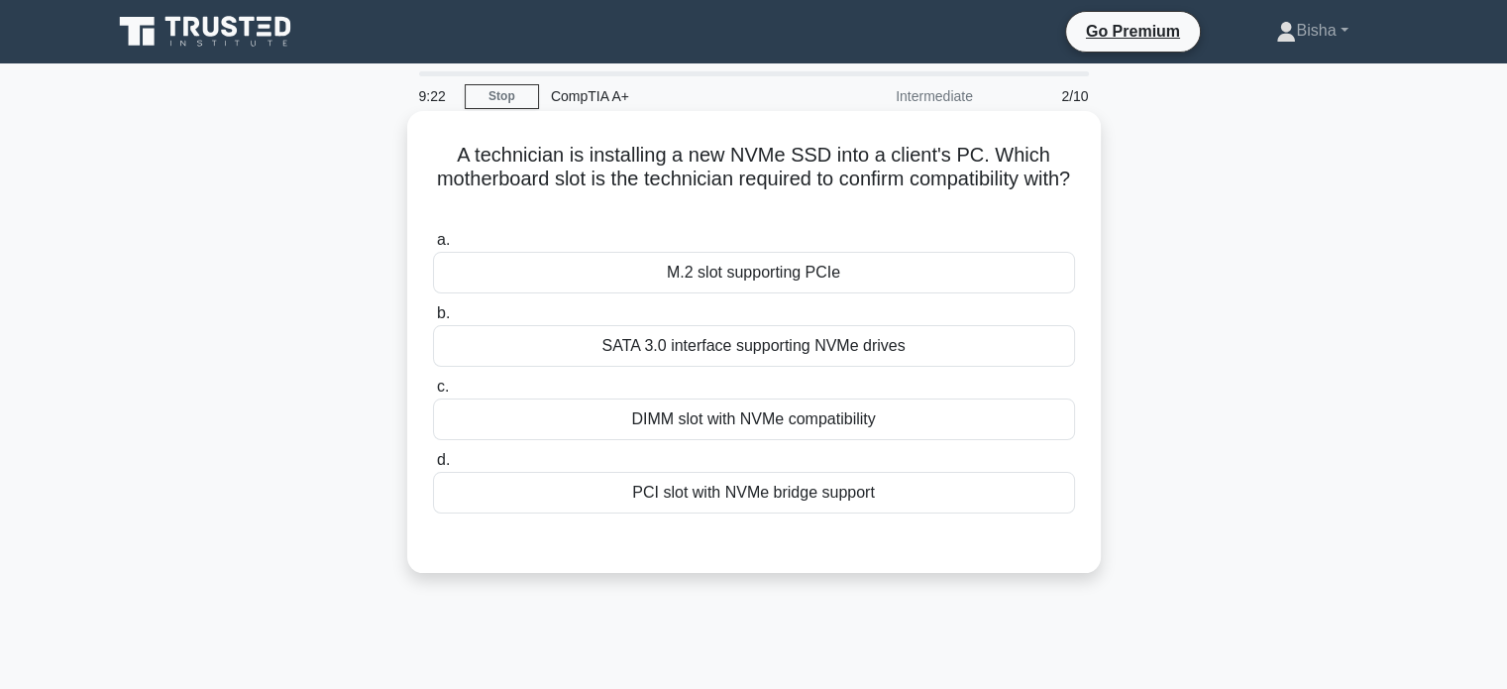
click at [1022, 226] on div "a. M.2 slot supporting PCIe b. SATA 3.0 interface supporting NVMe drives c. d." at bounding box center [754, 370] width 666 height 293
click at [931, 356] on div "SATA 3.0 interface supporting NVMe drives" at bounding box center [754, 346] width 642 height 42
click at [433, 320] on input "b. SATA 3.0 interface supporting NVMe drives" at bounding box center [433, 313] width 0 height 13
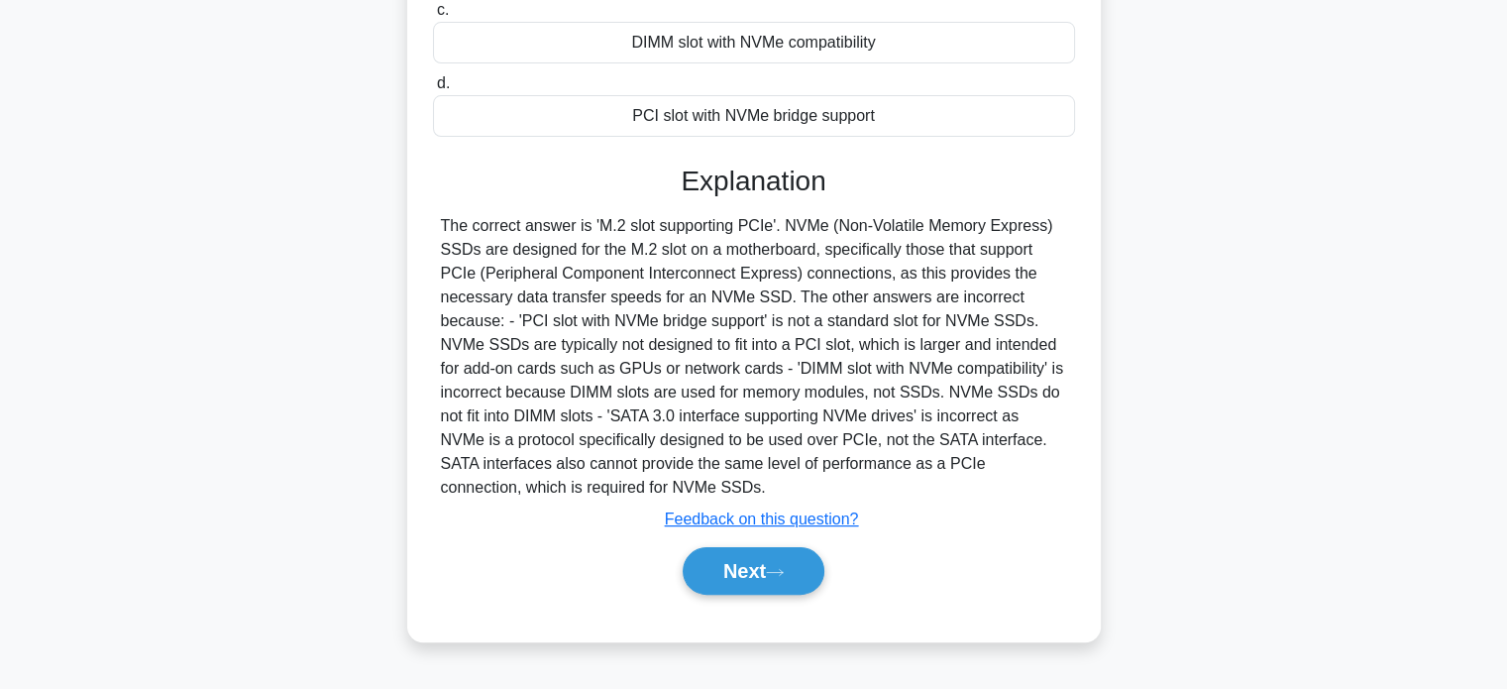
scroll to position [380, 0]
click at [817, 573] on button "Next" at bounding box center [754, 569] width 142 height 48
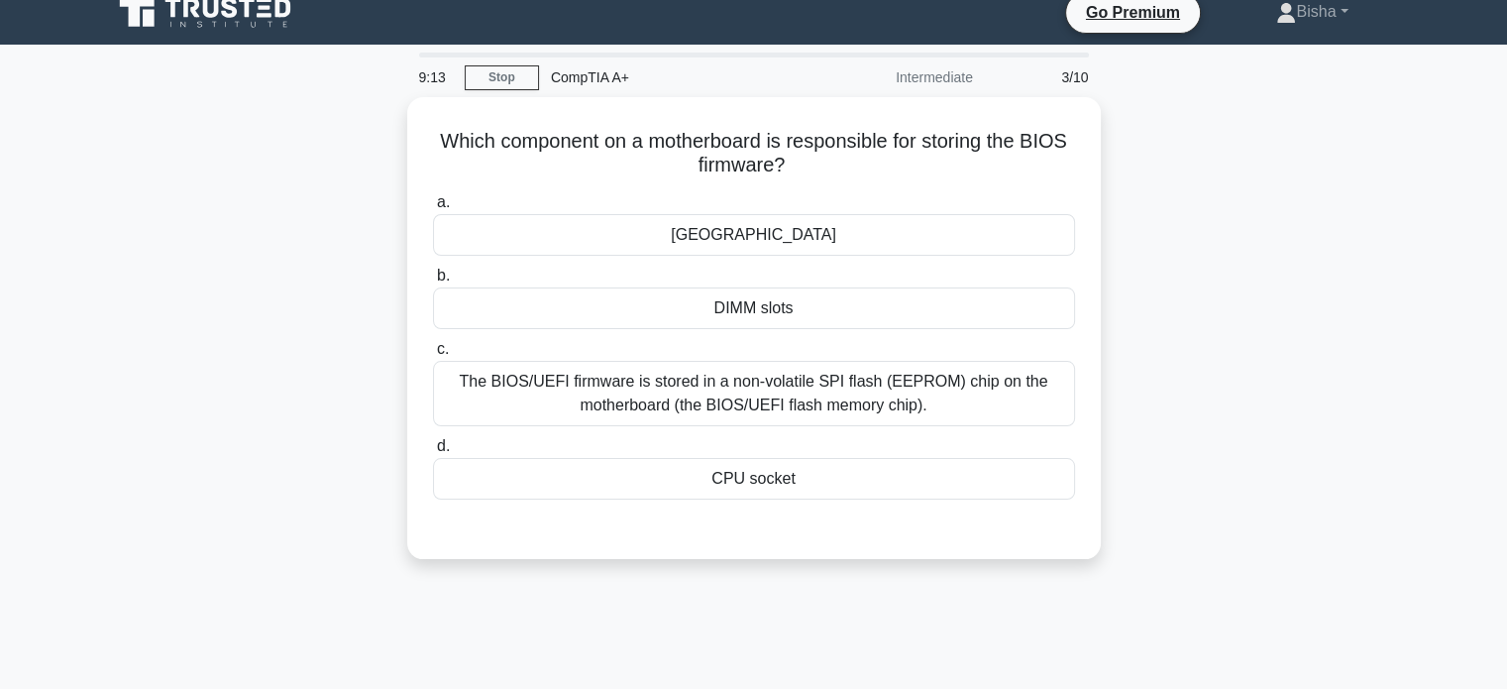
scroll to position [24, 0]
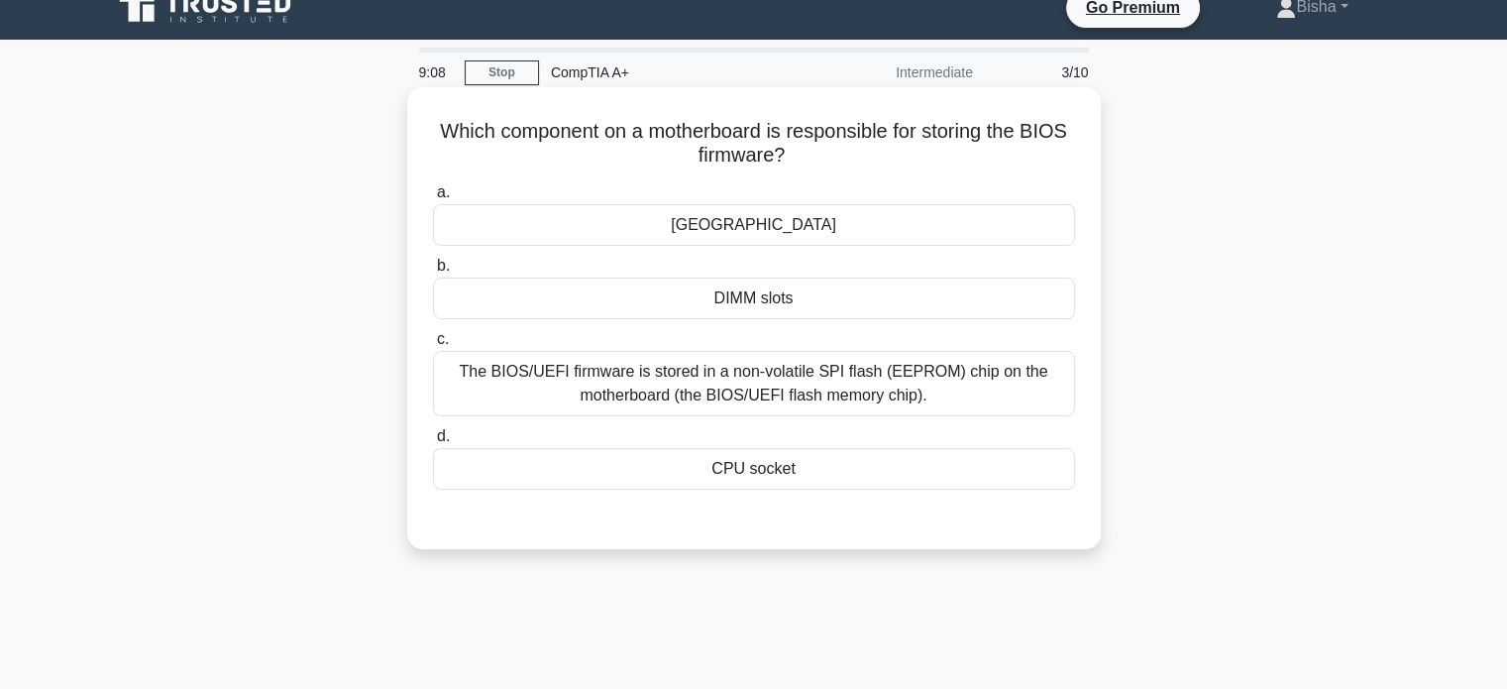
click at [921, 234] on div "Northbridge" at bounding box center [754, 225] width 642 height 42
click at [433, 199] on input "a. Northbridge" at bounding box center [433, 192] width 0 height 13
click at [839, 407] on div "The BIOS/UEFI firmware is stored in a non-volatile SPI flash (EEPROM) chip on t…" at bounding box center [754, 383] width 642 height 65
click at [433, 346] on input "c. The BIOS/UEFI firmware is stored in a non-volatile SPI flash (EEPROM) chip o…" at bounding box center [433, 339] width 0 height 13
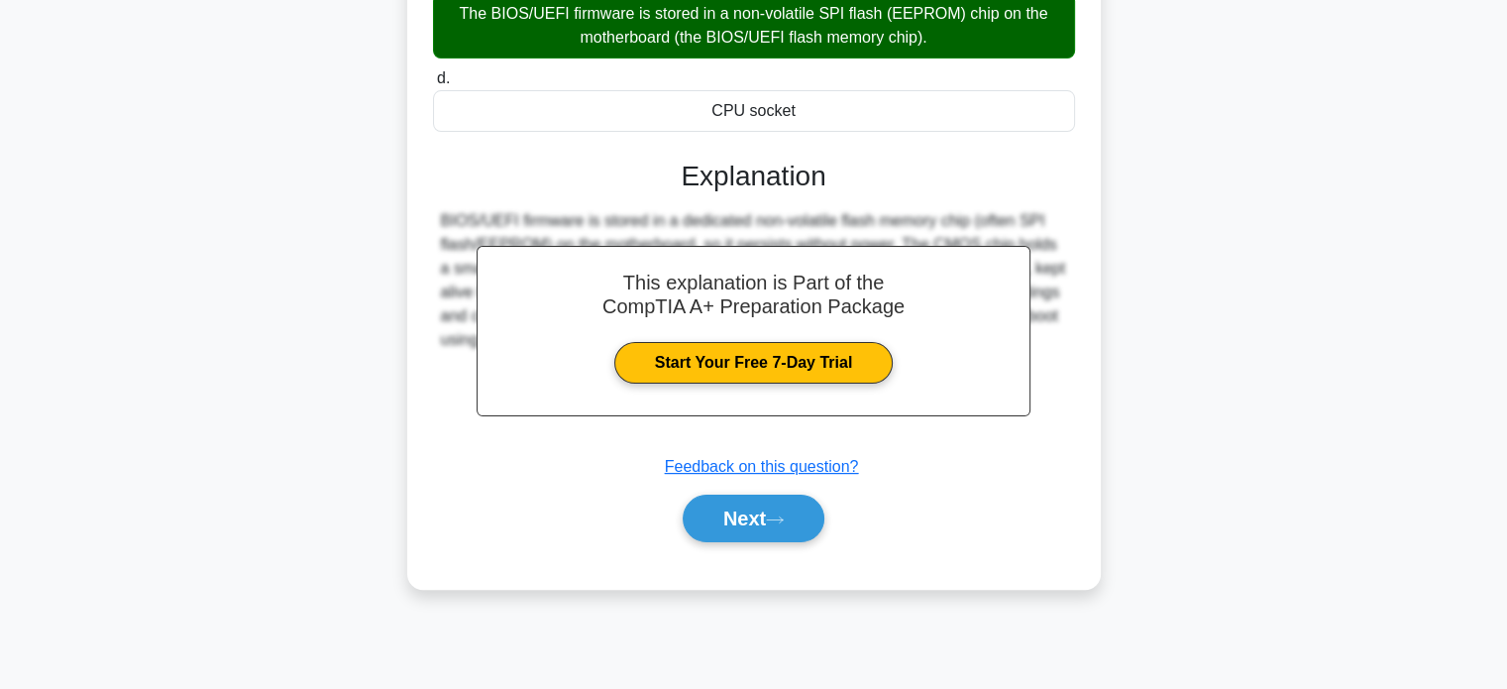
scroll to position [380, 0]
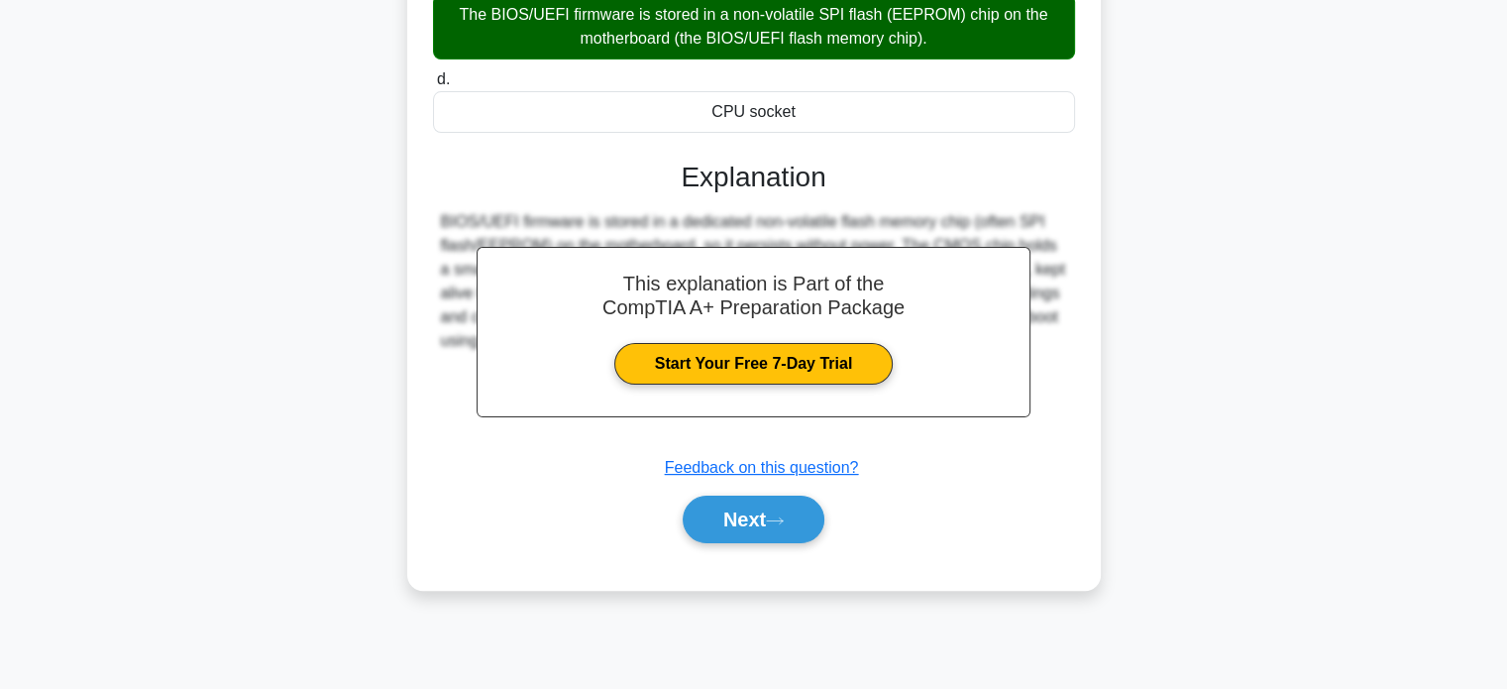
click at [790, 542] on div "Next" at bounding box center [754, 519] width 642 height 63
click at [793, 532] on button "Next" at bounding box center [754, 519] width 142 height 48
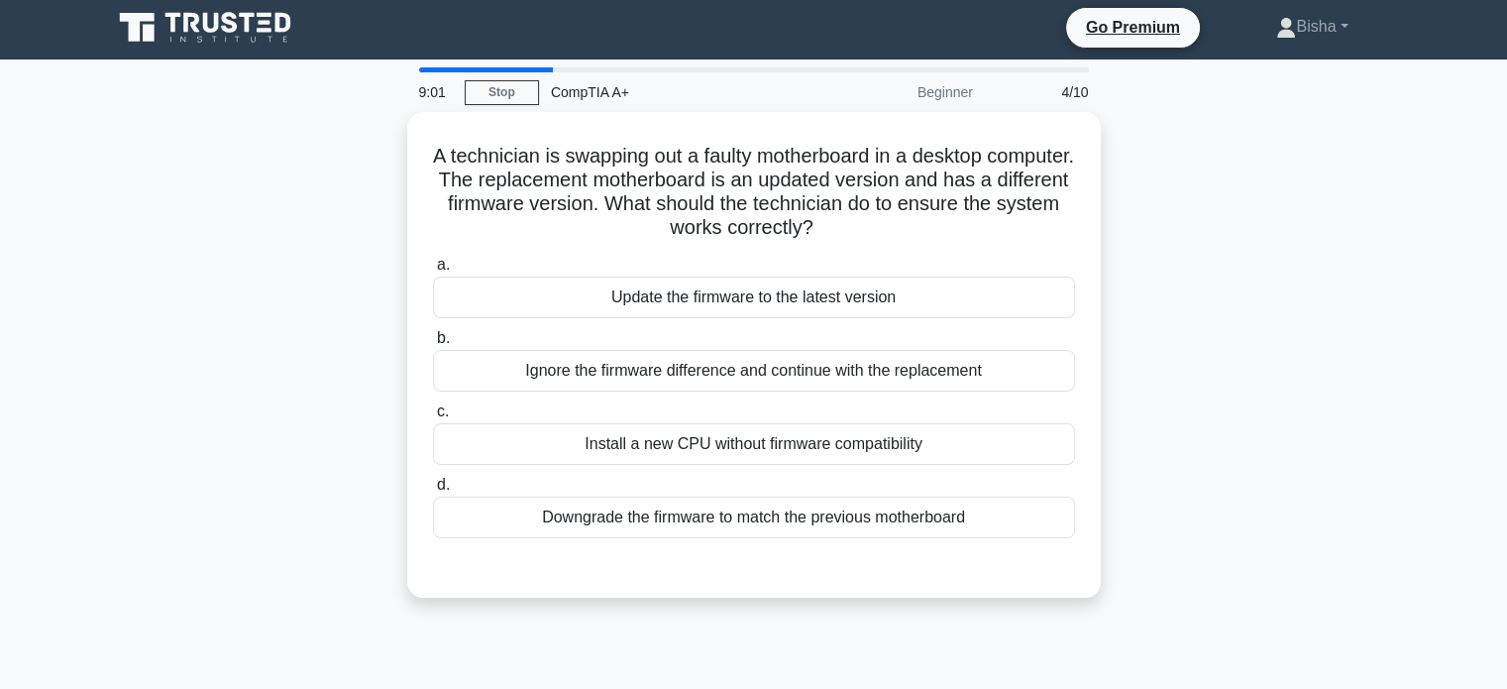
scroll to position [0, 0]
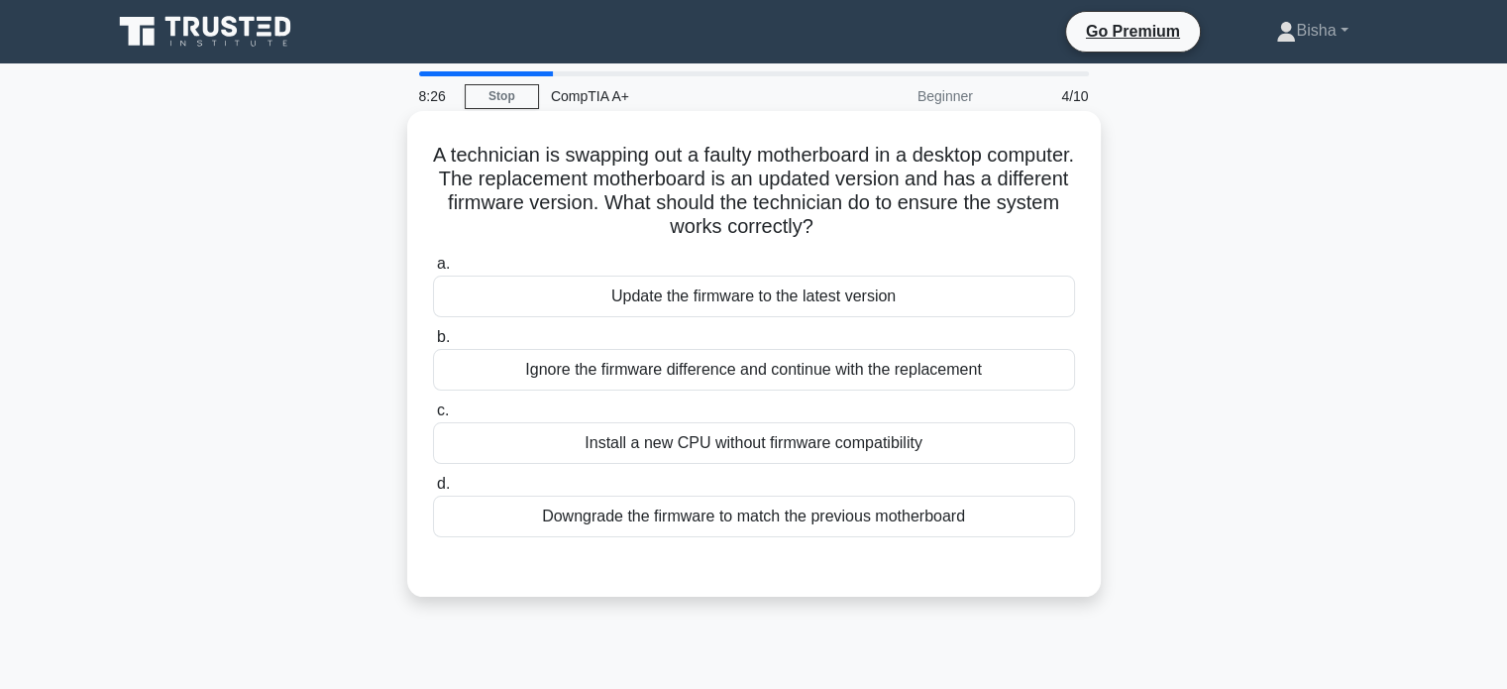
click at [918, 313] on div "Update the firmware to the latest version" at bounding box center [754, 296] width 642 height 42
click at [433, 271] on input "a. Update the firmware to the latest version" at bounding box center [433, 264] width 0 height 13
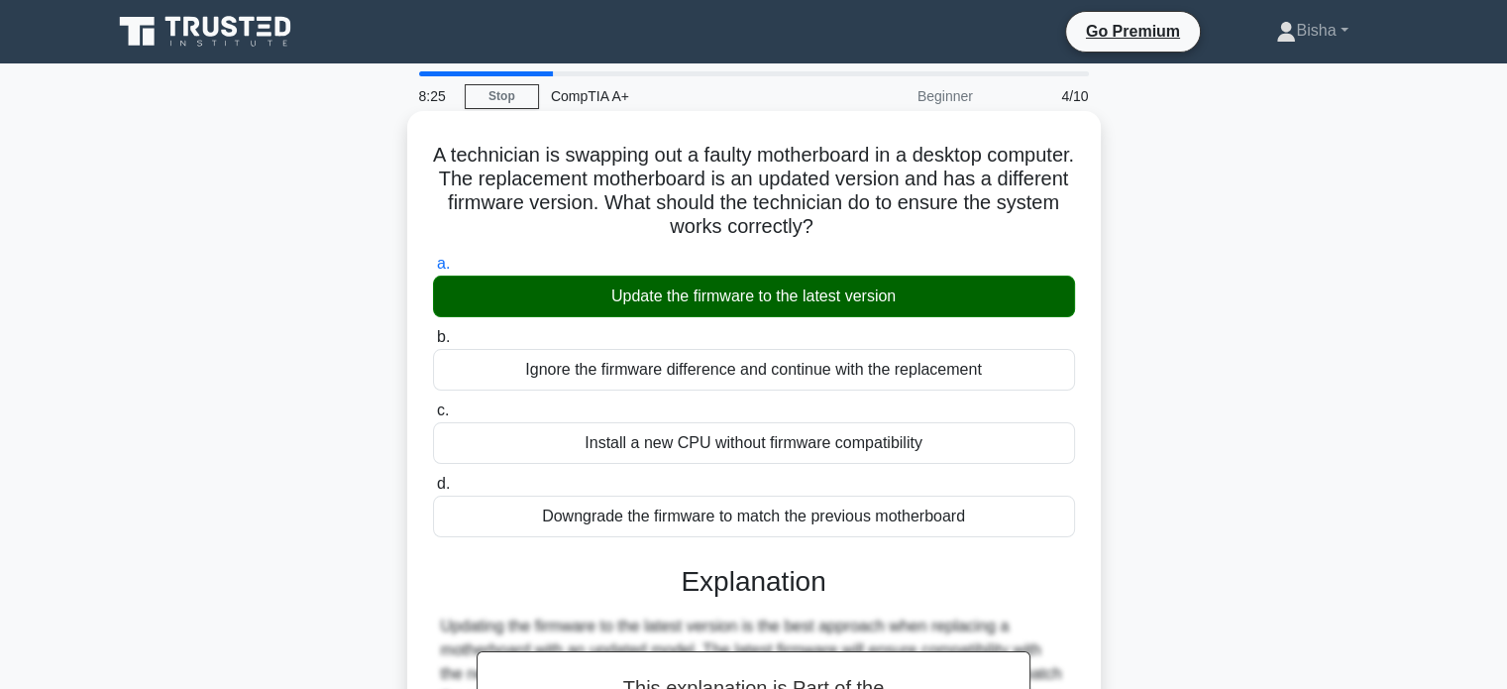
scroll to position [381, 0]
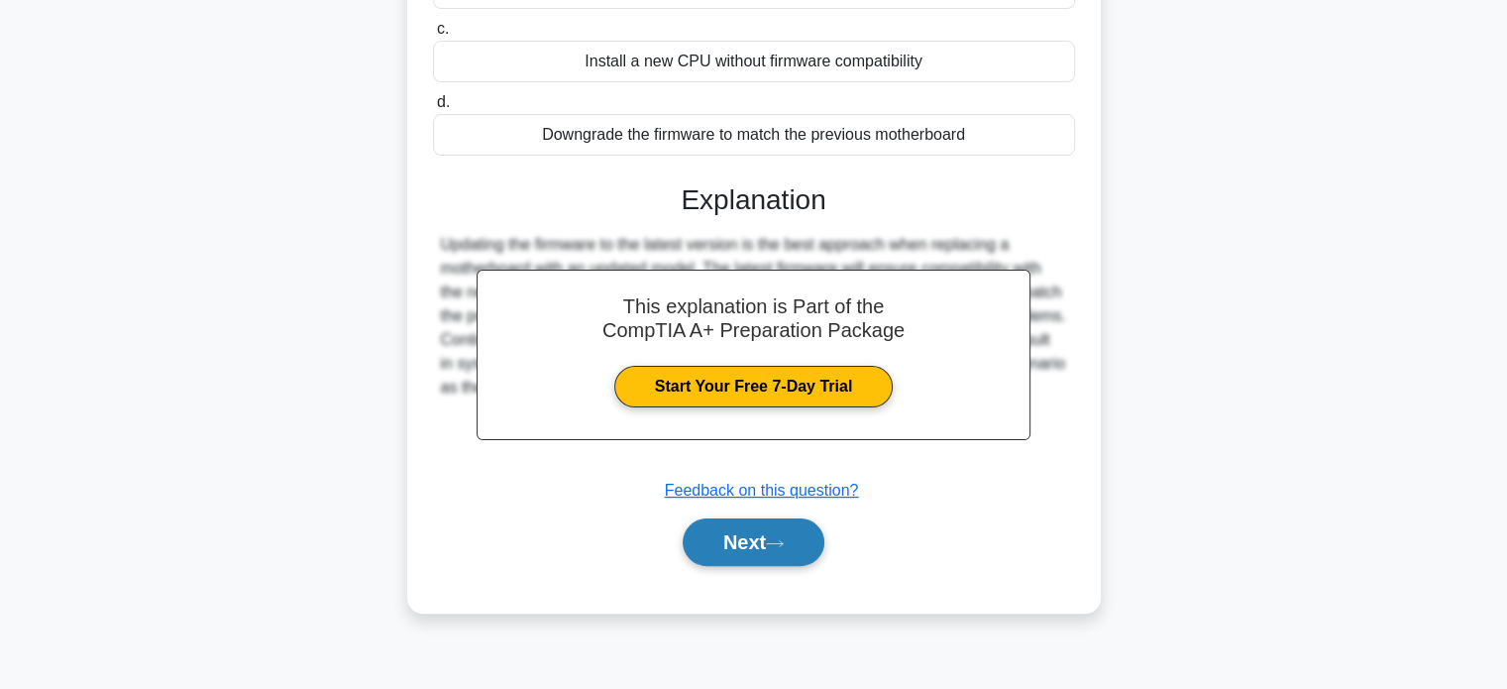
click at [801, 550] on button "Next" at bounding box center [754, 542] width 142 height 48
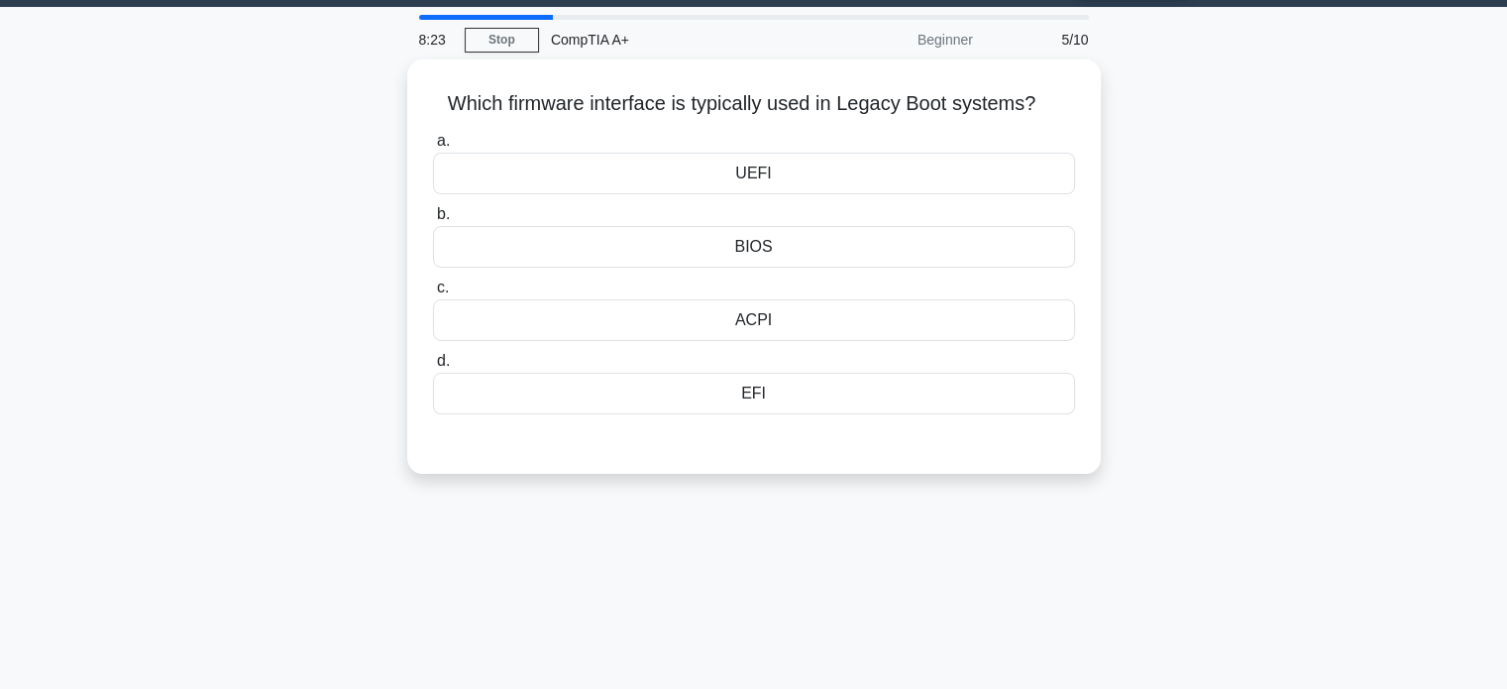
scroll to position [0, 0]
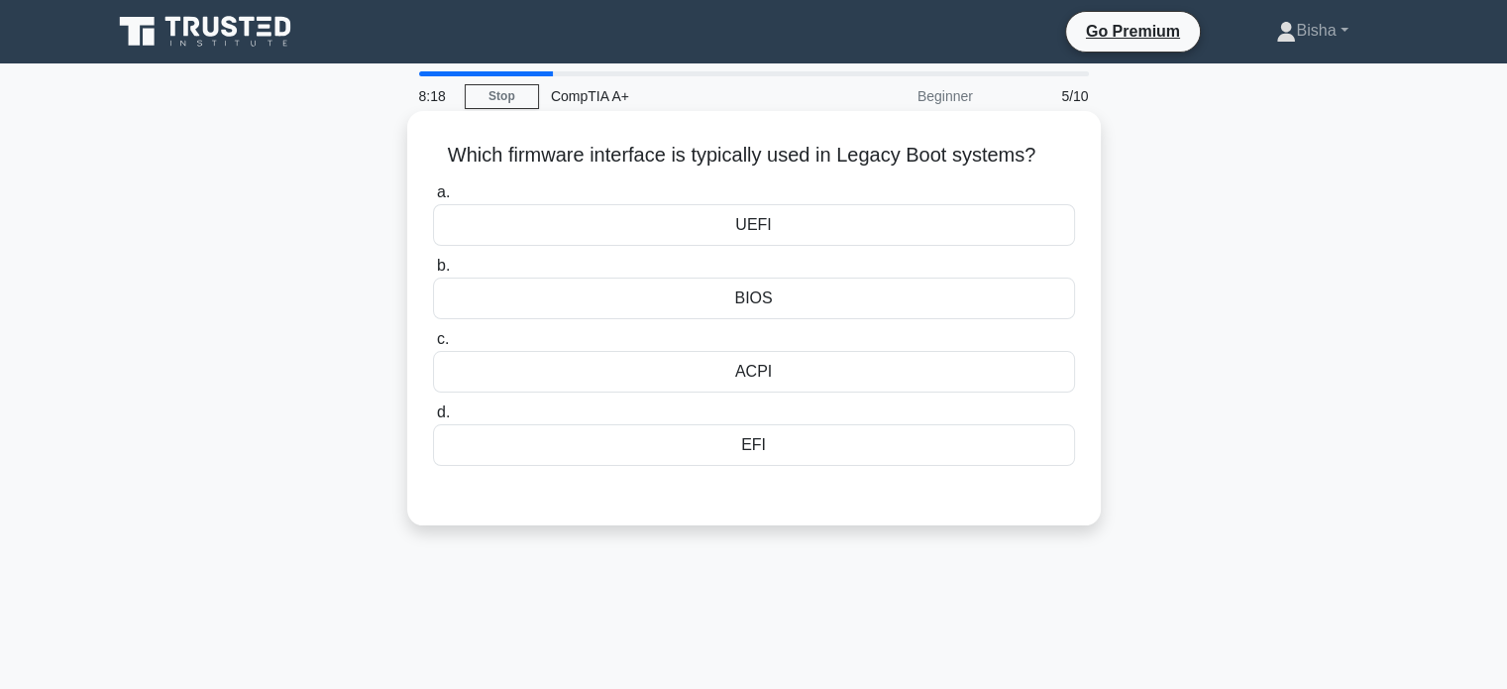
click at [846, 296] on div "BIOS" at bounding box center [754, 298] width 642 height 42
click at [433, 272] on input "b. BIOS" at bounding box center [433, 266] width 0 height 13
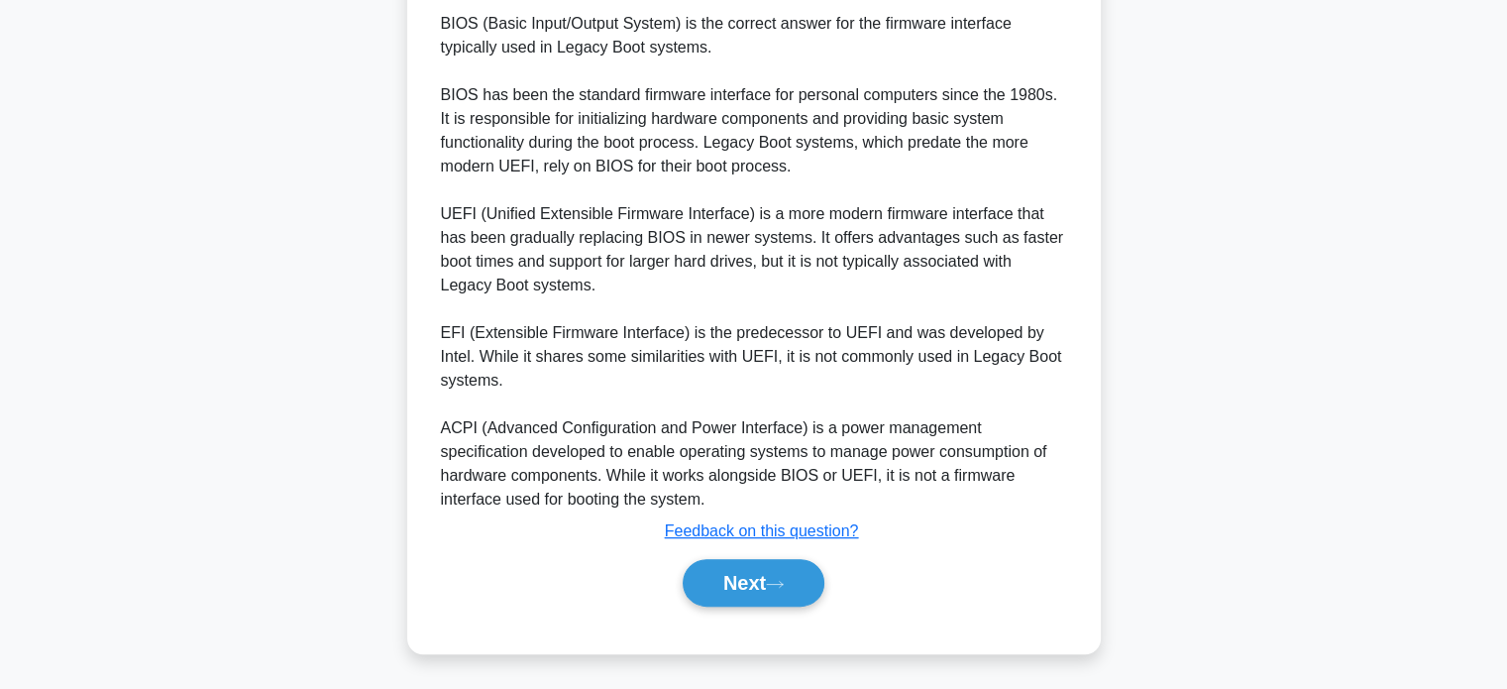
scroll to position [531, 0]
click at [773, 566] on button "Next" at bounding box center [754, 583] width 142 height 48
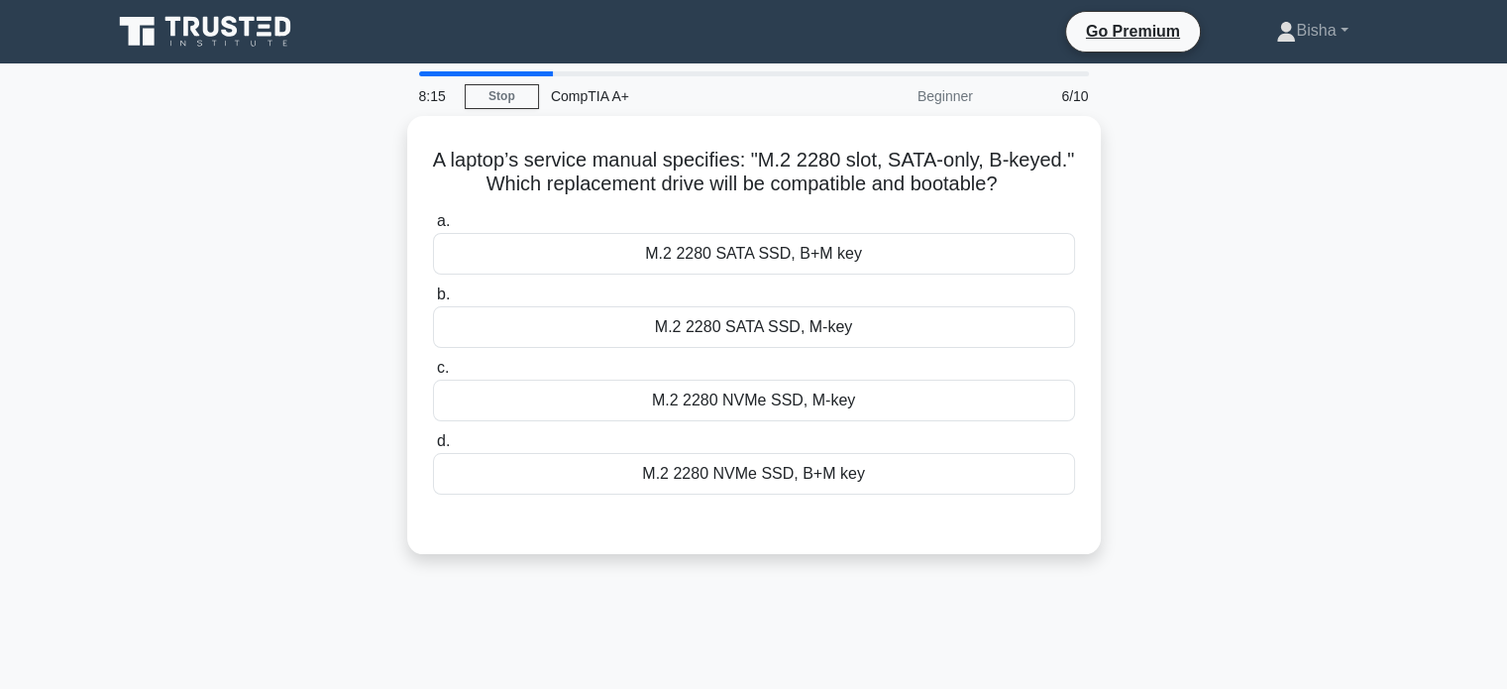
scroll to position [0, 0]
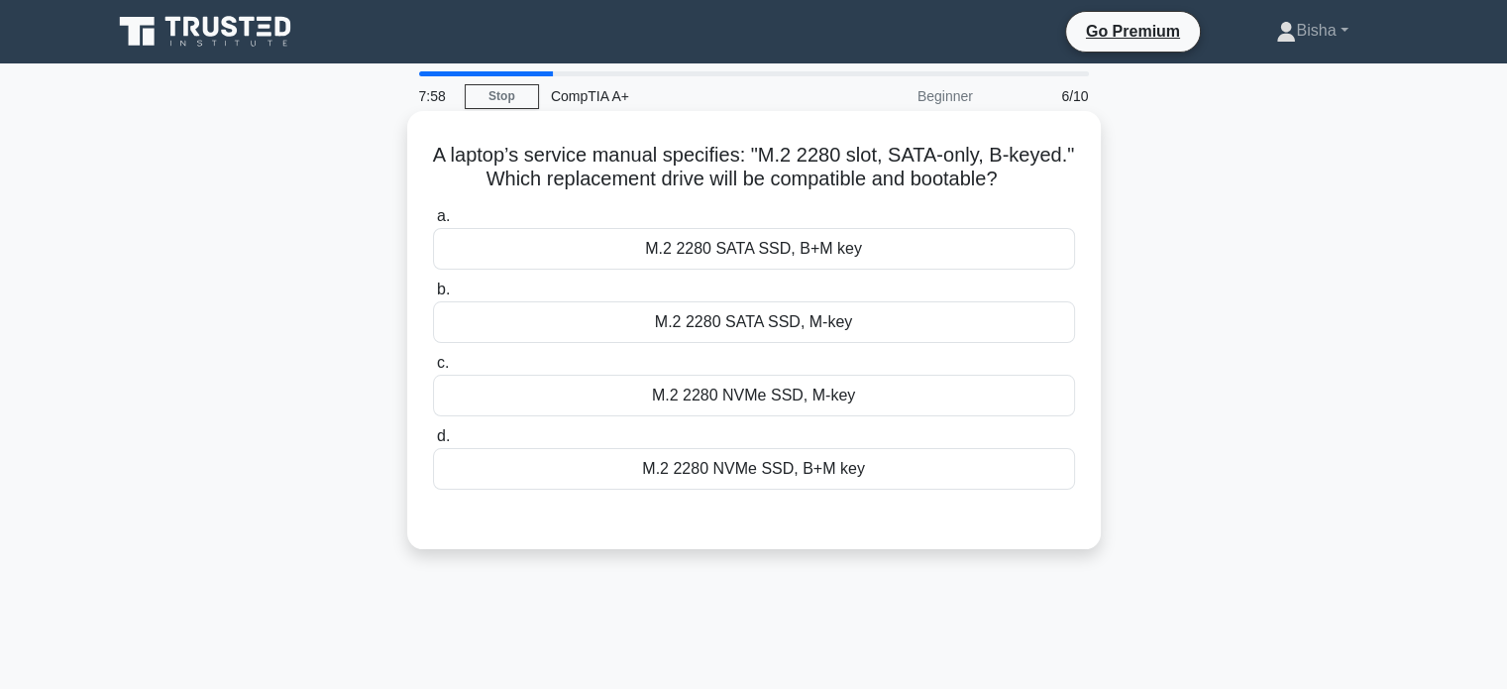
click at [904, 251] on div "M.2 2280 SATA SSD, B+M key" at bounding box center [754, 249] width 642 height 42
click at [433, 223] on input "a. M.2 2280 SATA SSD, B+M key" at bounding box center [433, 216] width 0 height 13
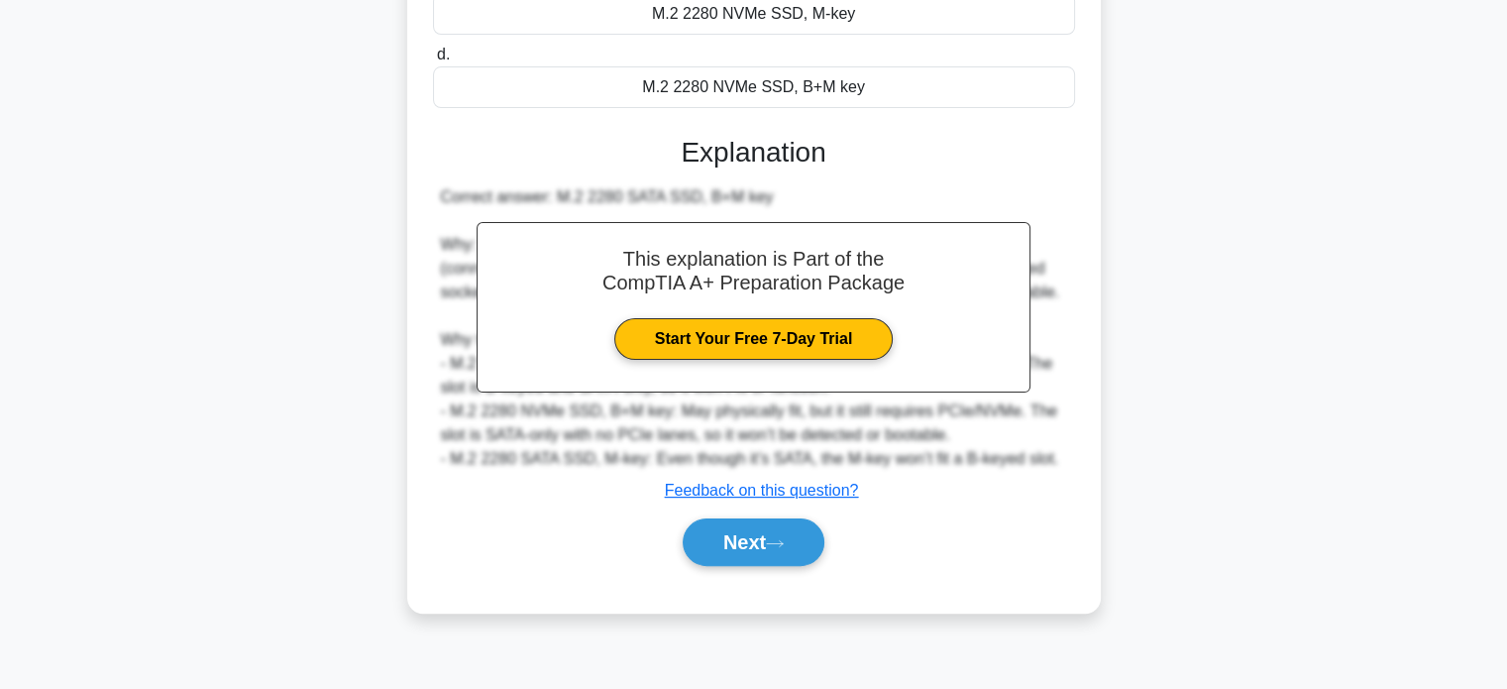
scroll to position [378, 0]
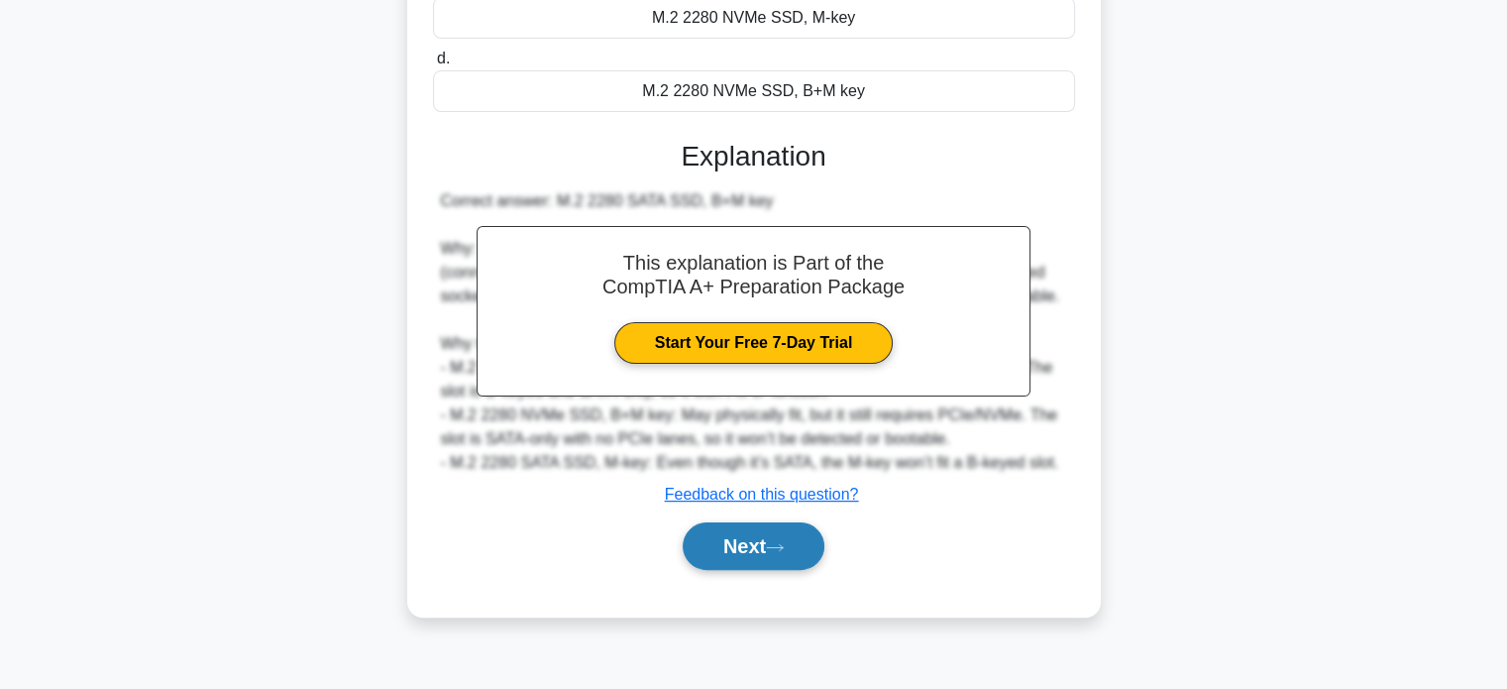
click at [801, 546] on button "Next" at bounding box center [754, 546] width 142 height 48
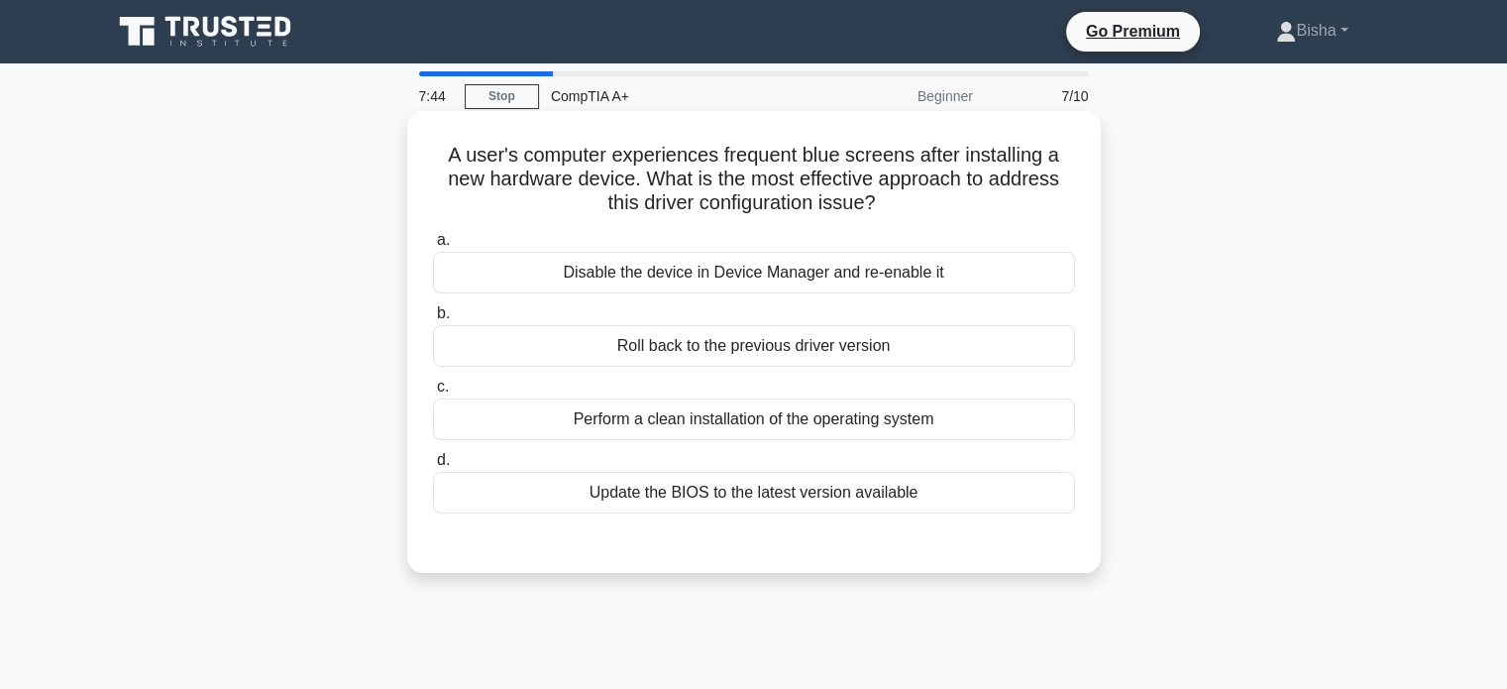
click at [865, 353] on div "Roll back to the previous driver version" at bounding box center [754, 346] width 642 height 42
click at [433, 320] on input "b. Roll back to the previous driver version" at bounding box center [433, 313] width 0 height 13
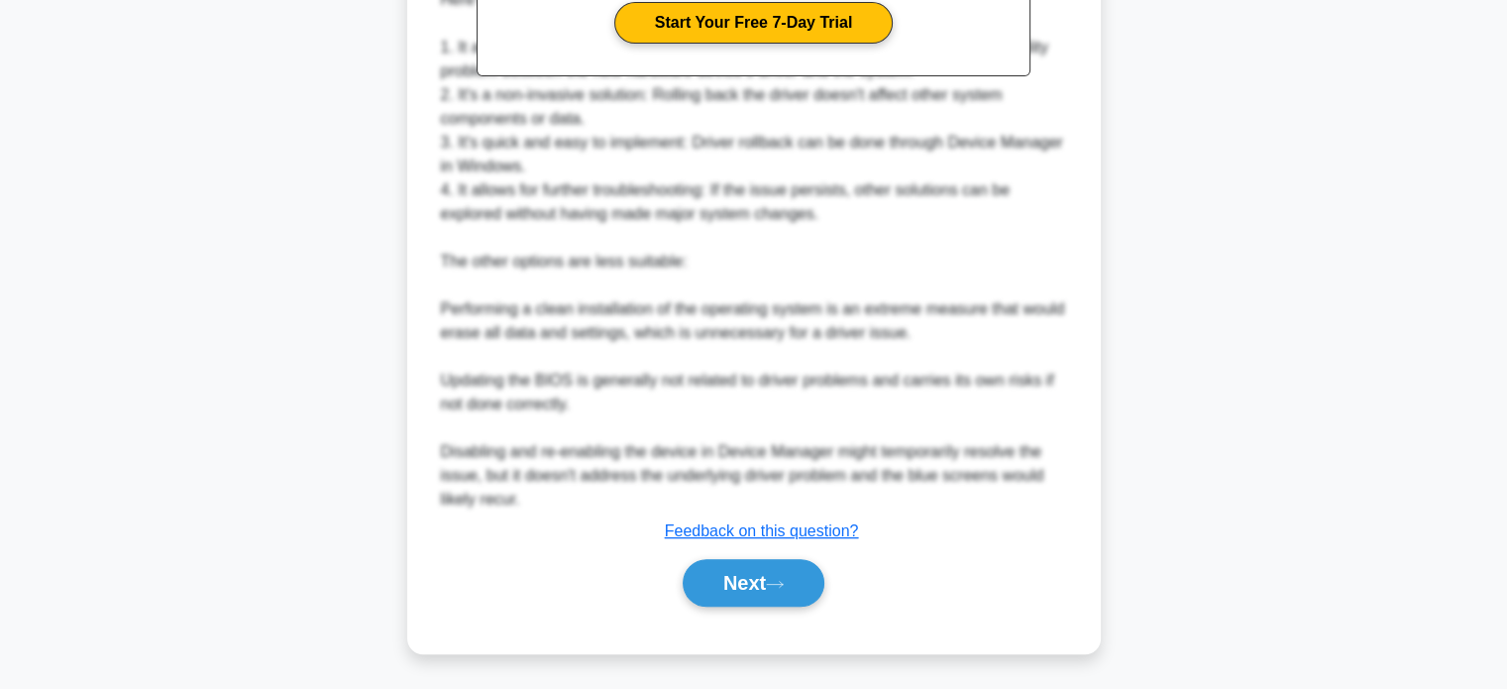
scroll to position [718, 0]
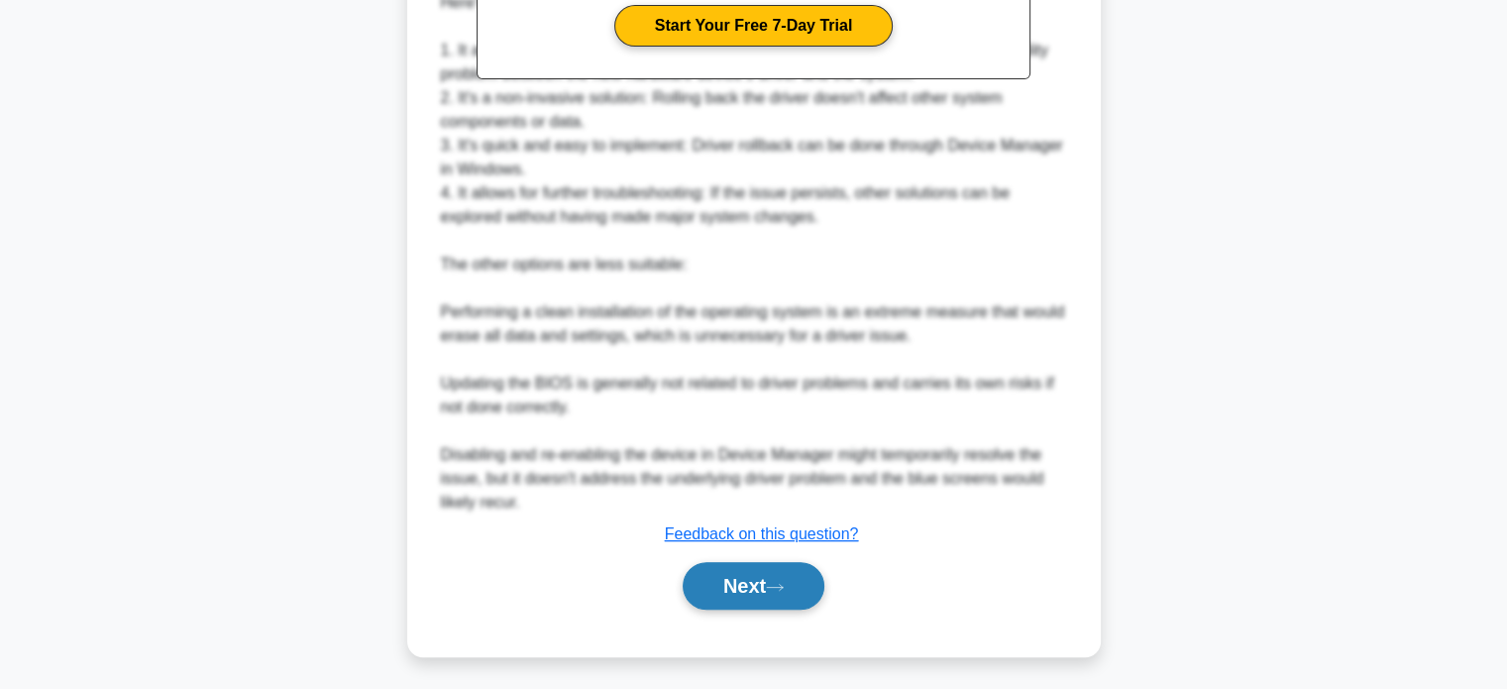
click at [789, 562] on button "Next" at bounding box center [754, 586] width 142 height 48
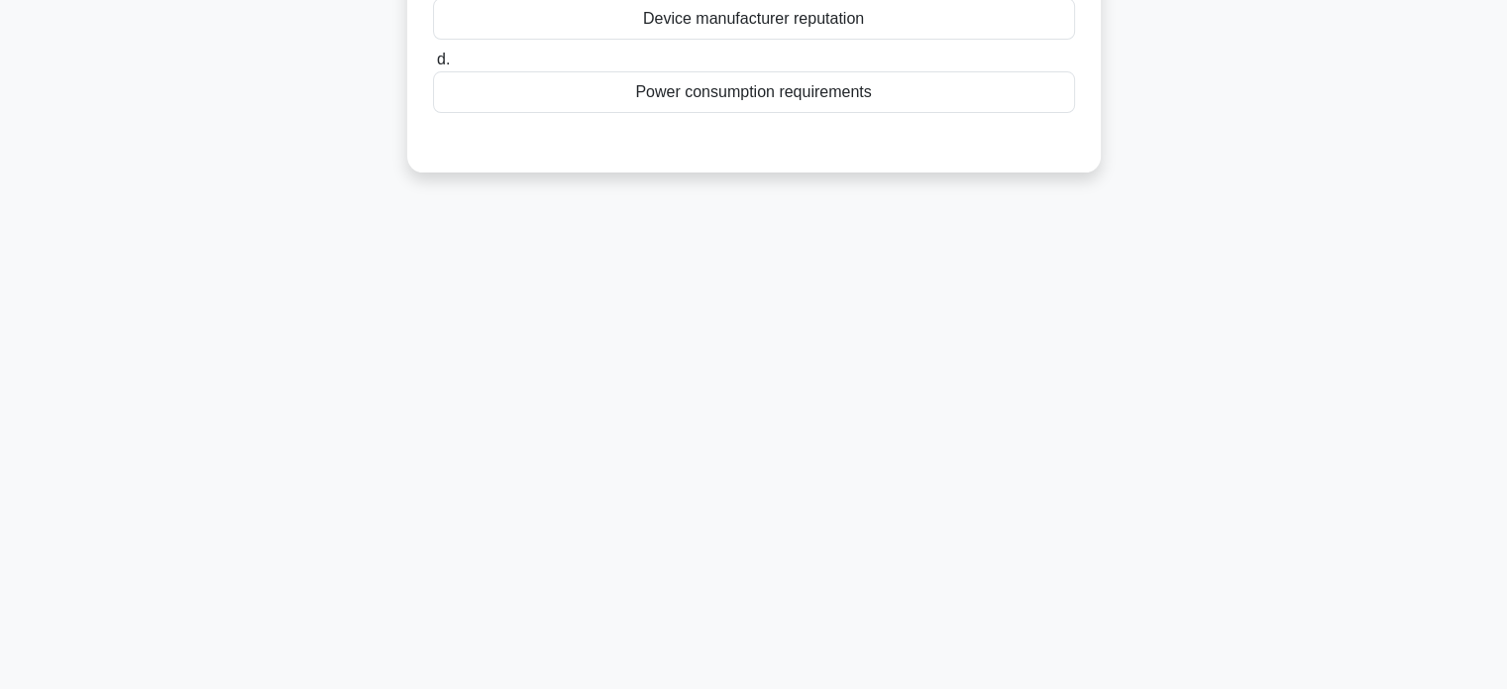
scroll to position [0, 0]
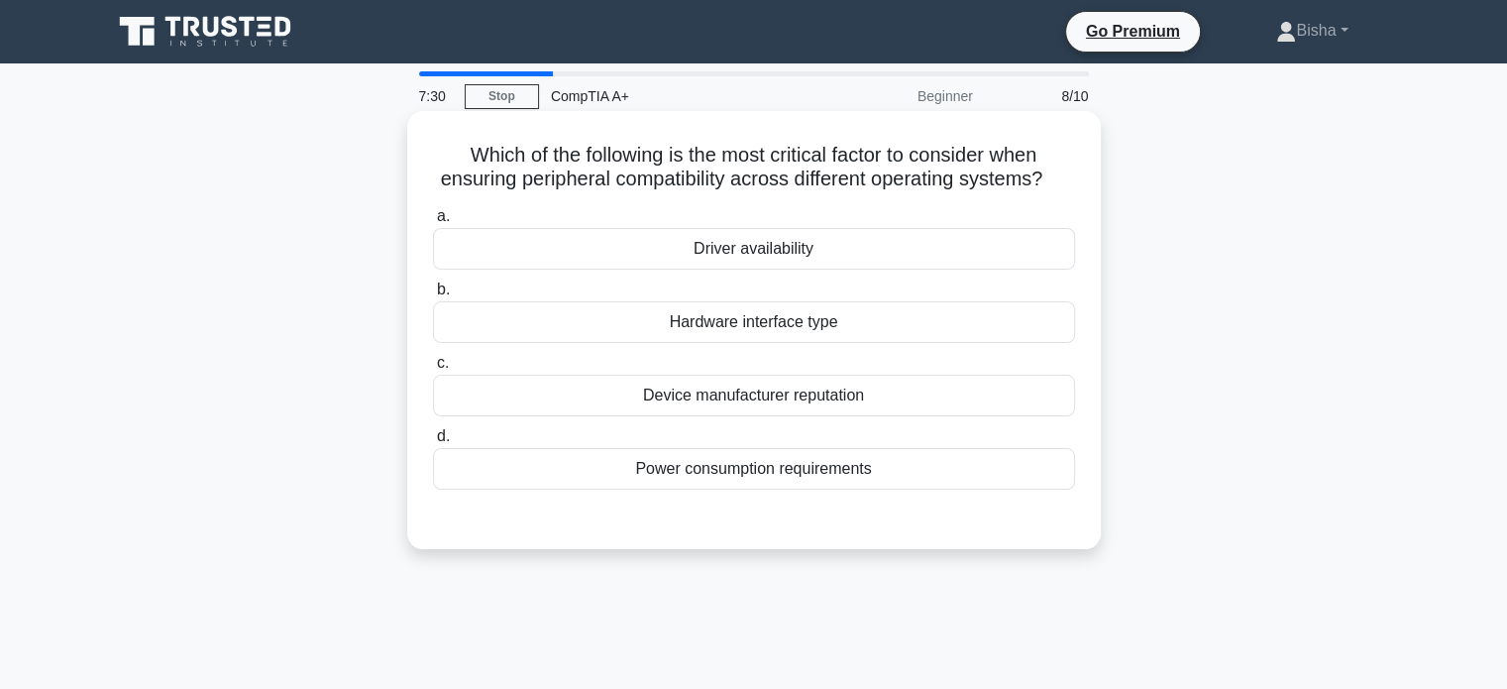
click at [927, 414] on div "Device manufacturer reputation" at bounding box center [754, 396] width 642 height 42
click at [433, 370] on input "c. Device manufacturer reputation" at bounding box center [433, 363] width 0 height 13
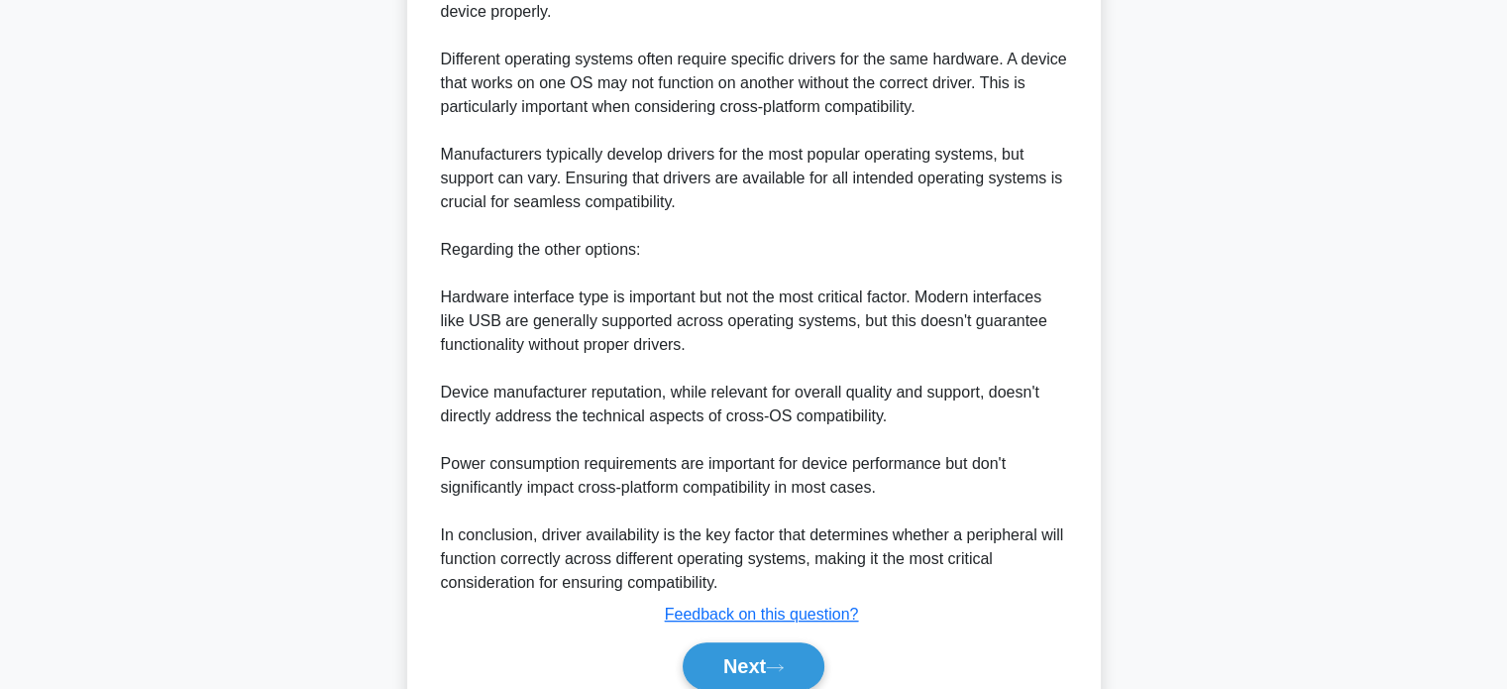
scroll to position [709, 0]
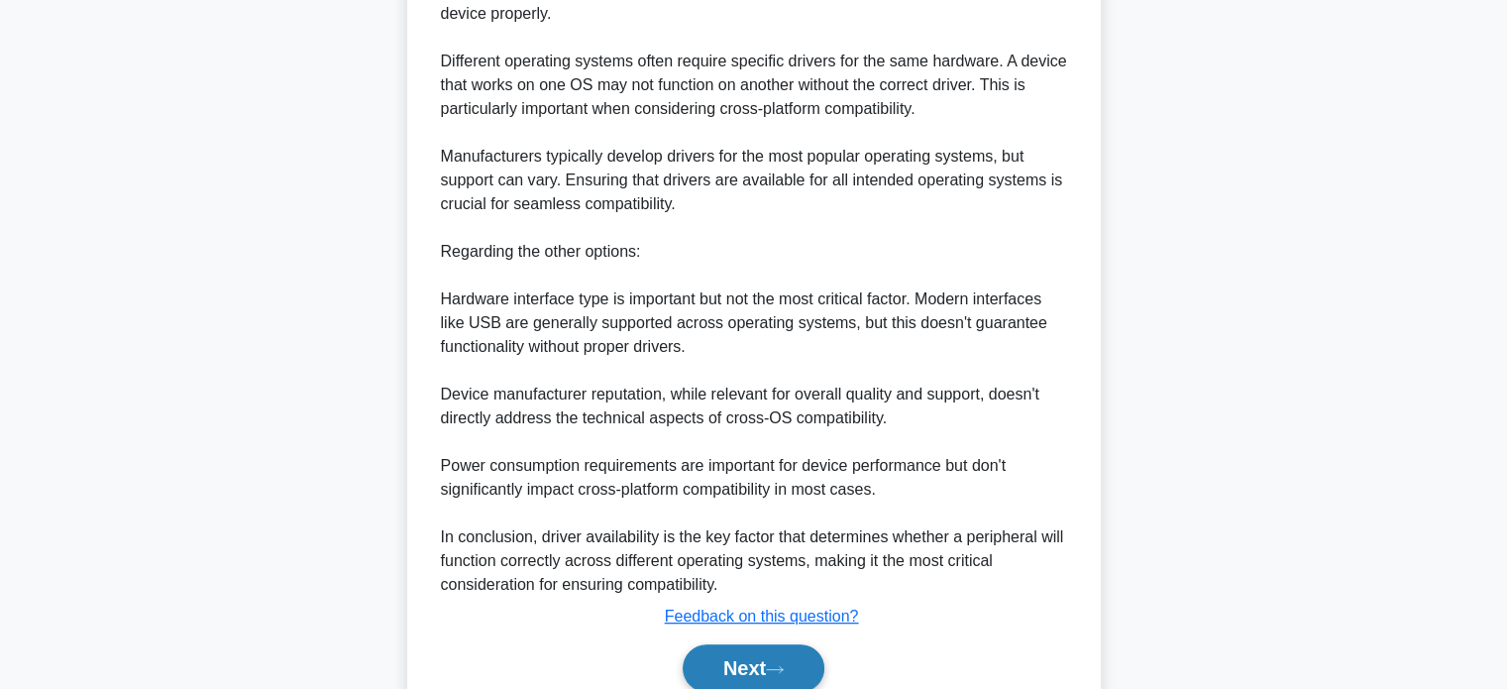
drag, startPoint x: 761, startPoint y: 664, endPoint x: 757, endPoint y: 680, distance: 16.3
click at [757, 680] on div "Next" at bounding box center [754, 667] width 642 height 63
click at [757, 680] on button "Next" at bounding box center [754, 668] width 142 height 48
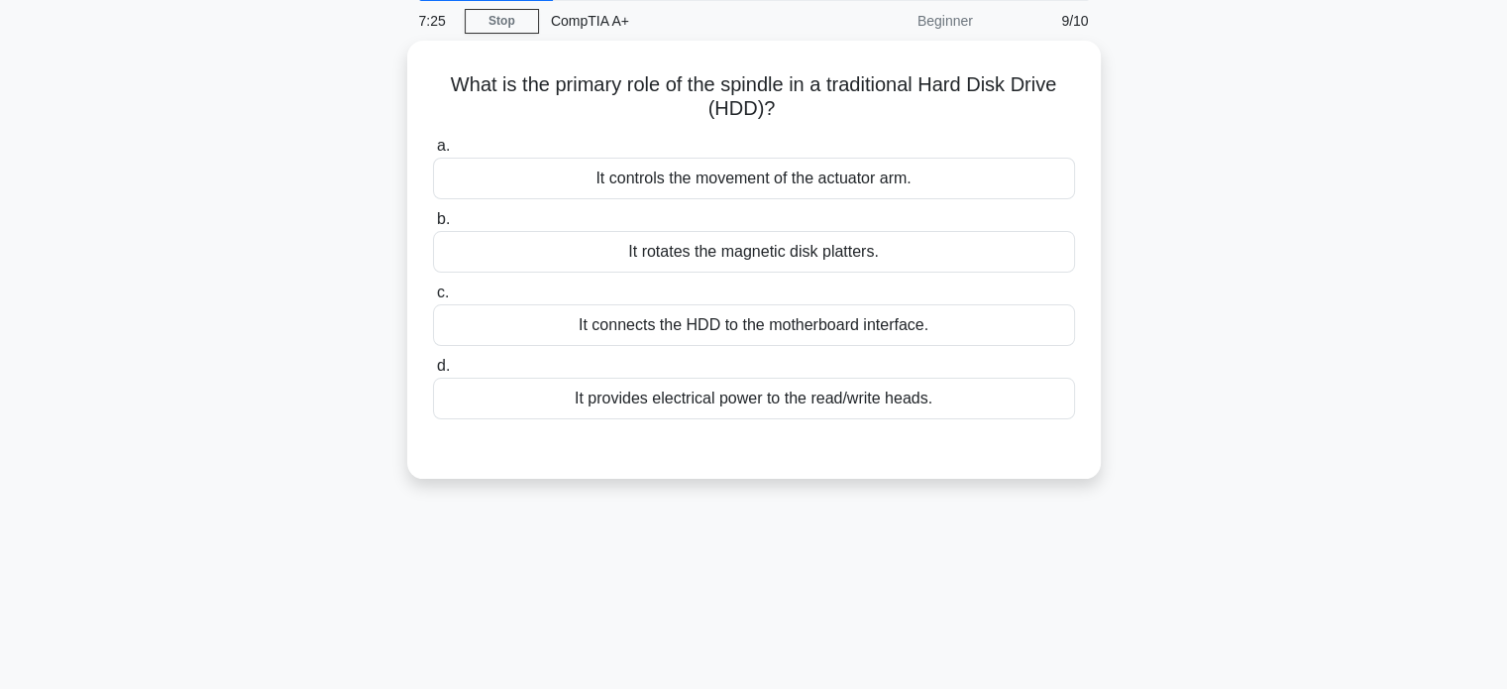
scroll to position [73, 0]
click at [858, 225] on label "b. It rotates the magnetic disk platters." at bounding box center [754, 236] width 642 height 65
click at [433, 223] on input "b. It rotates the magnetic disk platters." at bounding box center [433, 216] width 0 height 13
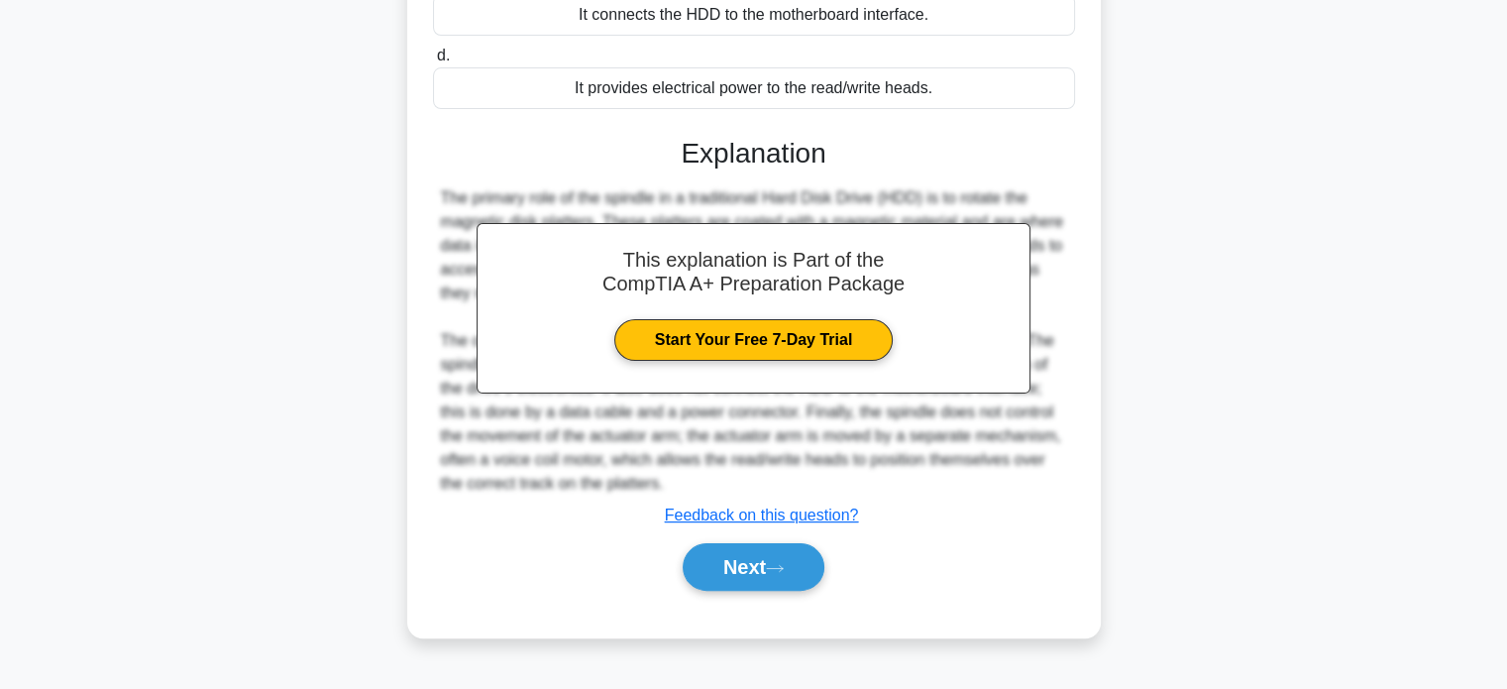
scroll to position [380, 0]
click at [789, 557] on button "Next" at bounding box center [754, 567] width 142 height 48
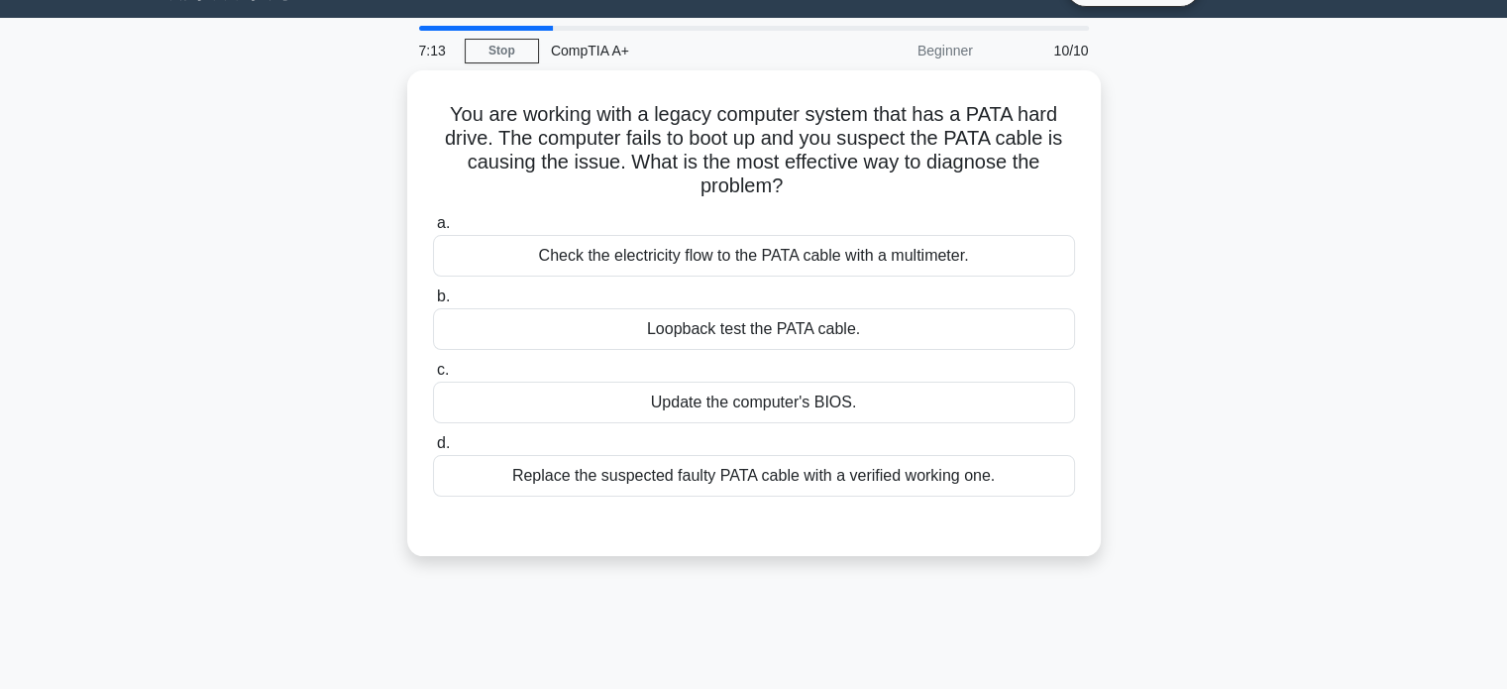
scroll to position [44, 0]
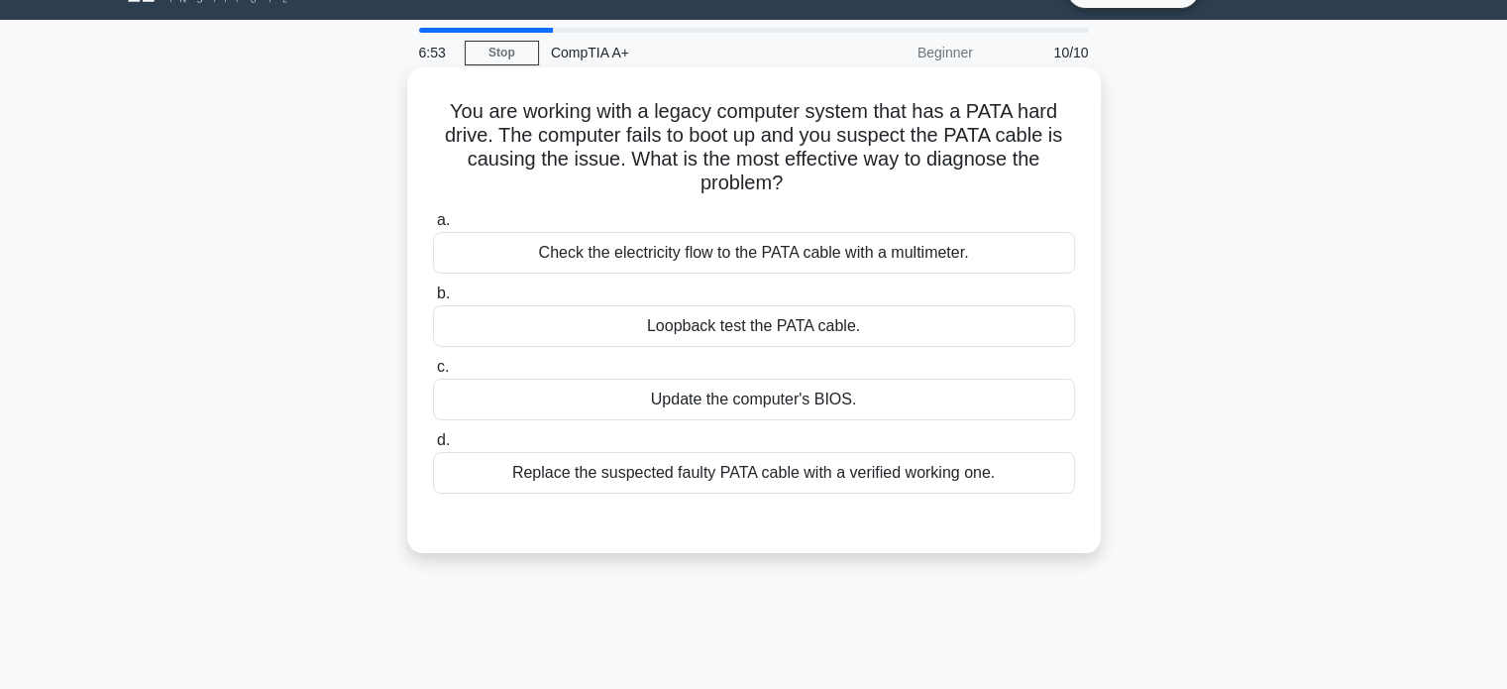
click at [832, 328] on div "Loopback test the PATA cable." at bounding box center [754, 326] width 642 height 42
click at [433, 300] on input "b. Loopback test the PATA cable." at bounding box center [433, 293] width 0 height 13
click at [777, 480] on div "Replace the suspected faulty PATA cable with a verified working one." at bounding box center [754, 473] width 642 height 42
click at [433, 447] on input "d. Replace the suspected faulty PATA cable with a verified working one." at bounding box center [433, 440] width 0 height 13
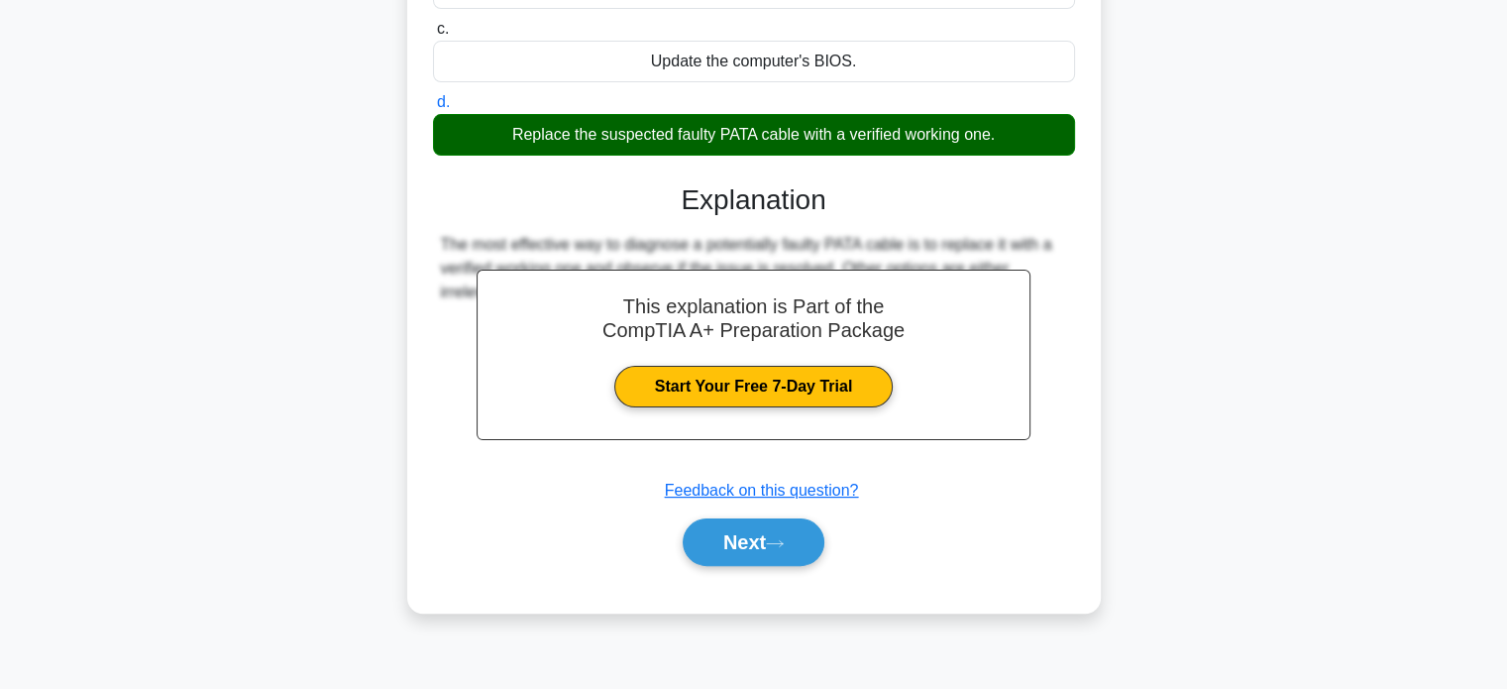
scroll to position [380, 0]
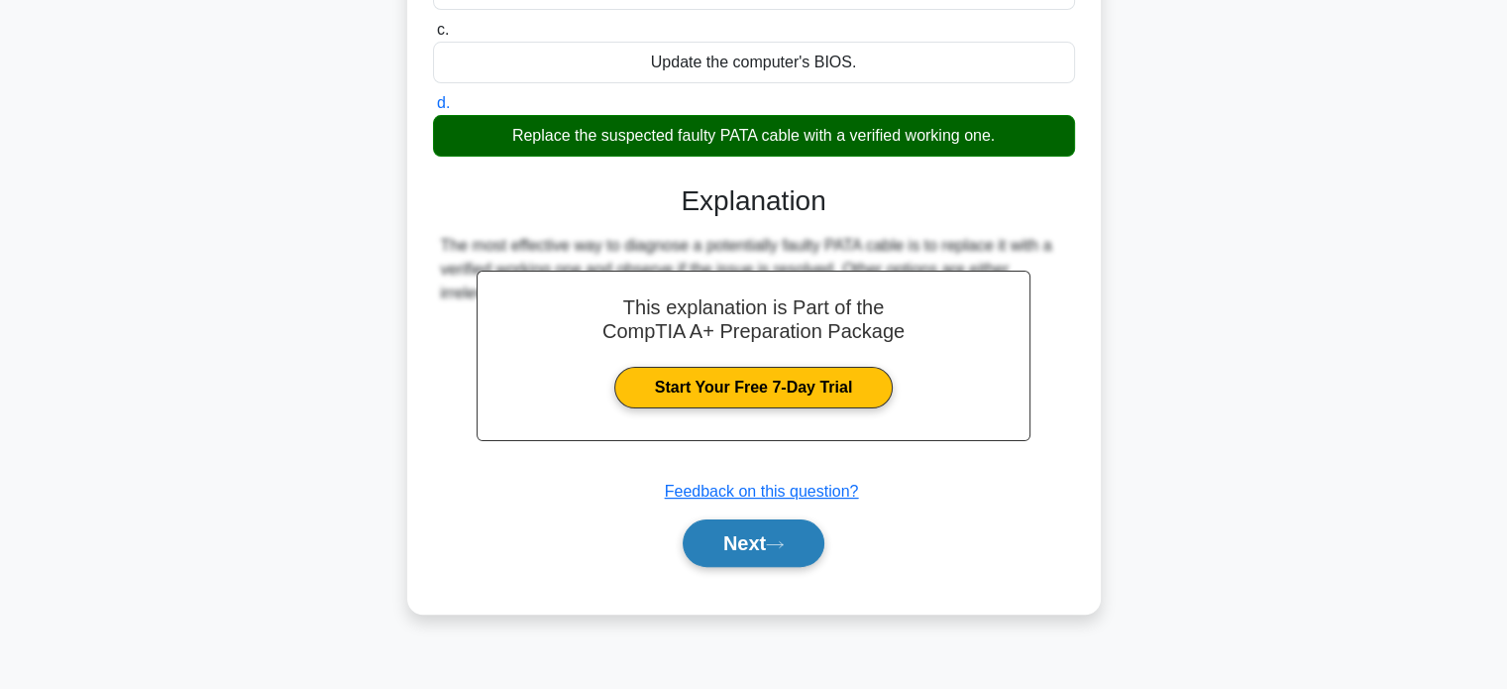
click at [771, 547] on button "Next" at bounding box center [754, 543] width 142 height 48
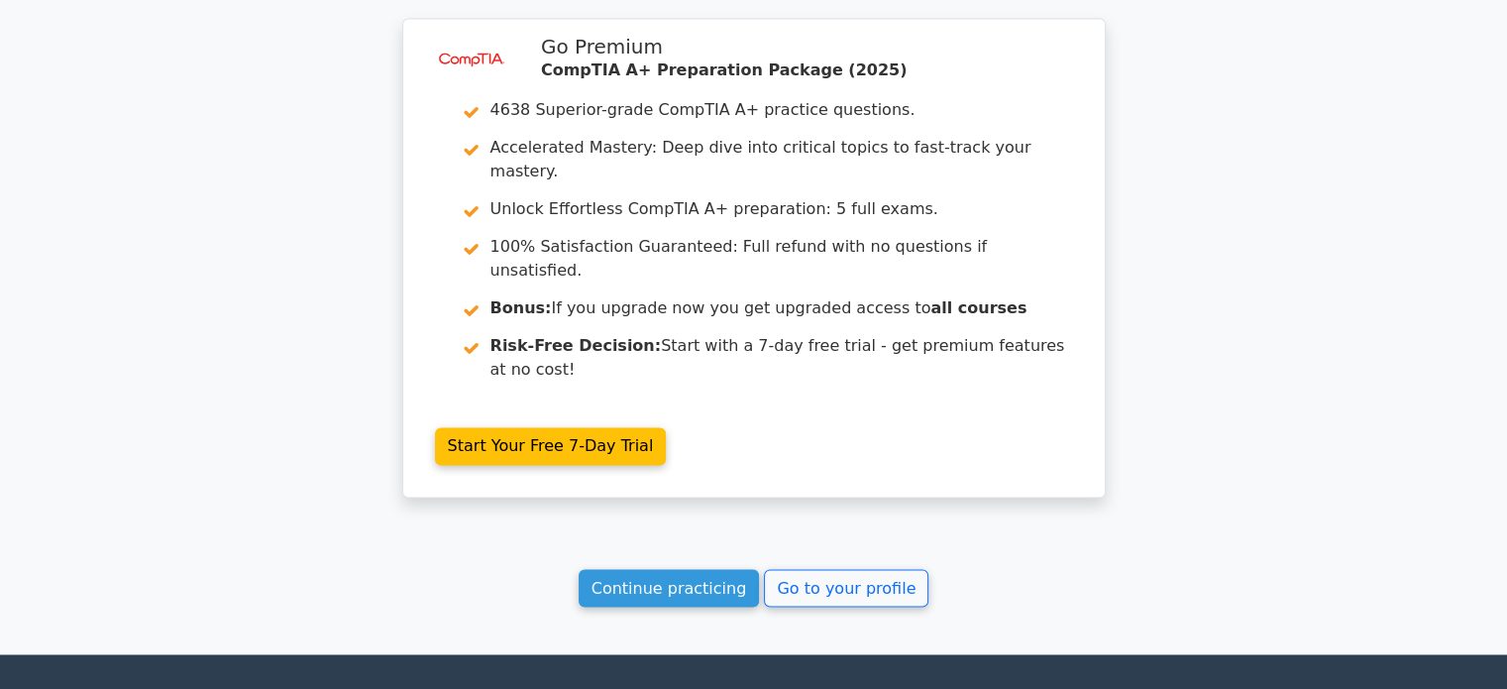
scroll to position [3183, 0]
click at [690, 569] on link "Continue practicing" at bounding box center [669, 588] width 181 height 38
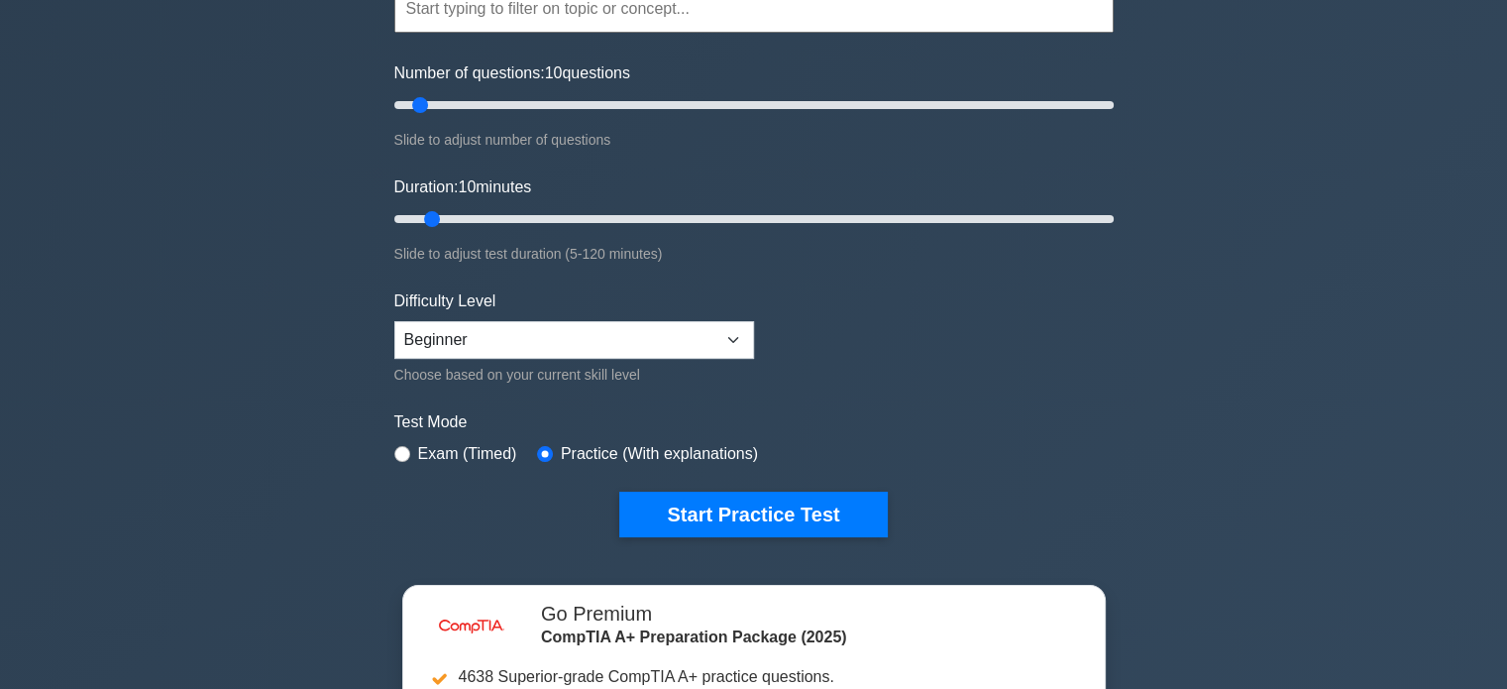
scroll to position [210, 0]
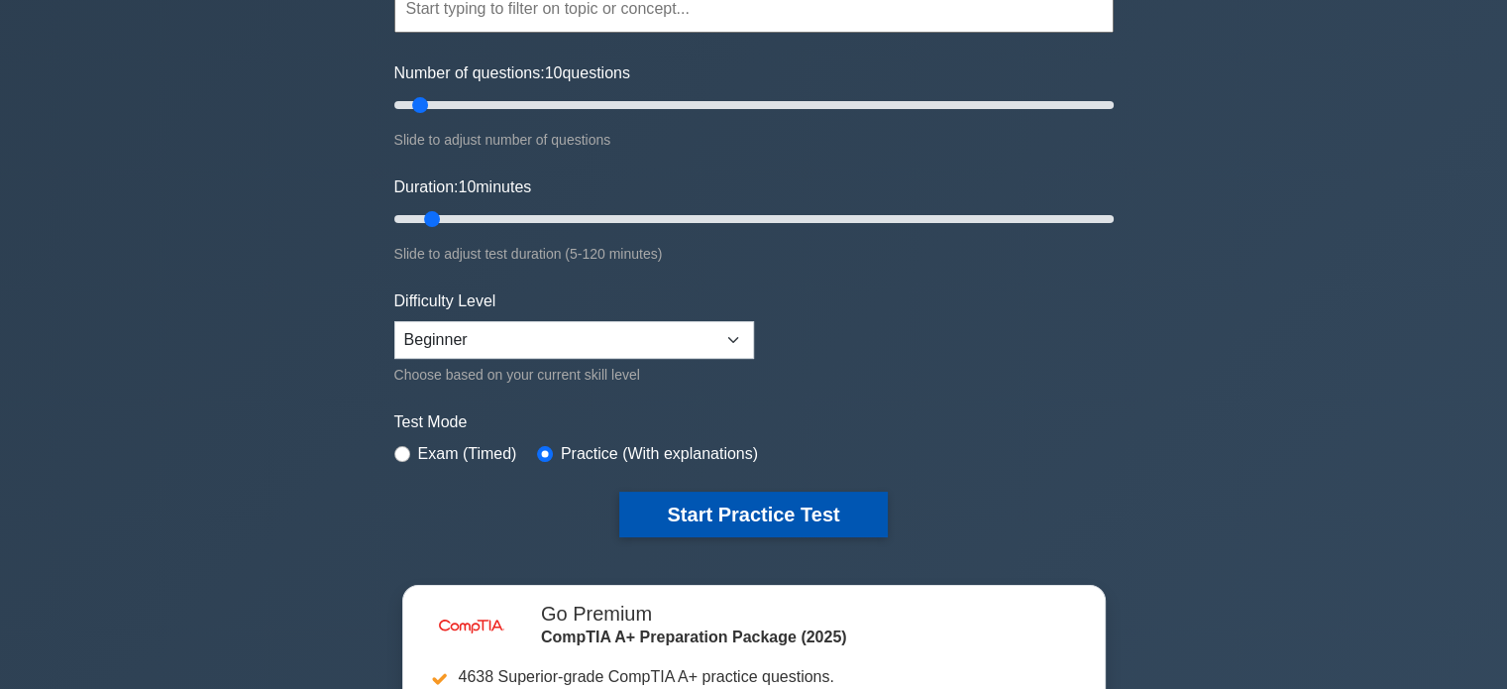
click at [739, 498] on button "Start Practice Test" at bounding box center [753, 514] width 268 height 46
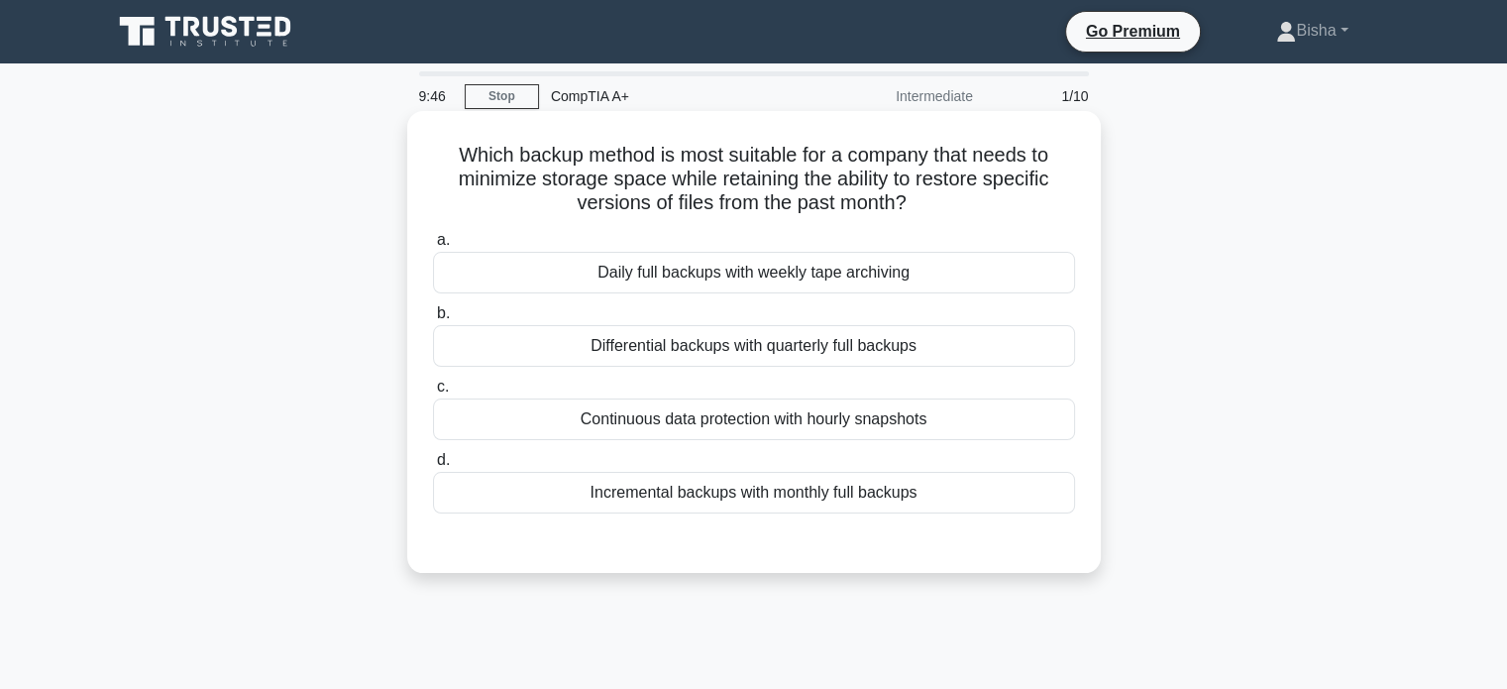
click at [868, 280] on div "Daily full backups with weekly tape archiving" at bounding box center [754, 273] width 642 height 42
click at [433, 247] on input "a. Daily full backups with weekly tape archiving" at bounding box center [433, 240] width 0 height 13
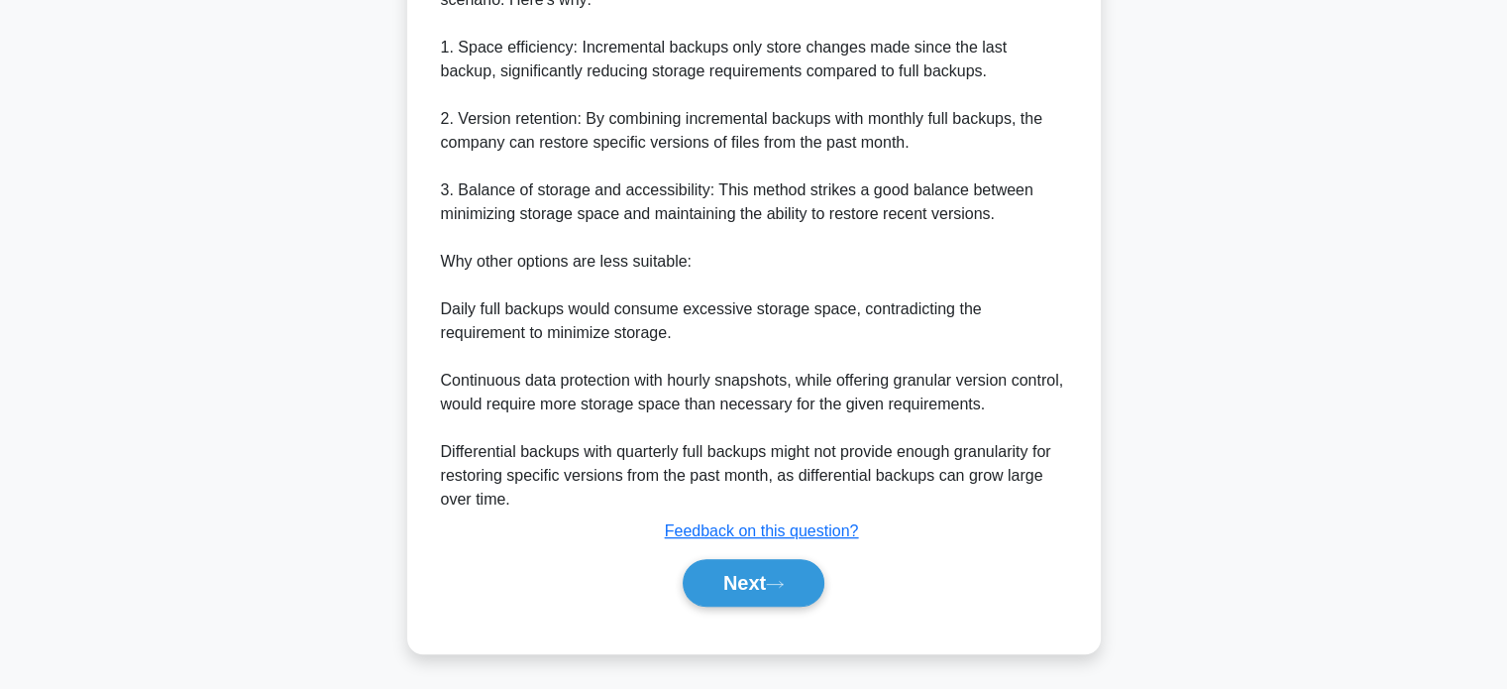
scroll to position [627, 0]
